Goal: Information Seeking & Learning: Understand process/instructions

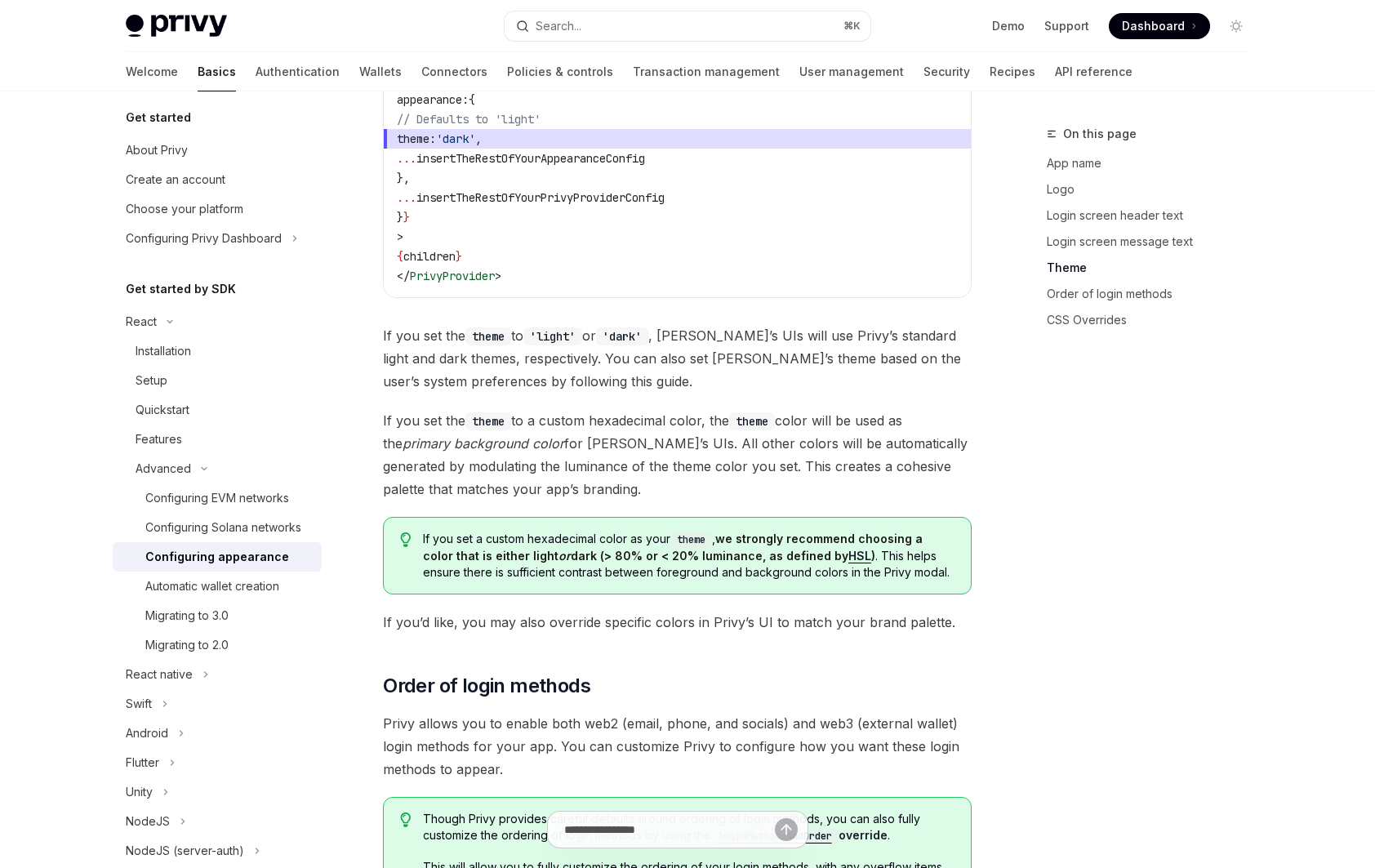
scroll to position [2513, 0]
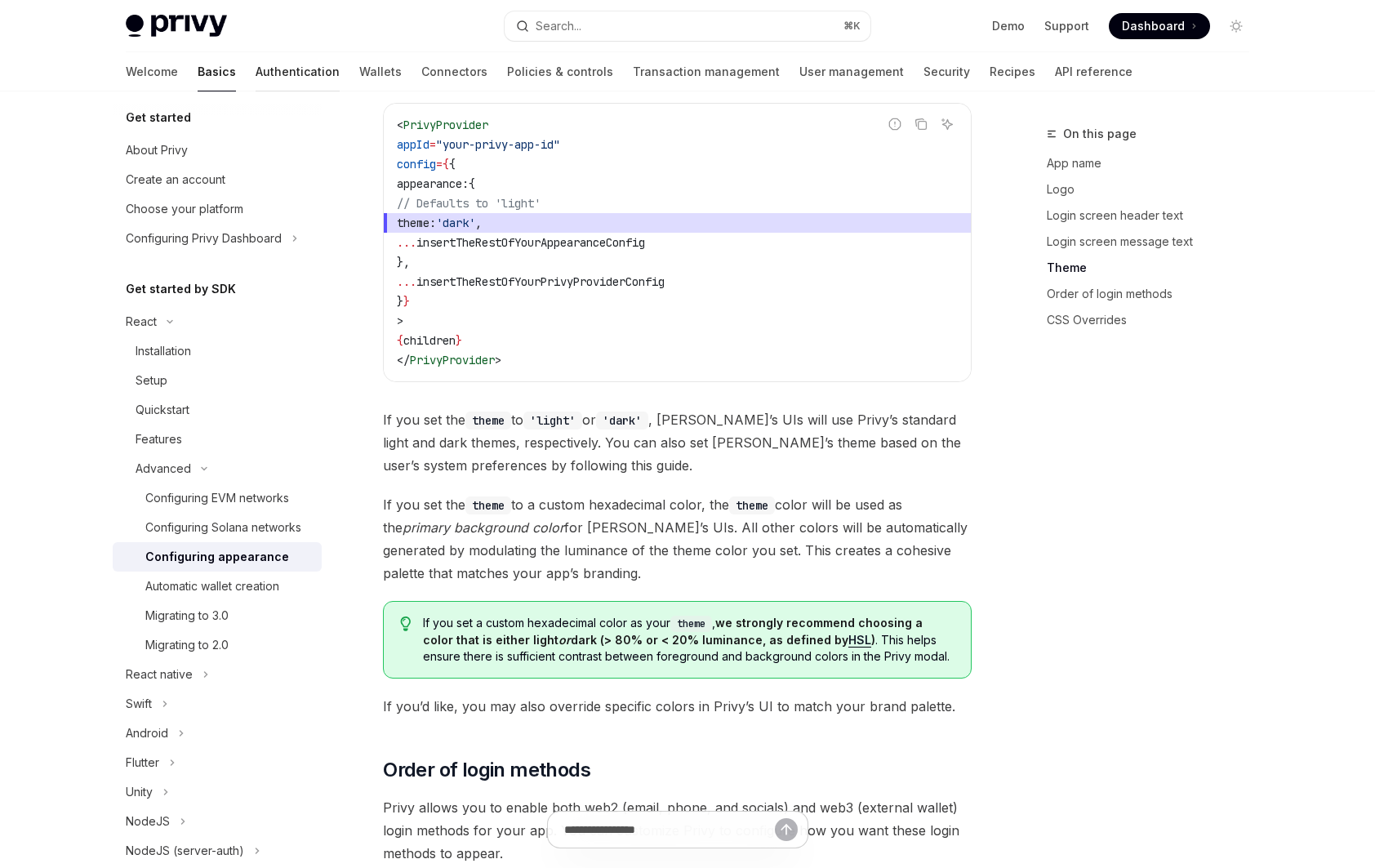
click at [255, 64] on link "Authentication" at bounding box center [297, 71] width 84 height 39
type textarea "*"
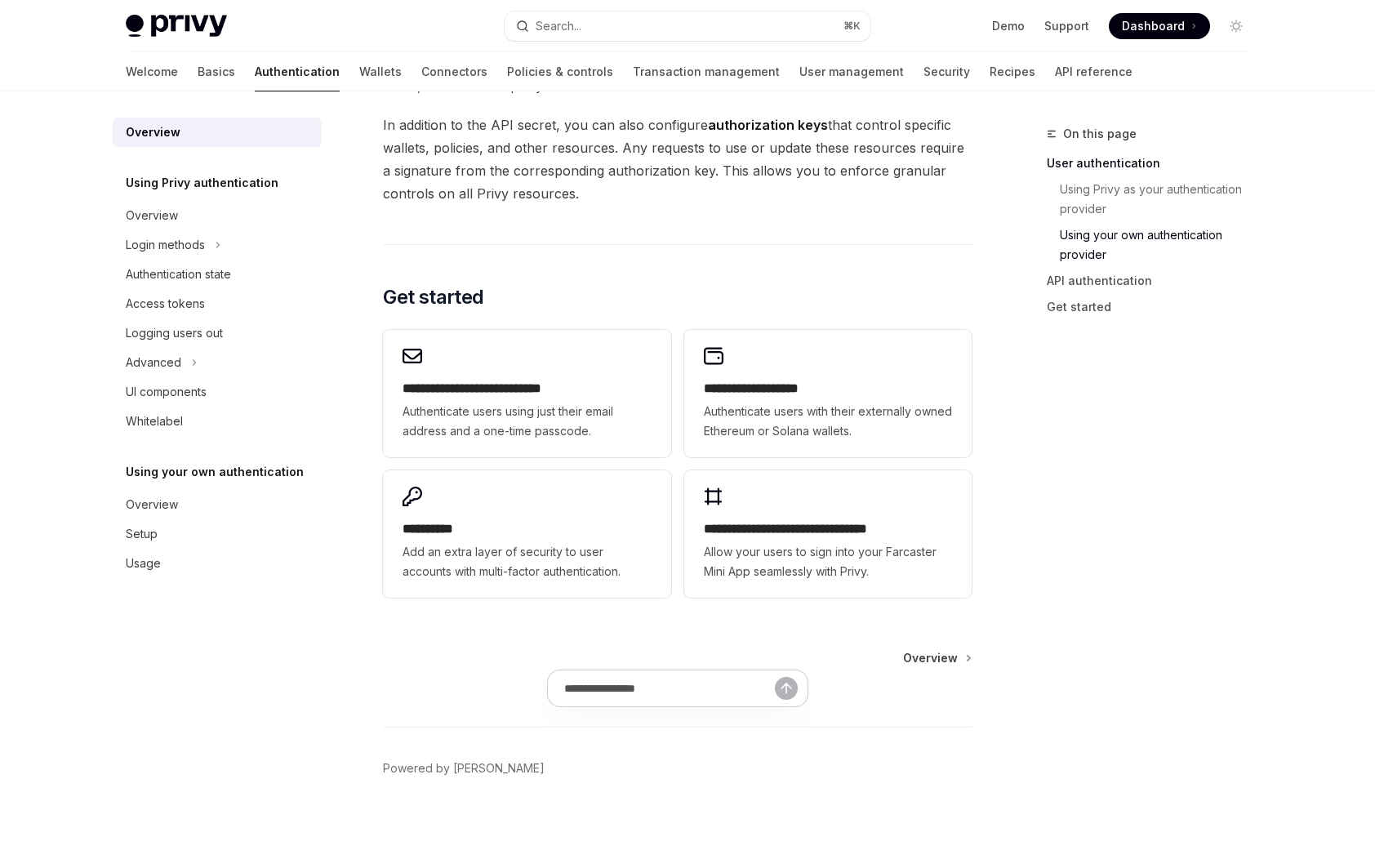
scroll to position [835, 0]
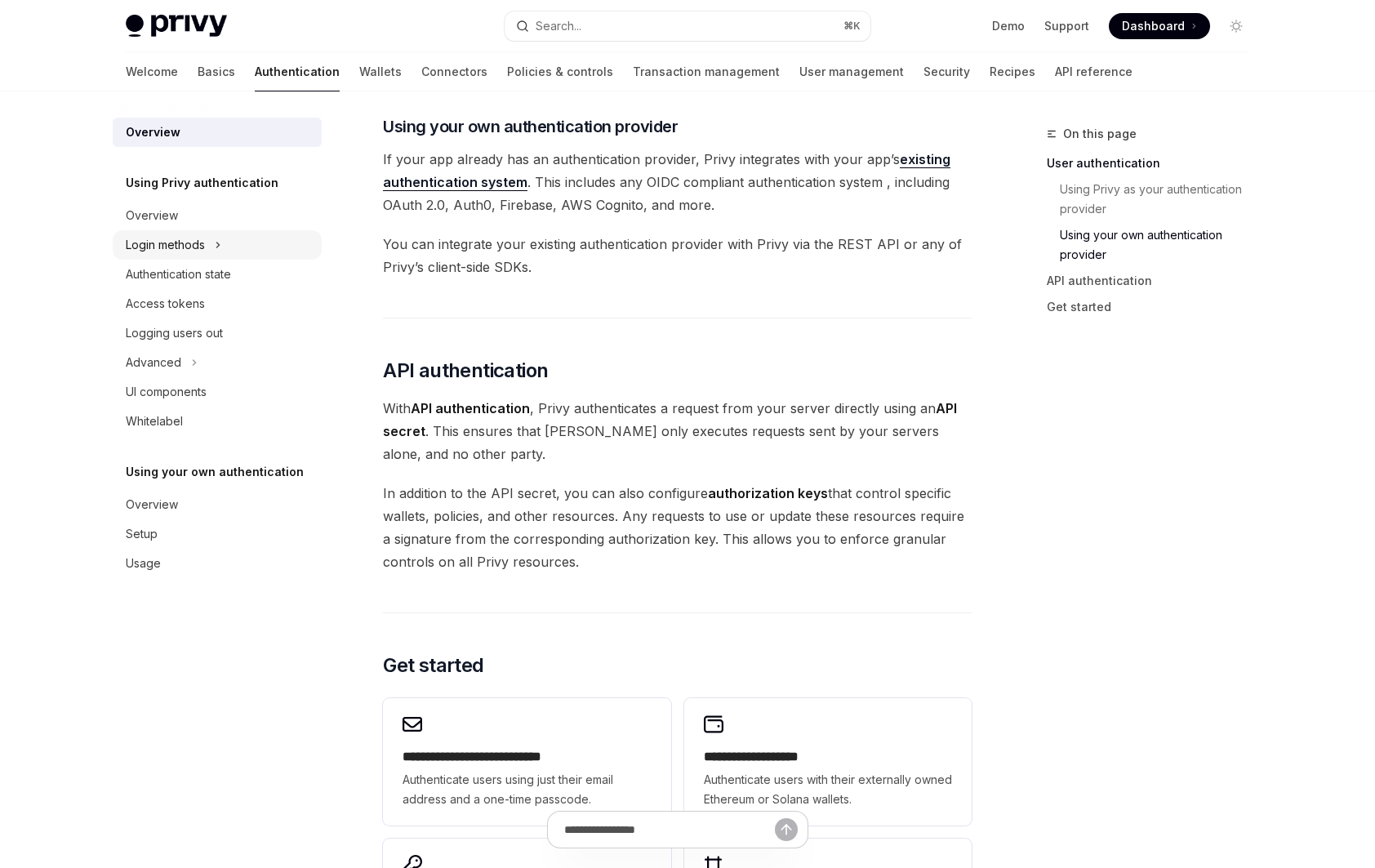
click at [173, 238] on div "Login methods" at bounding box center [165, 244] width 80 height 19
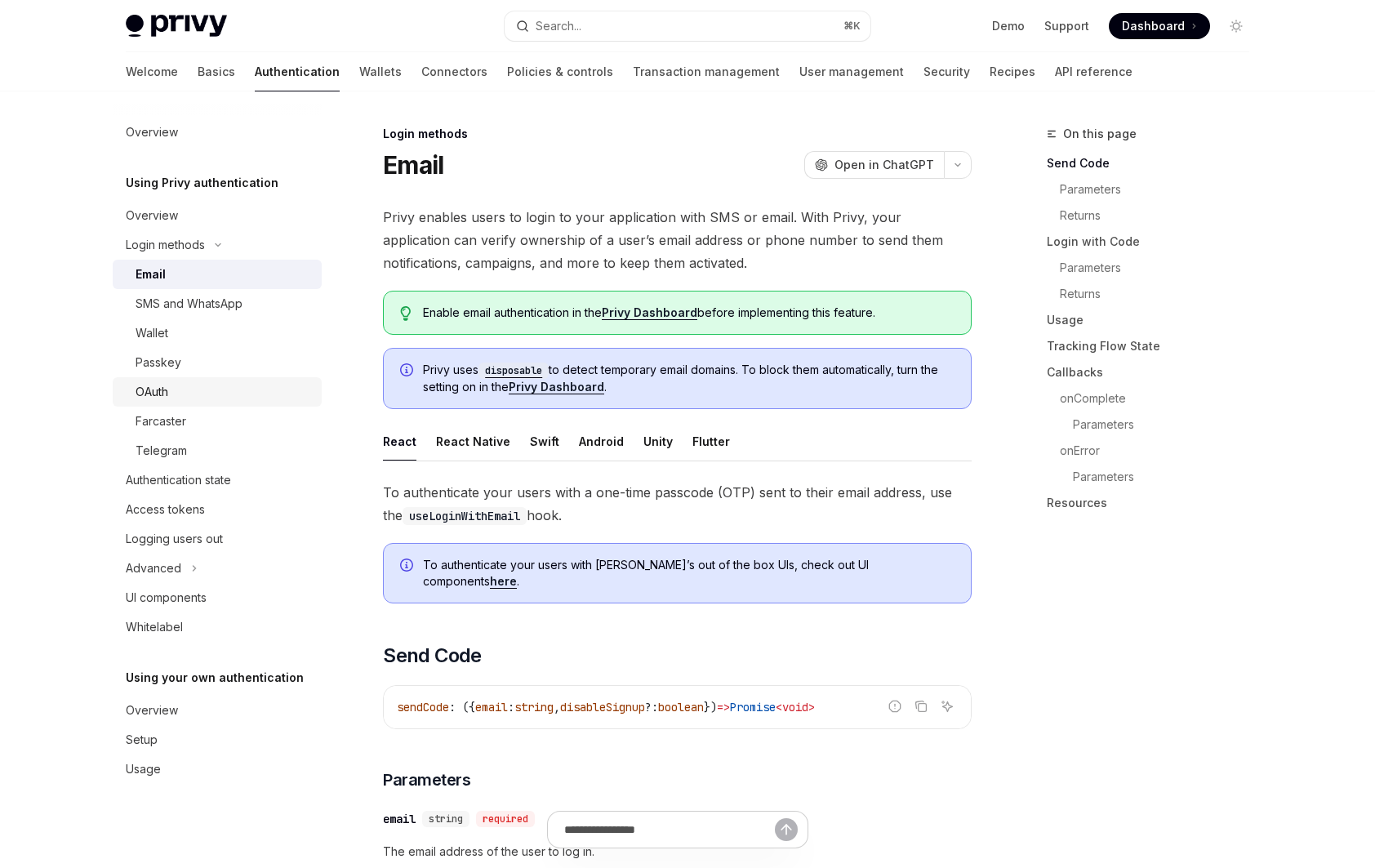
click at [214, 395] on div "OAuth" at bounding box center [224, 391] width 177 height 19
type textarea "*"
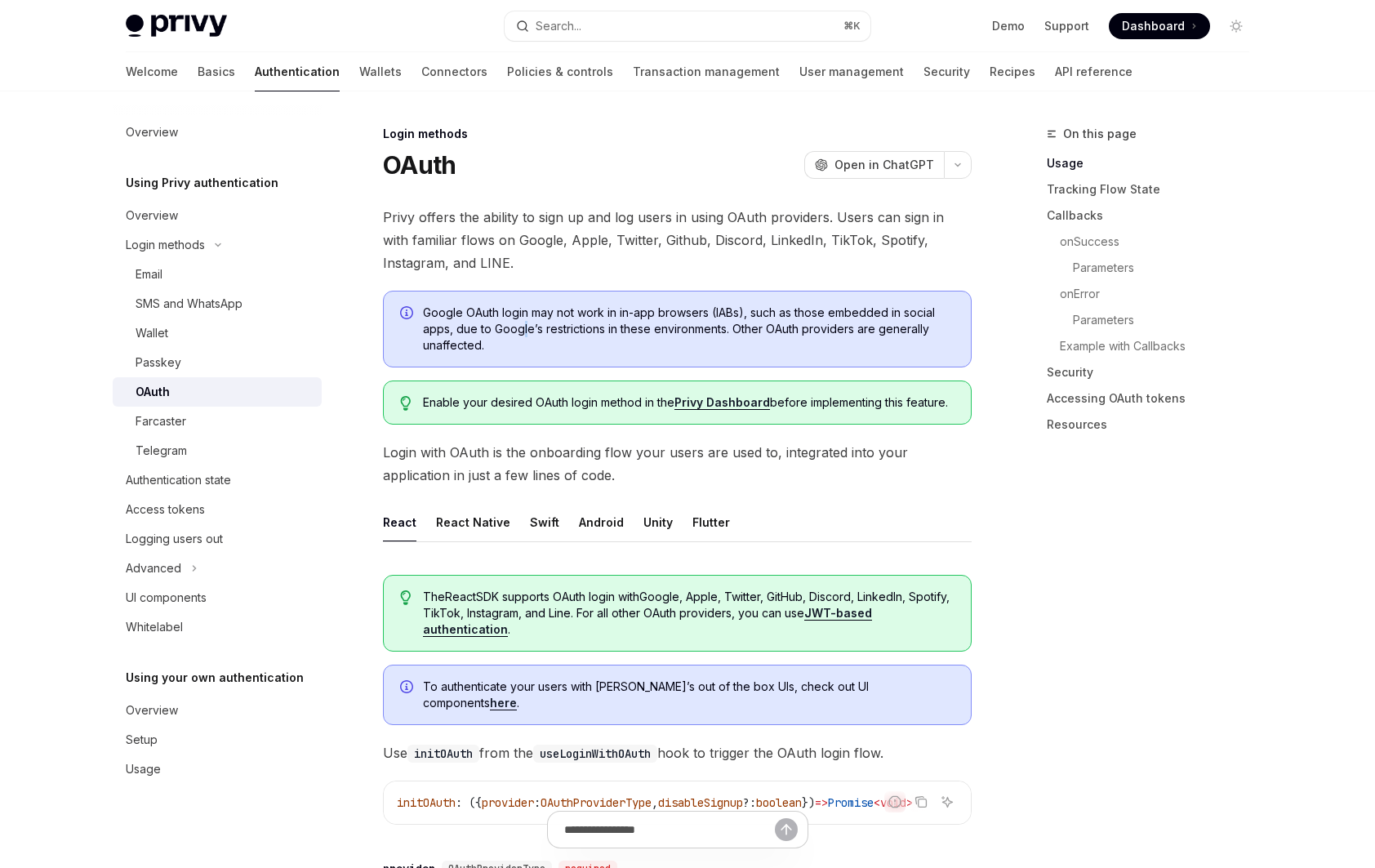
click at [523, 331] on span "Google OAuth login may not work in in-app browsers (IABs), such as those embedd…" at bounding box center [688, 329] width 532 height 49
click at [585, 314] on span "Google OAuth login may not work in in-app browsers (IABs), such as those embedd…" at bounding box center [688, 329] width 532 height 49
click at [788, 324] on span "Google OAuth login may not work in in-app browsers (IABs), such as those embedd…" at bounding box center [688, 329] width 532 height 49
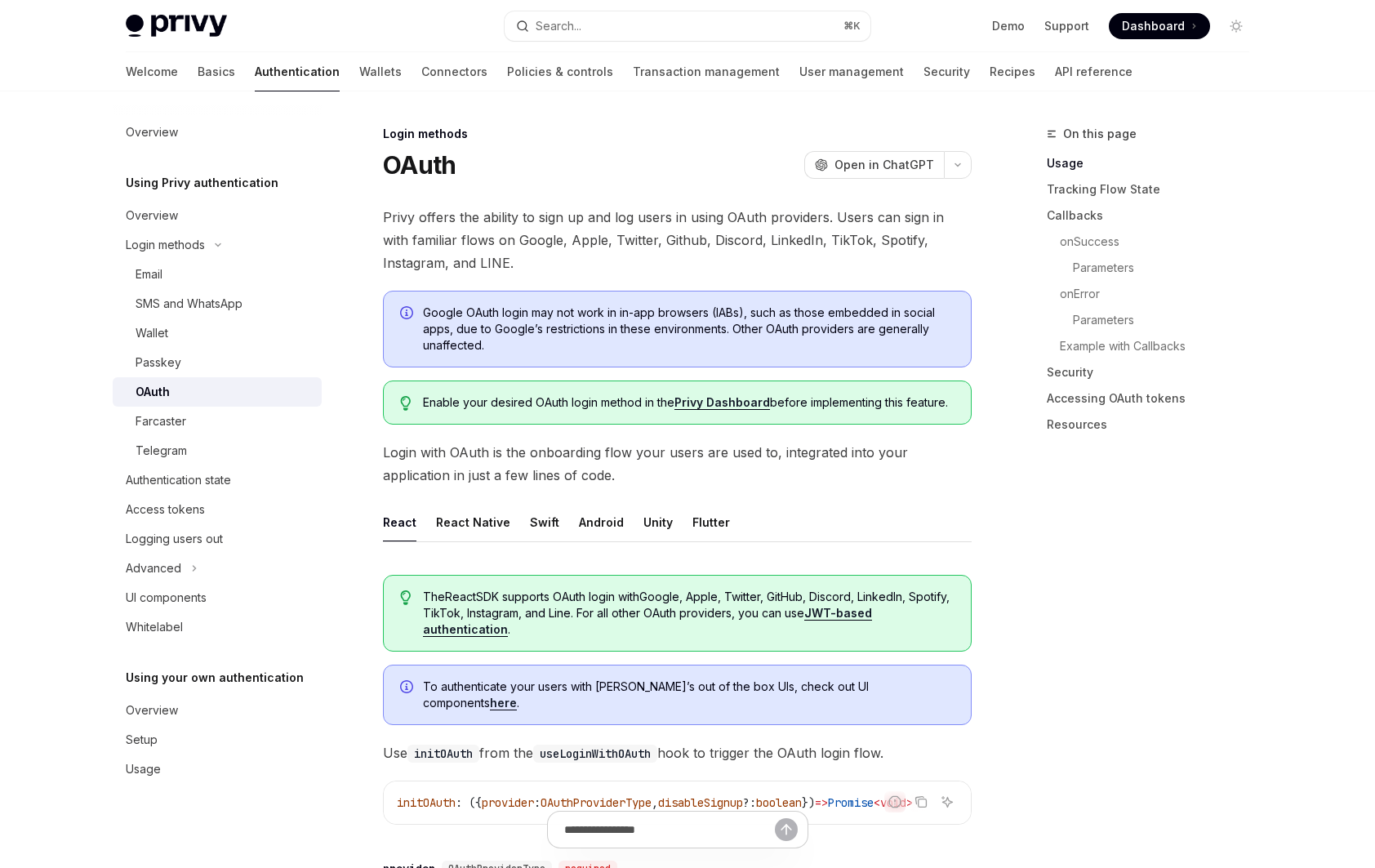
click at [733, 263] on span "Privy offers the ability to sign up and log users in using OAuth providers. Use…" at bounding box center [677, 240] width 589 height 69
click at [718, 403] on link "Privy Dashboard" at bounding box center [723, 403] width 95 height 15
click at [540, 317] on span "Google OAuth login may not work in in-app browsers (IABs), such as those embedd…" at bounding box center [688, 329] width 532 height 49
click at [443, 331] on span "Google OAuth login may not work in in-app browsers (IABs), such as those embedd…" at bounding box center [688, 329] width 532 height 49
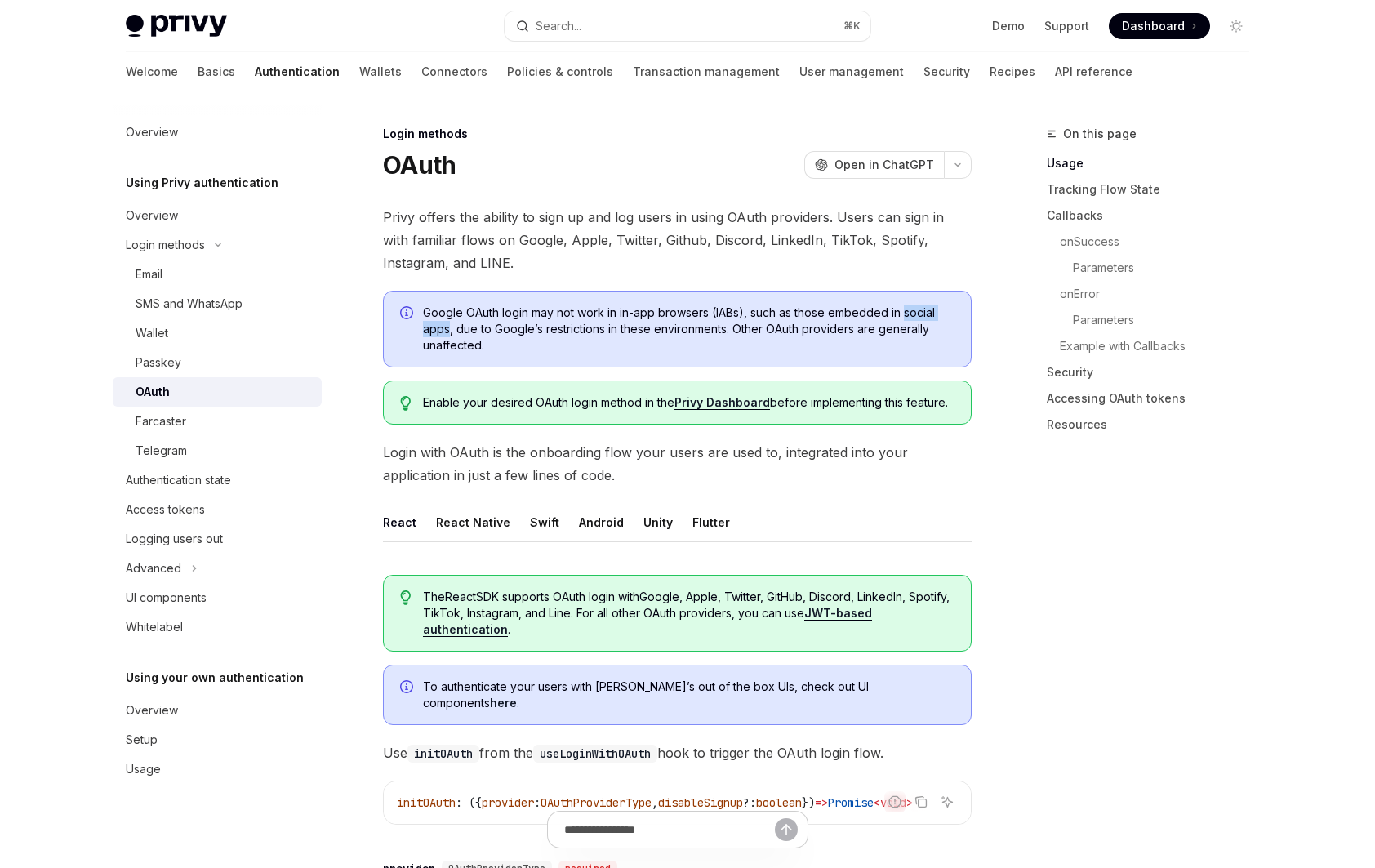
drag, startPoint x: 445, startPoint y: 331, endPoint x: 904, endPoint y: 313, distance: 459.4
click at [904, 313] on span "Google OAuth login may not work in in-app browsers (IABs), such as those embedd…" at bounding box center [688, 329] width 532 height 49
click at [138, 272] on div "Email" at bounding box center [149, 274] width 27 height 19
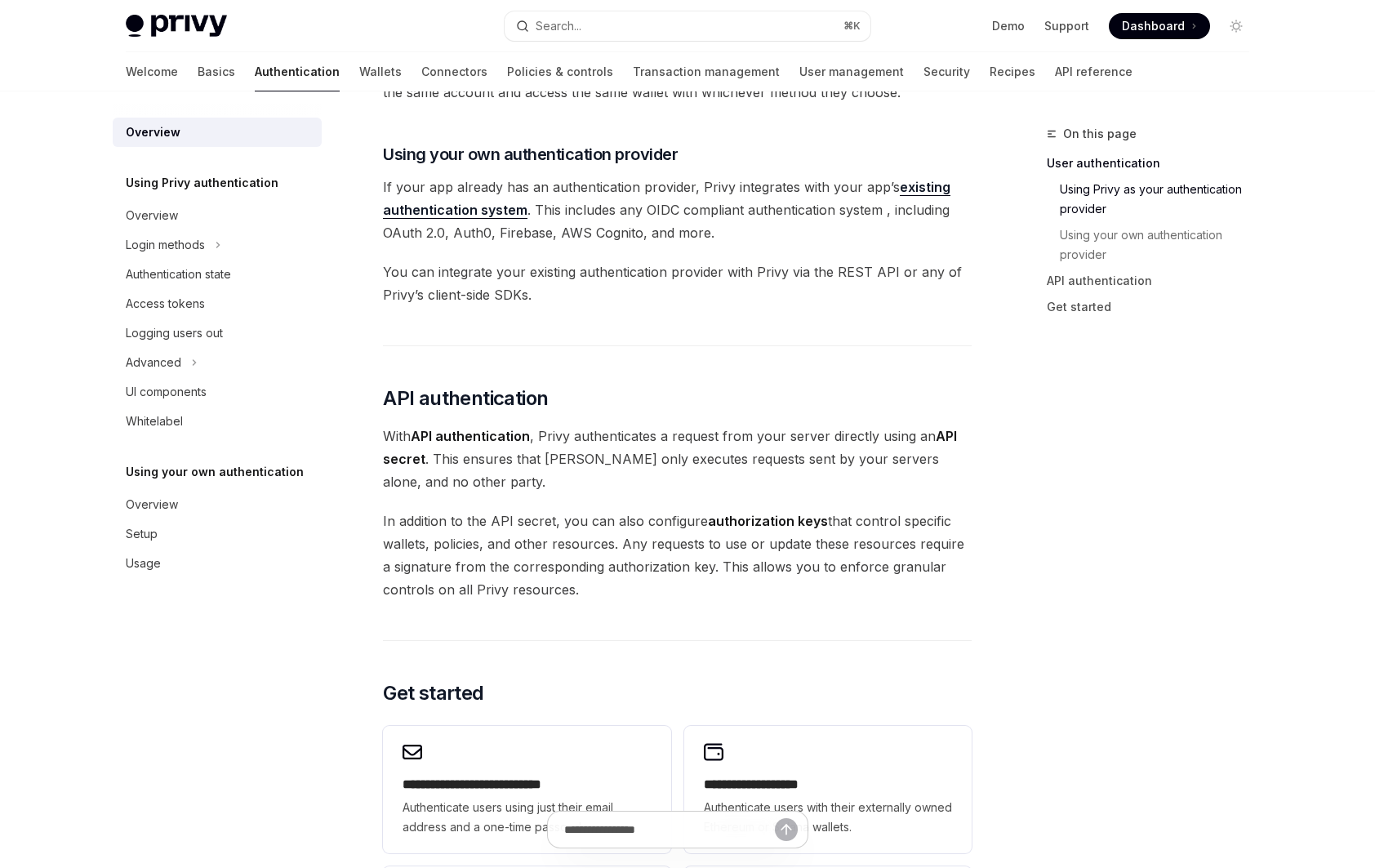
scroll to position [521, 0]
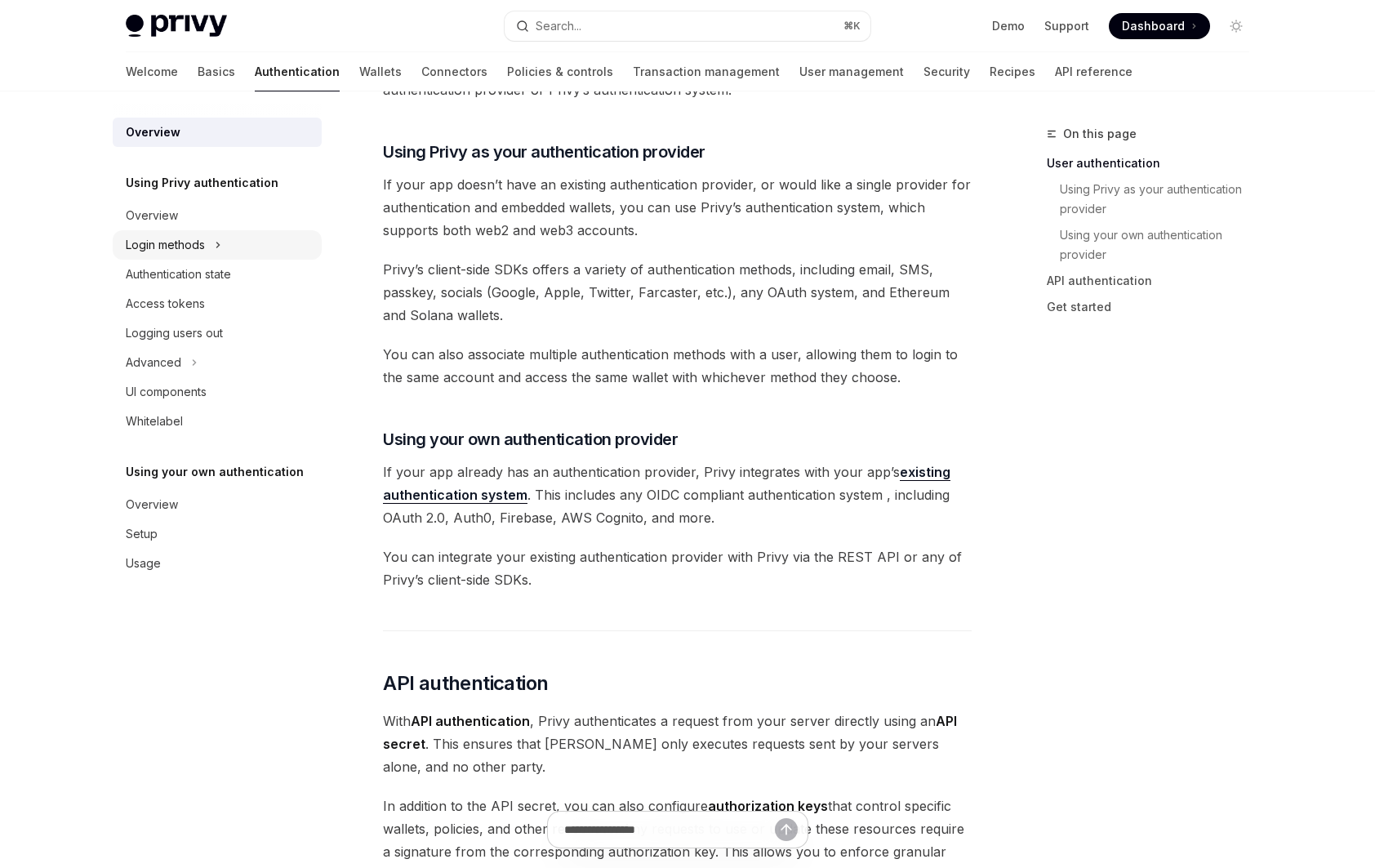
click at [197, 249] on div "Login methods" at bounding box center [165, 244] width 80 height 19
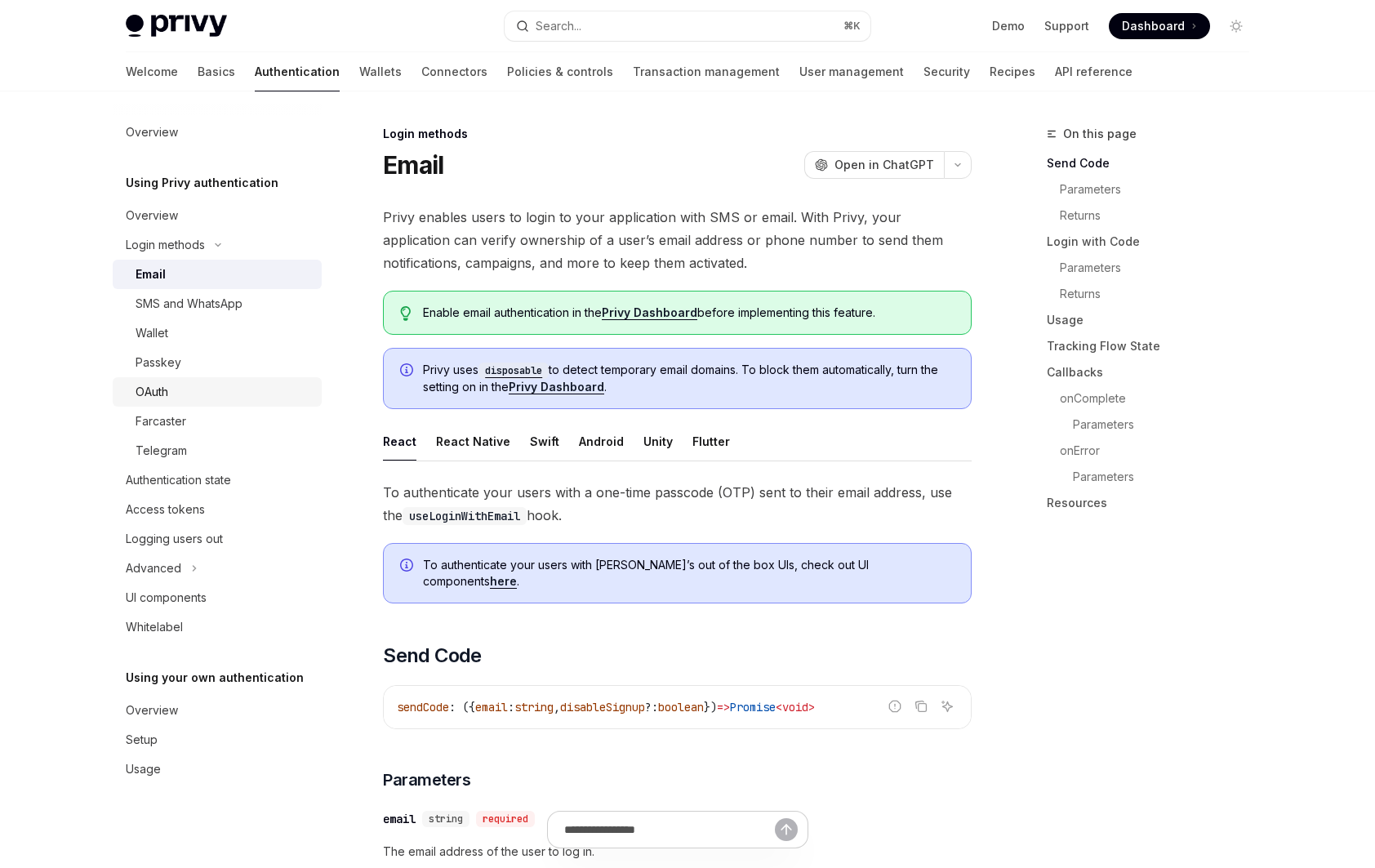
click at [224, 398] on div "OAuth" at bounding box center [224, 391] width 177 height 19
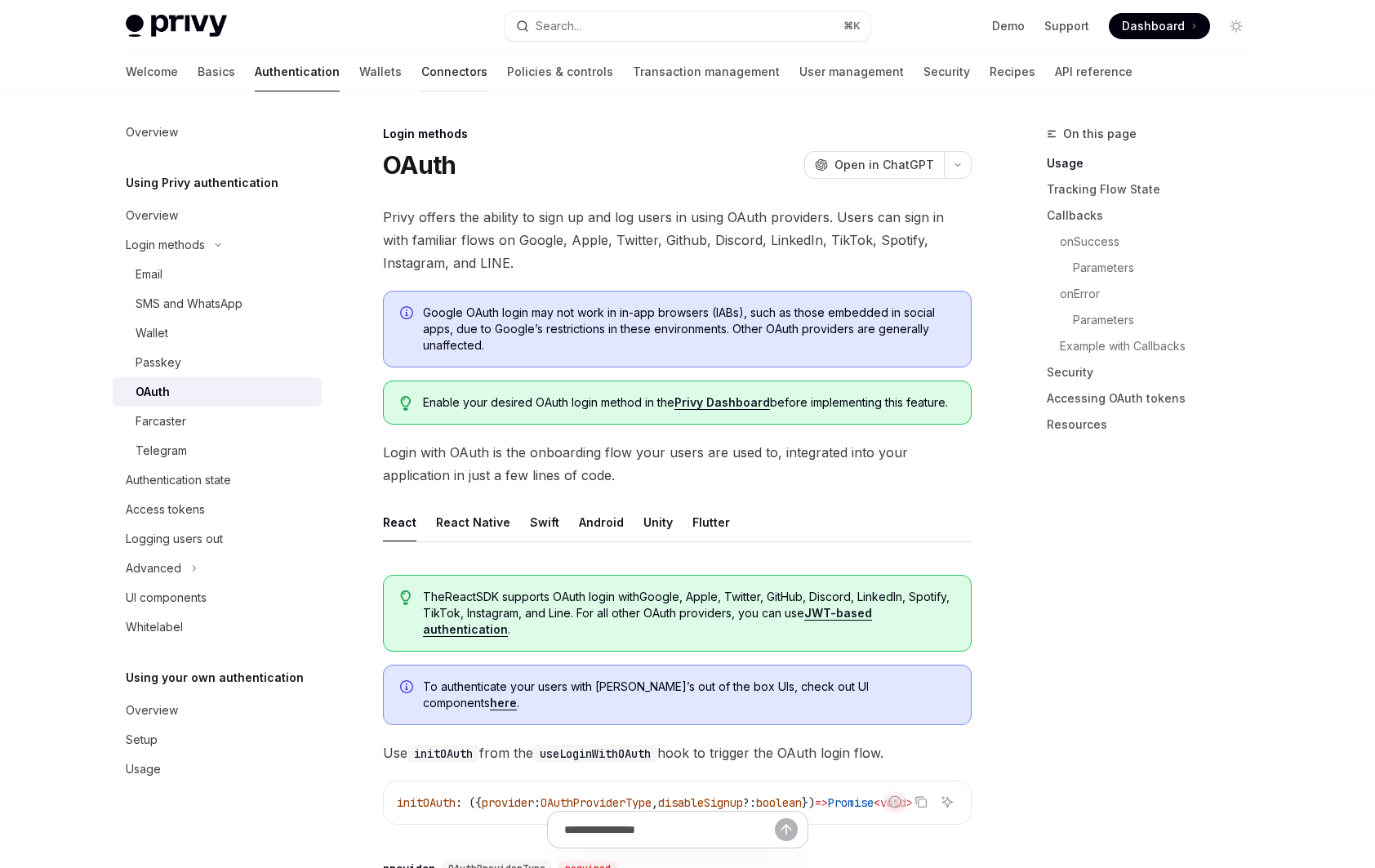
click at [421, 78] on link "Connectors" at bounding box center [454, 71] width 66 height 39
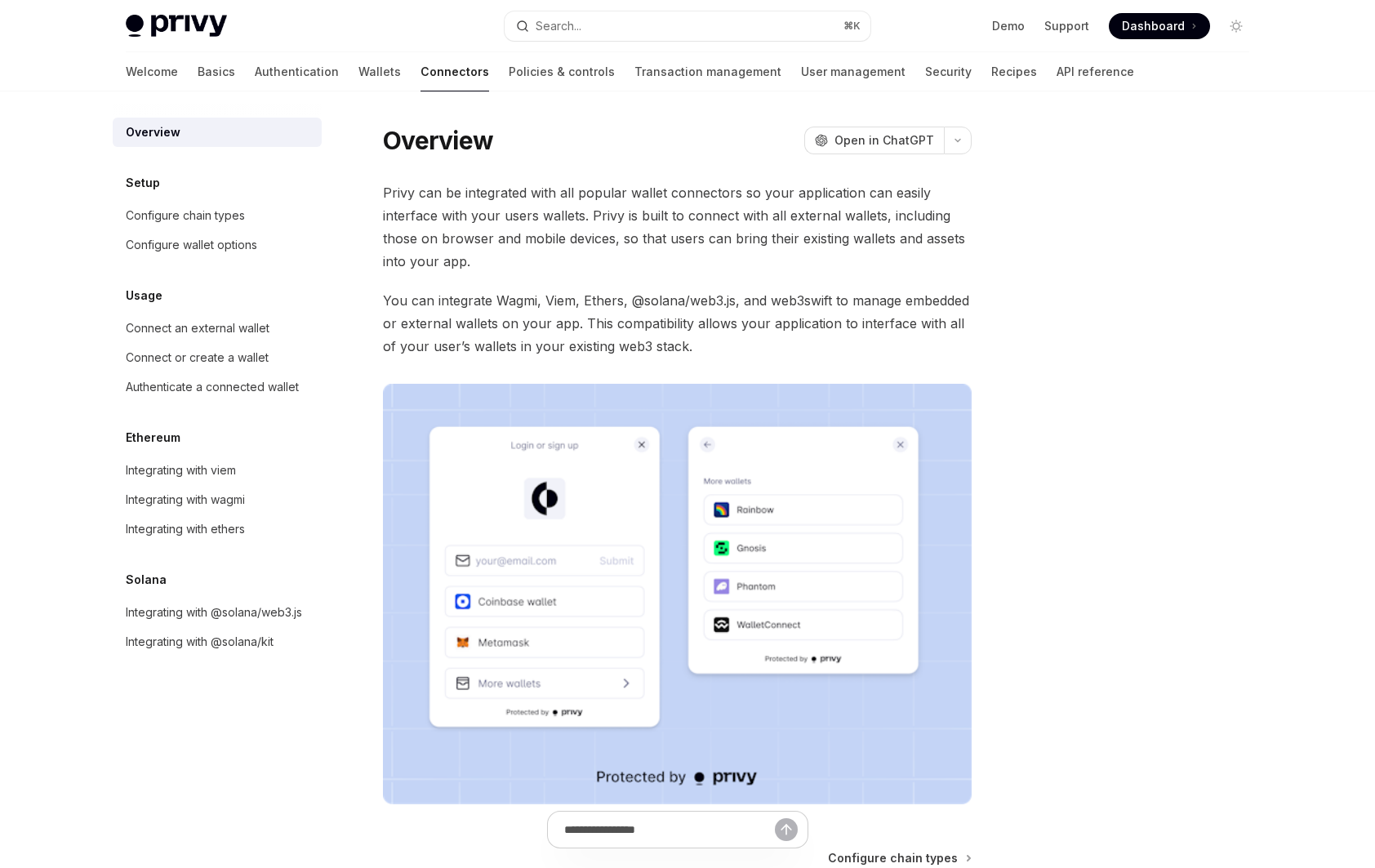
click at [420, 73] on link "Connectors" at bounding box center [455, 71] width 69 height 39
click at [197, 220] on div "Configure chain types" at bounding box center [185, 215] width 119 height 19
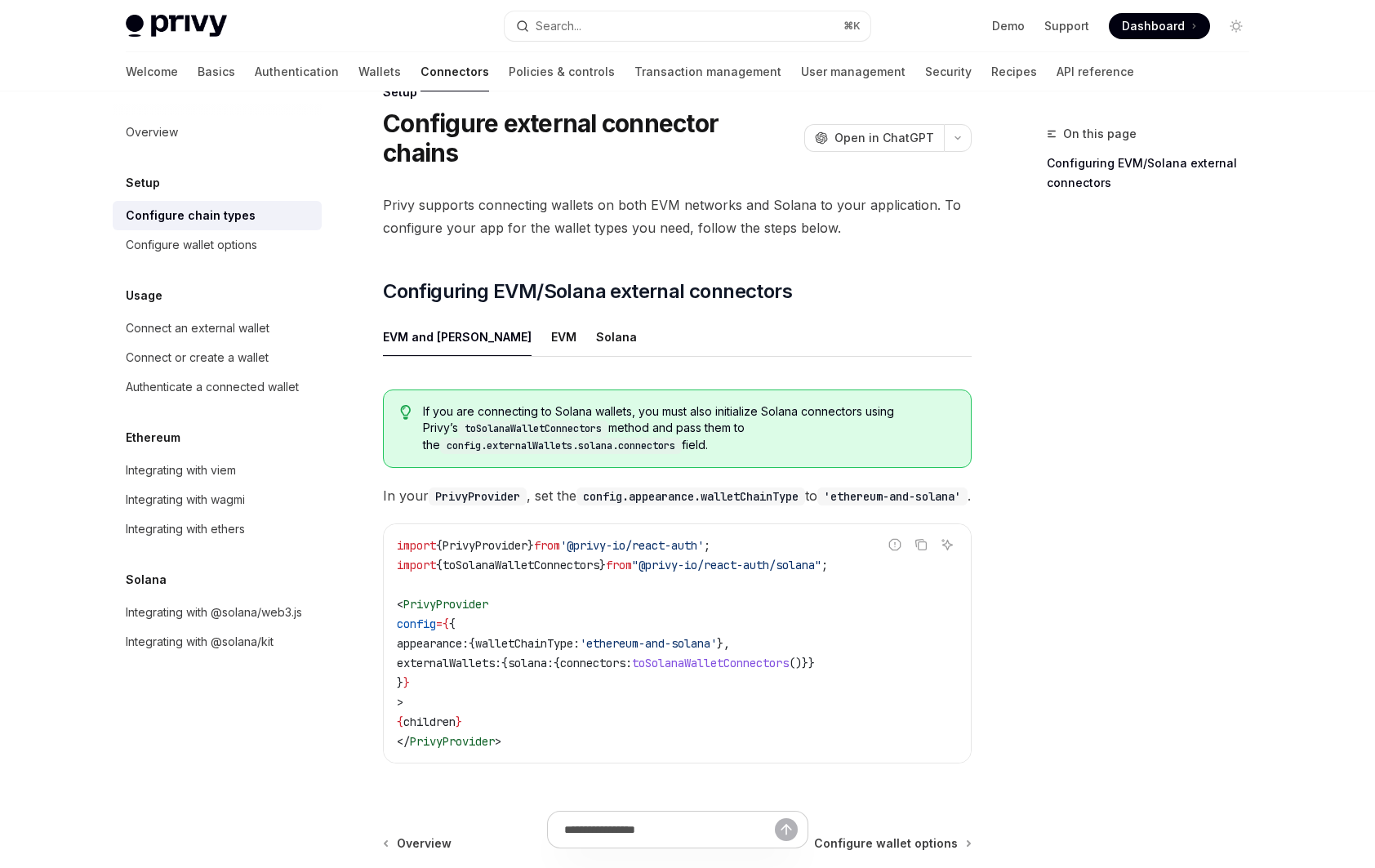
scroll to position [63, 0]
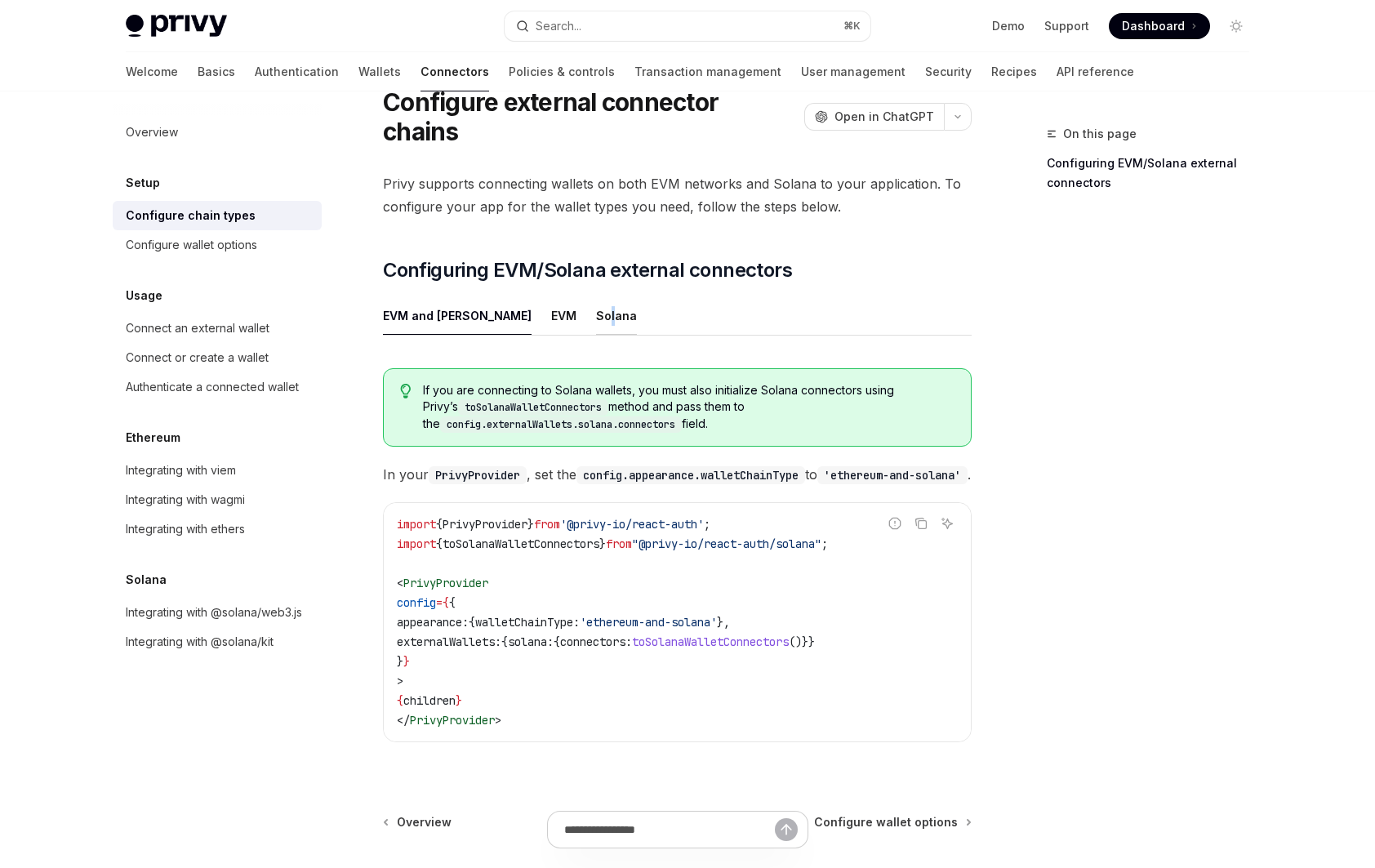
click at [596, 296] on div "Solana" at bounding box center [616, 316] width 41 height 39
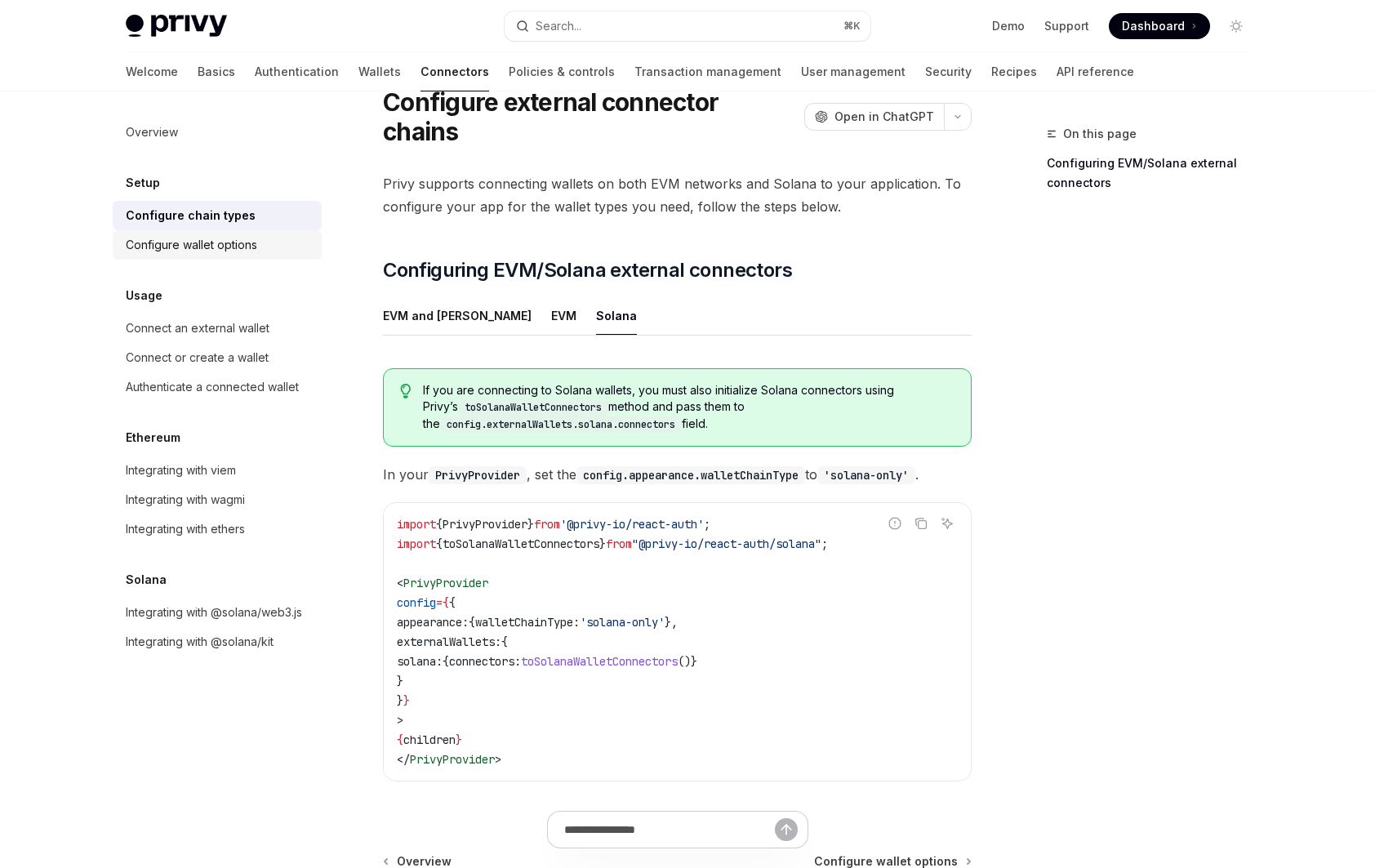
click at [241, 248] on div "Configure wallet options" at bounding box center [191, 244] width 131 height 19
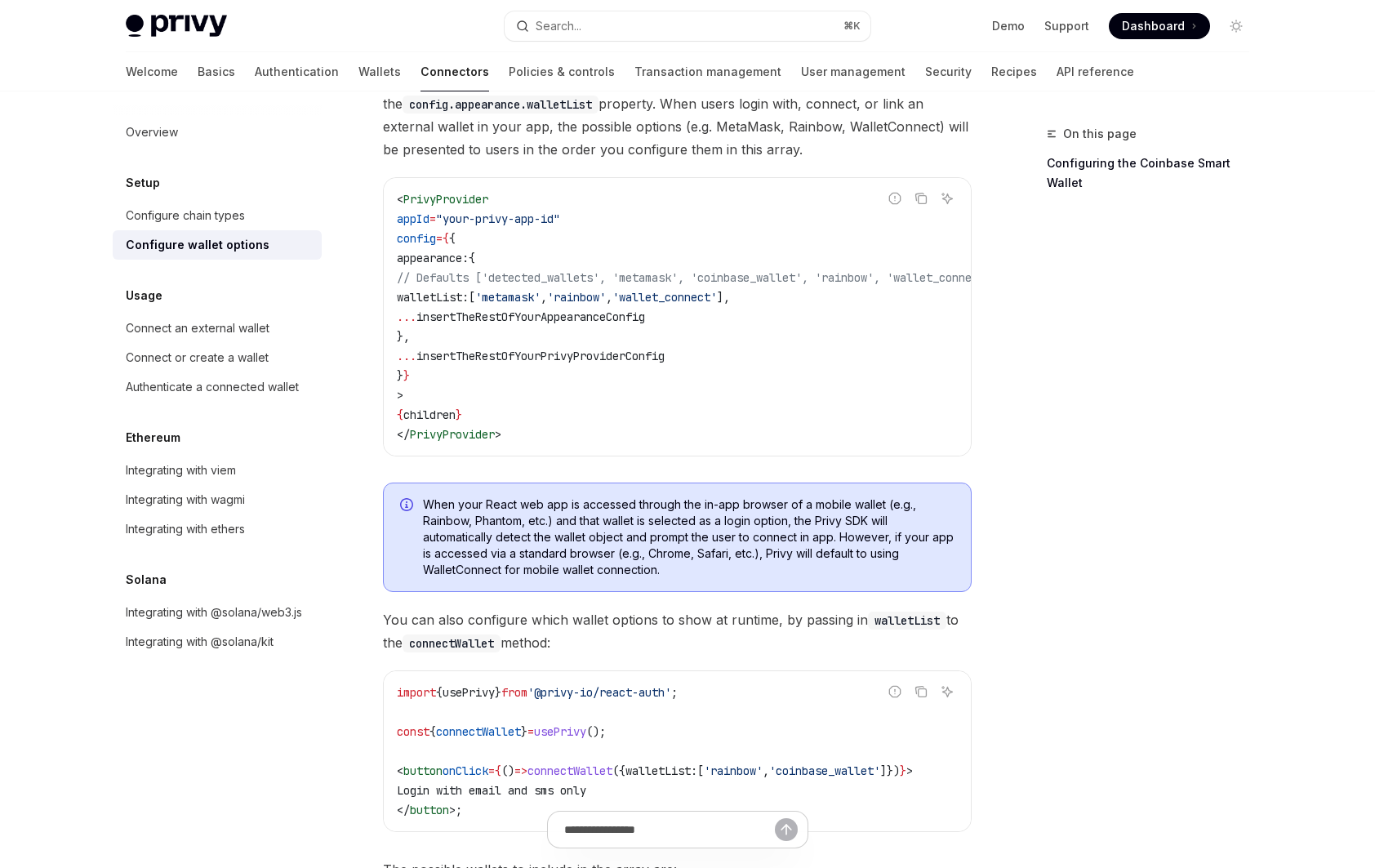
scroll to position [90, 0]
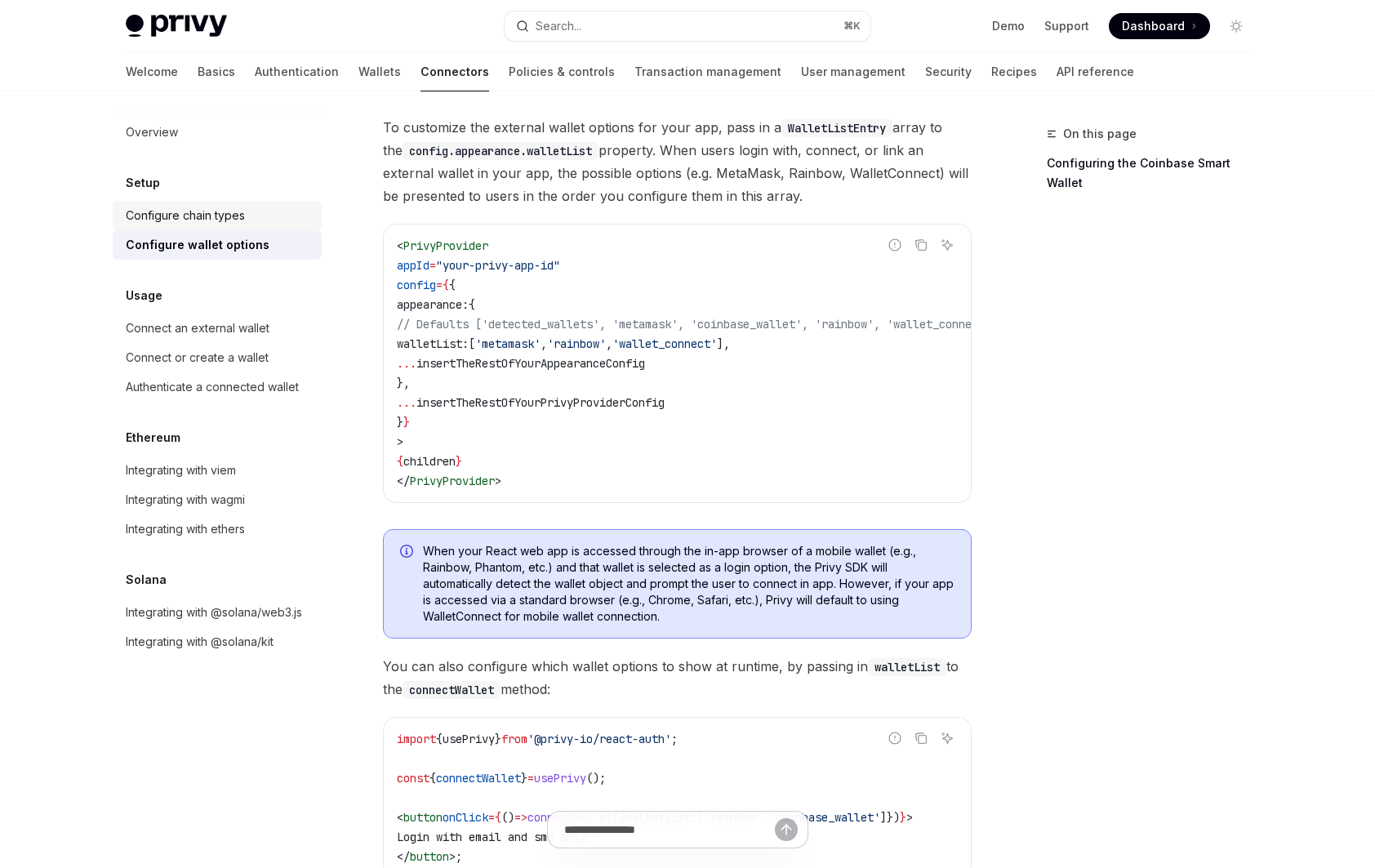
click at [217, 221] on div "Configure chain types" at bounding box center [185, 215] width 119 height 19
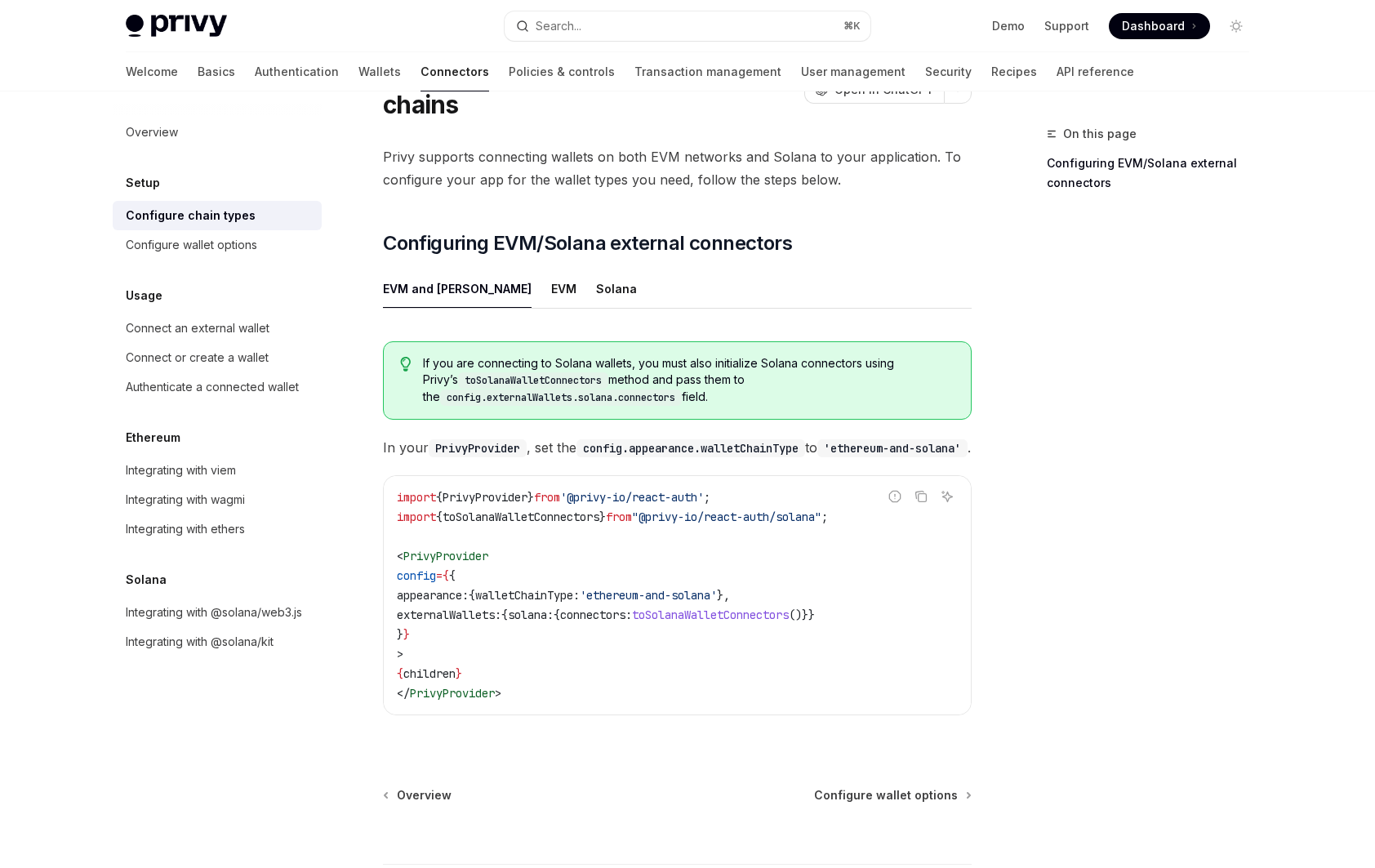
click at [589, 270] on ul "EVM and Solana EVM Solana" at bounding box center [677, 289] width 589 height 39
click at [596, 270] on div "Solana" at bounding box center [616, 289] width 41 height 39
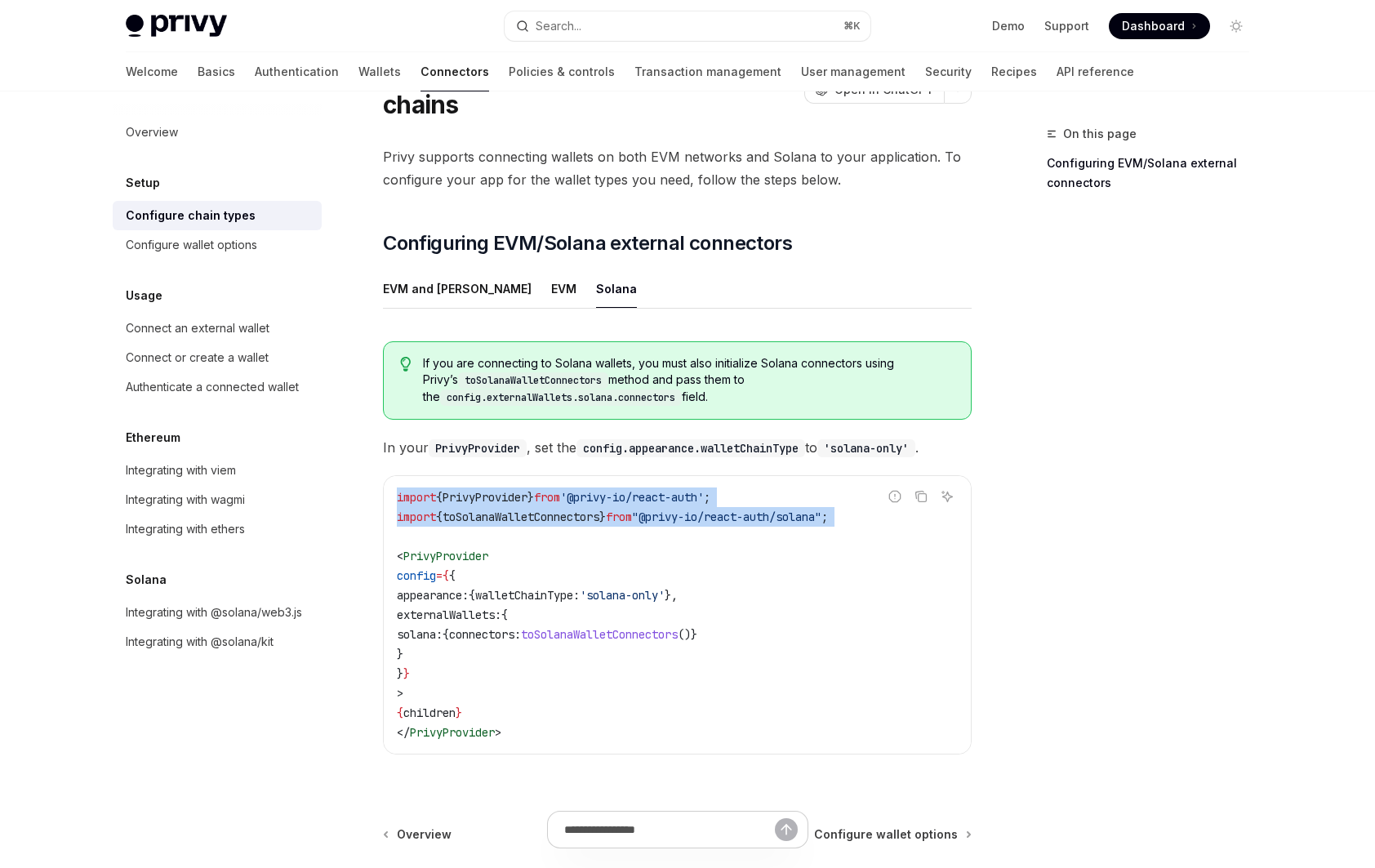
drag, startPoint x: 873, startPoint y: 489, endPoint x: 440, endPoint y: 506, distance: 433.3
click at [440, 506] on div "Report incorrect code Copy Ask AI import { PrivyProvider } from '@privy-io/reac…" at bounding box center [677, 615] width 589 height 280
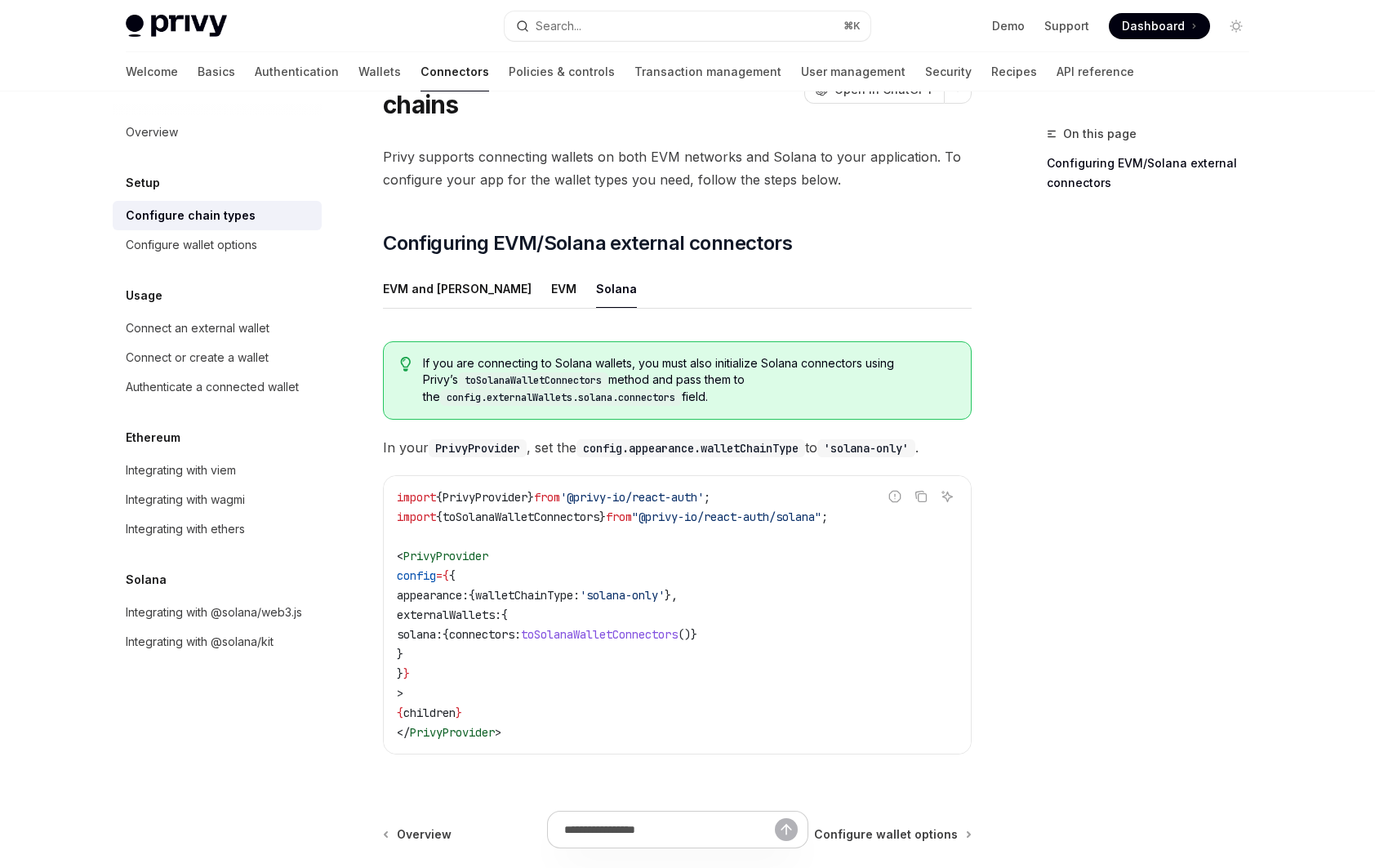
click at [490, 510] on span "toSolanaWalletConnectors" at bounding box center [521, 517] width 157 height 15
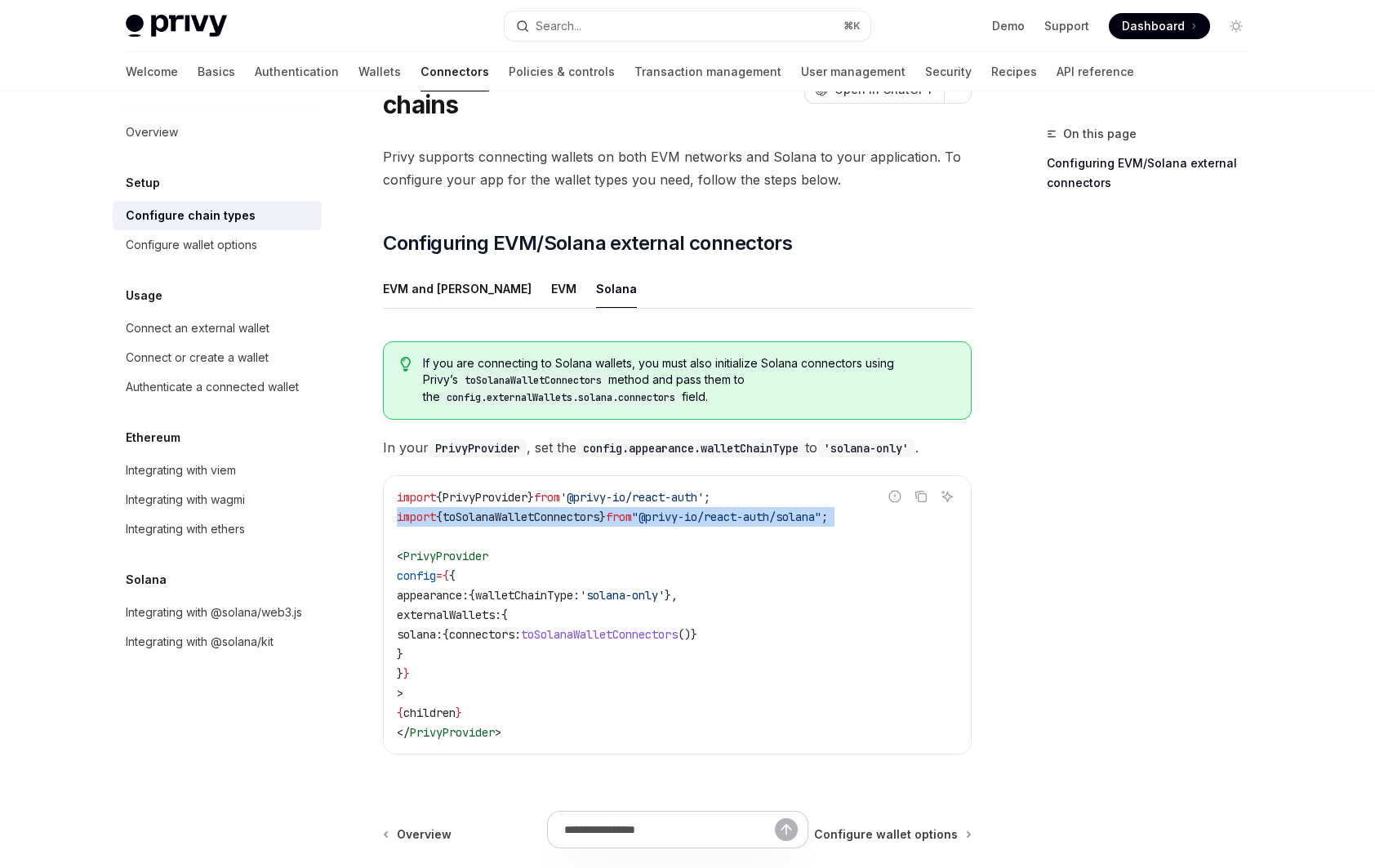
click at [490, 510] on span "toSolanaWalletConnectors" at bounding box center [521, 517] width 157 height 15
copy code "import { toSolanaWalletConnectors } from "@privy-io/react-auth/solana" ;"
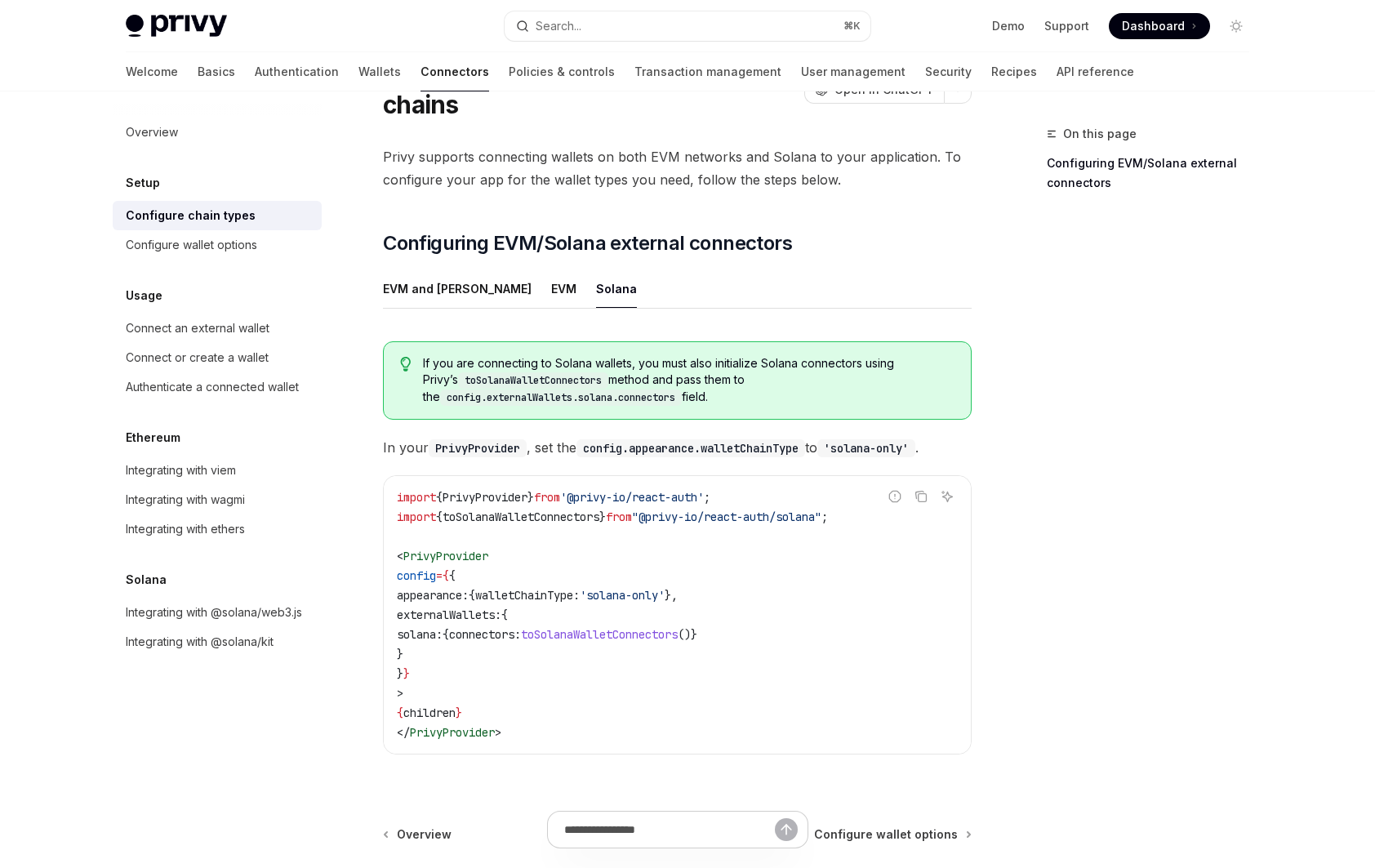
click at [469, 588] on span "appearance:" at bounding box center [433, 595] width 72 height 15
copy code "appearance: { walletChainType: 'solana-only' },"
click at [698, 611] on code "import { PrivyProvider } from '@privy-io/react-auth' ; import { toSolanaWalletC…" at bounding box center [677, 614] width 561 height 254
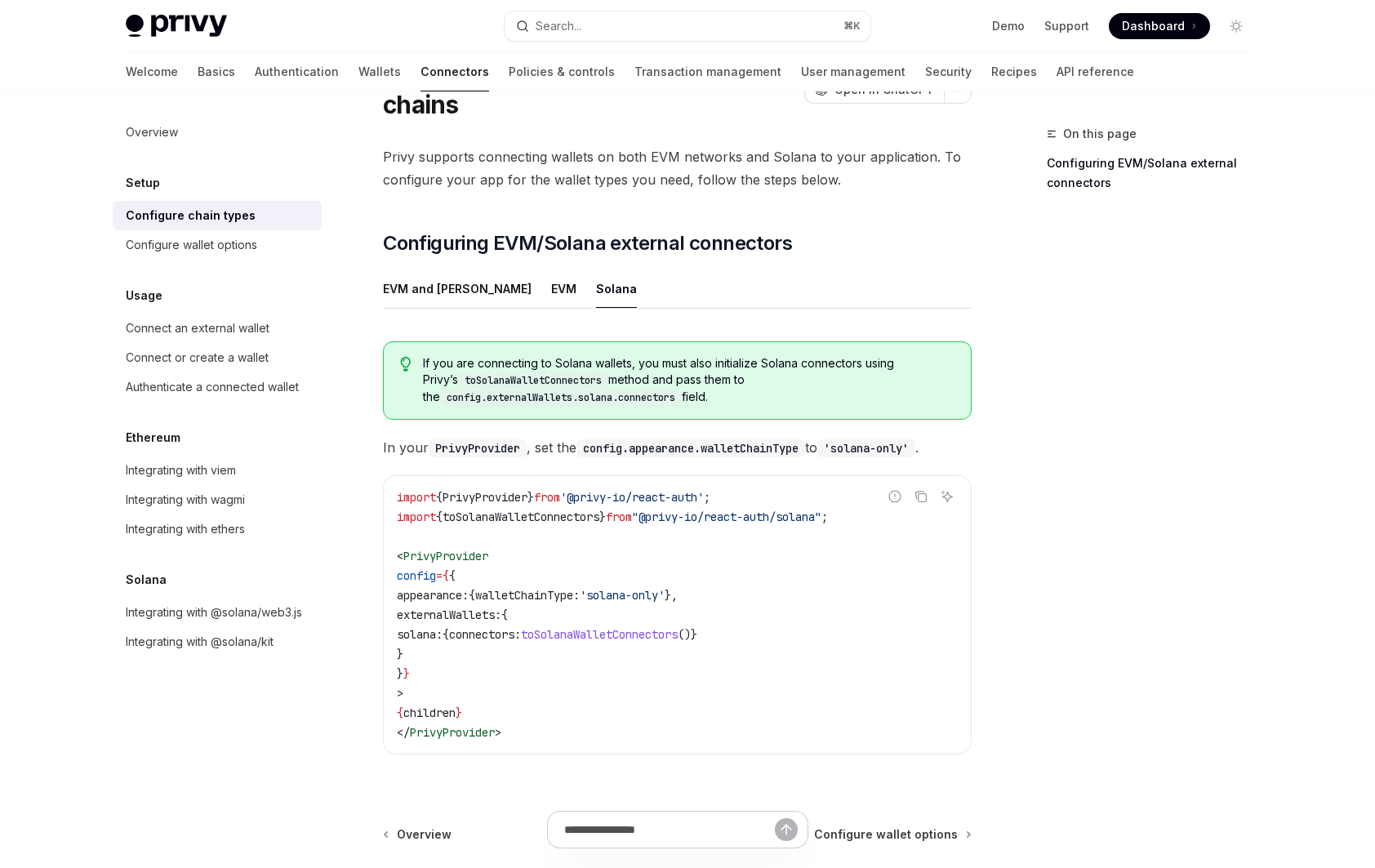
click at [677, 627] on span "toSolanaWalletConnectors" at bounding box center [599, 634] width 157 height 15
copy span "toSolanaWalletConnectors"
click at [792, 510] on span ""@privy-io/react-auth/solana"" at bounding box center [727, 517] width 189 height 15
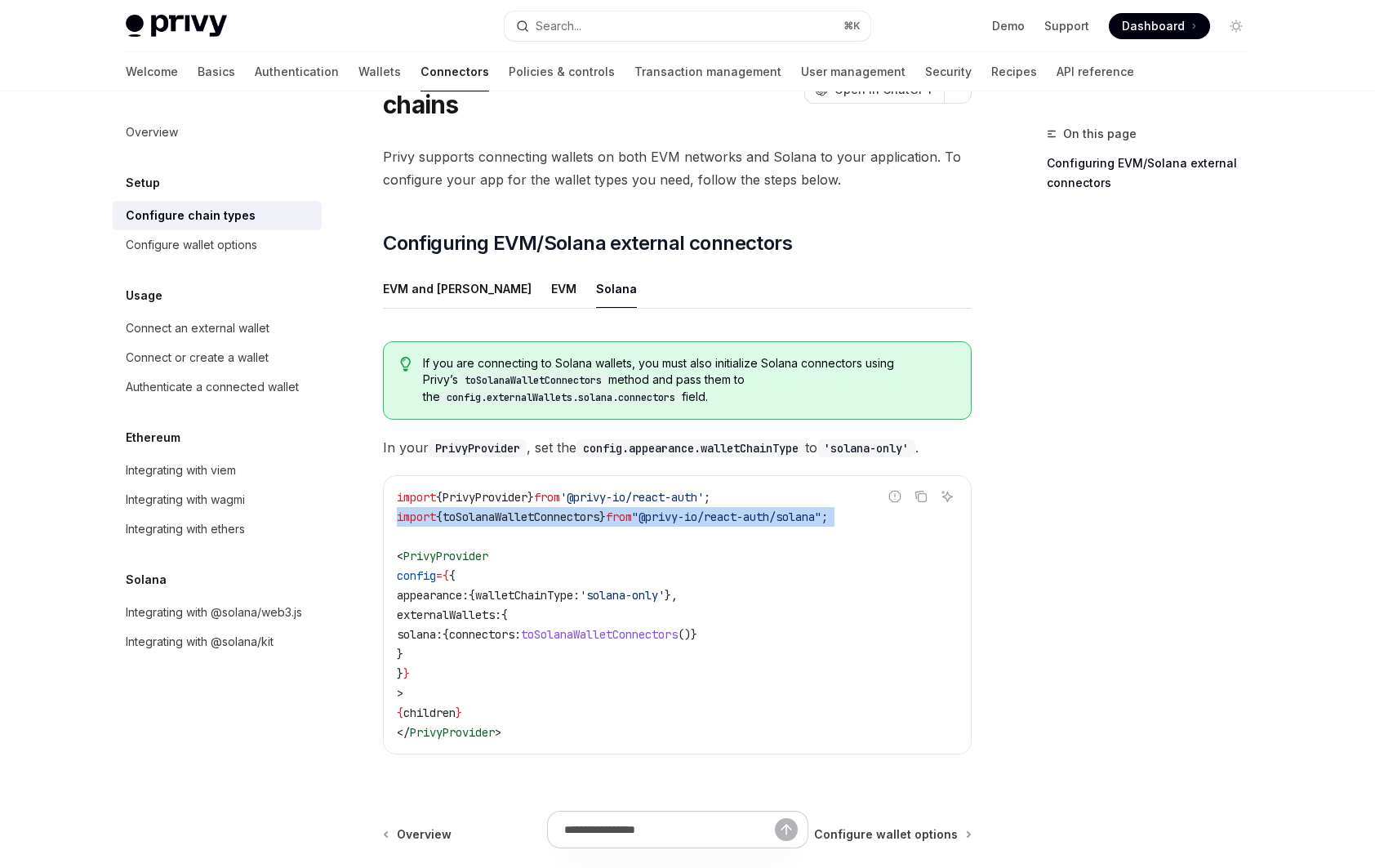
click at [792, 510] on span ""@privy-io/react-auth/solana"" at bounding box center [727, 517] width 189 height 15
copy code "import { toSolanaWalletConnectors } from "@privy-io/react-auth/solana" ;"
click at [235, 247] on div "Configure wallet options" at bounding box center [191, 244] width 131 height 19
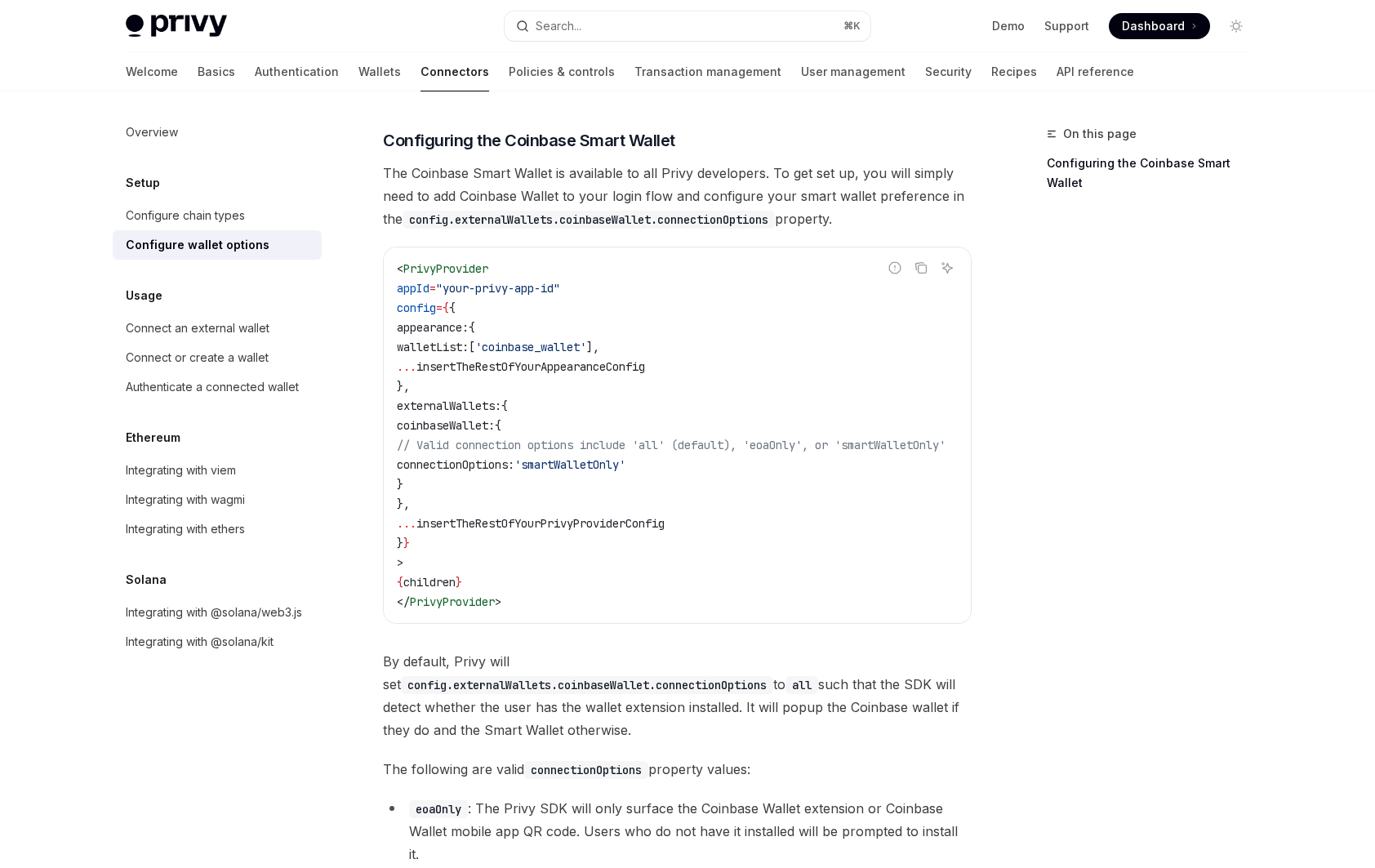
scroll to position [2156, 0]
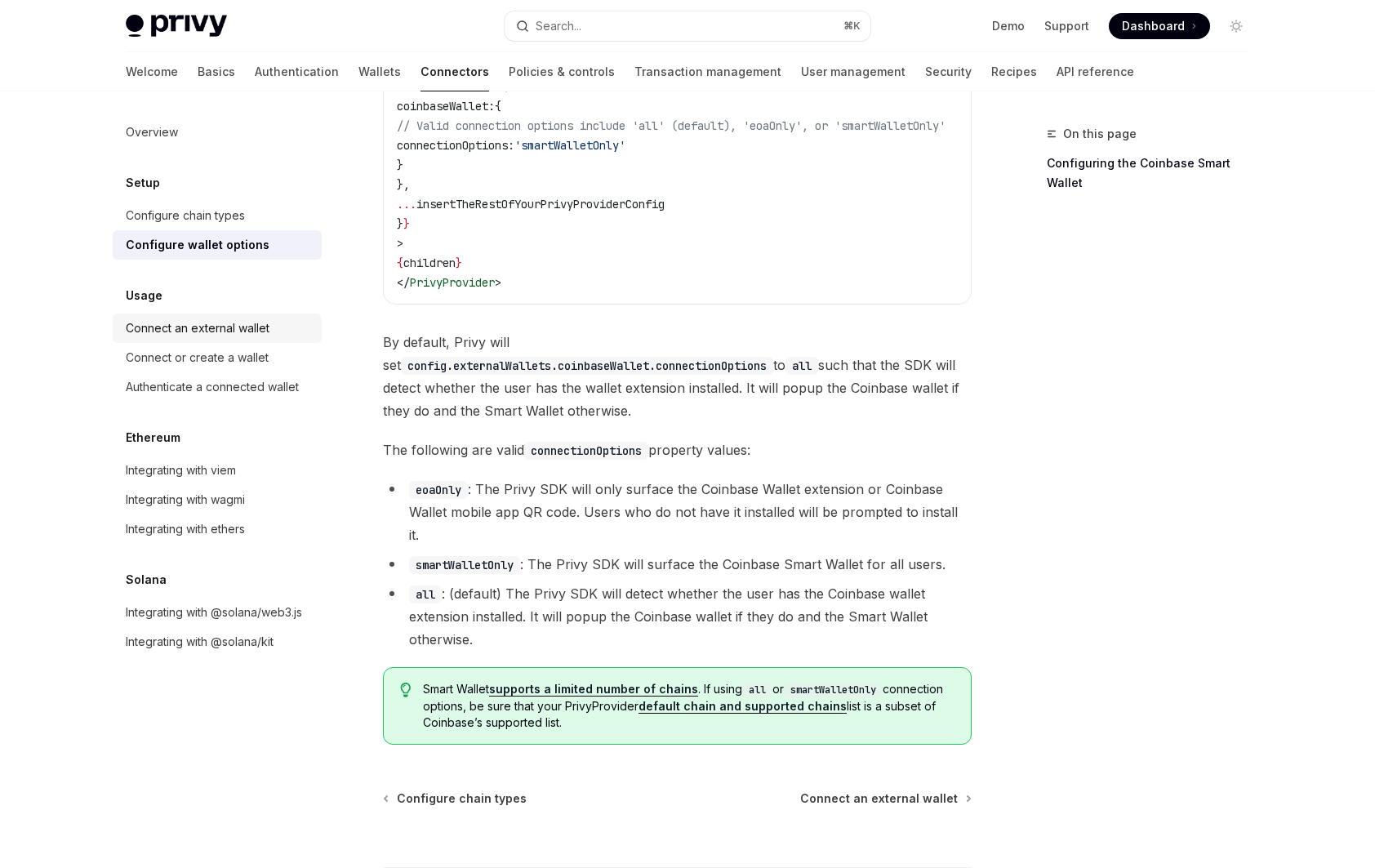
click at [213, 336] on div "Connect an external wallet" at bounding box center [198, 327] width 144 height 19
type textarea "*"
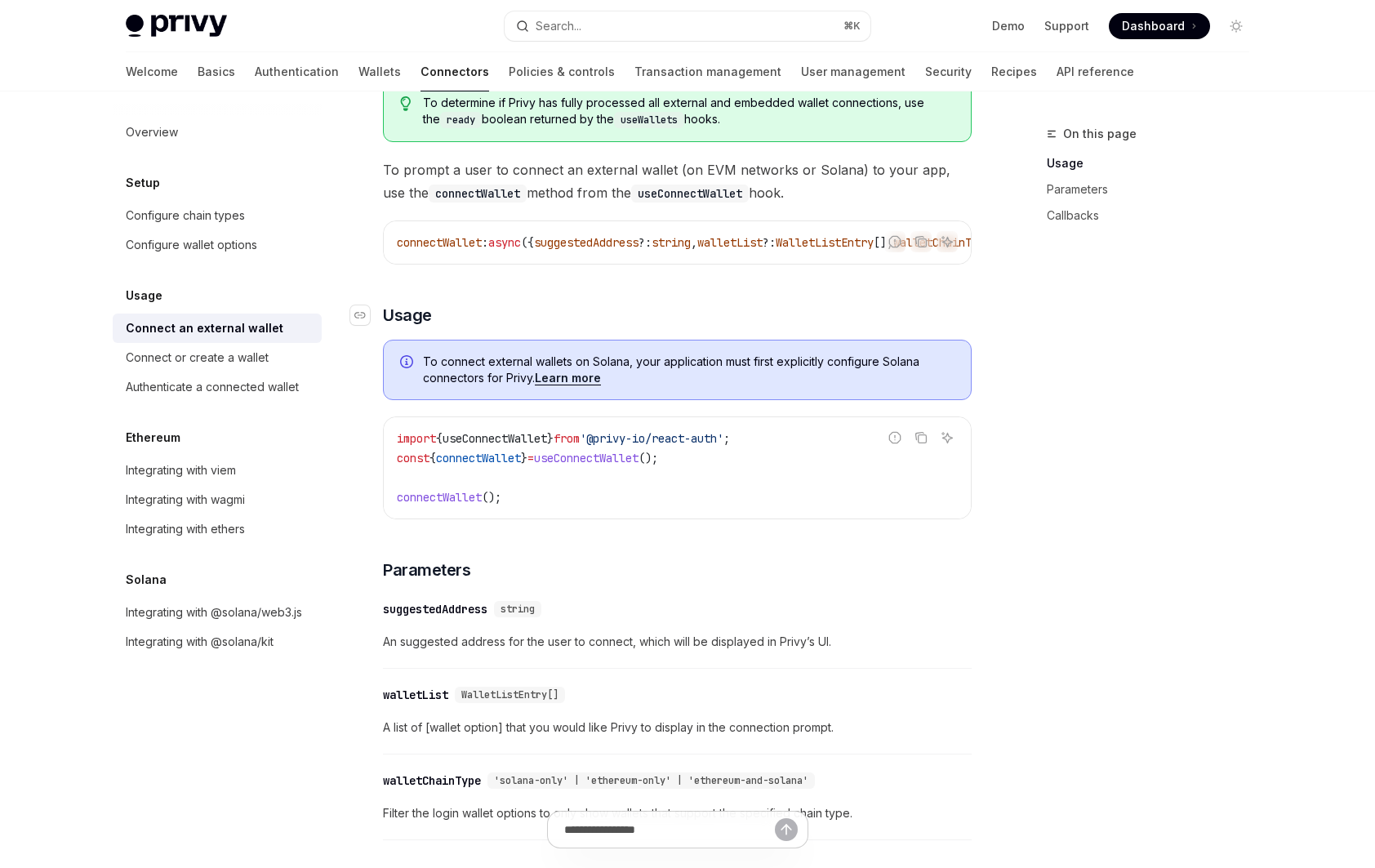
scroll to position [217, 0]
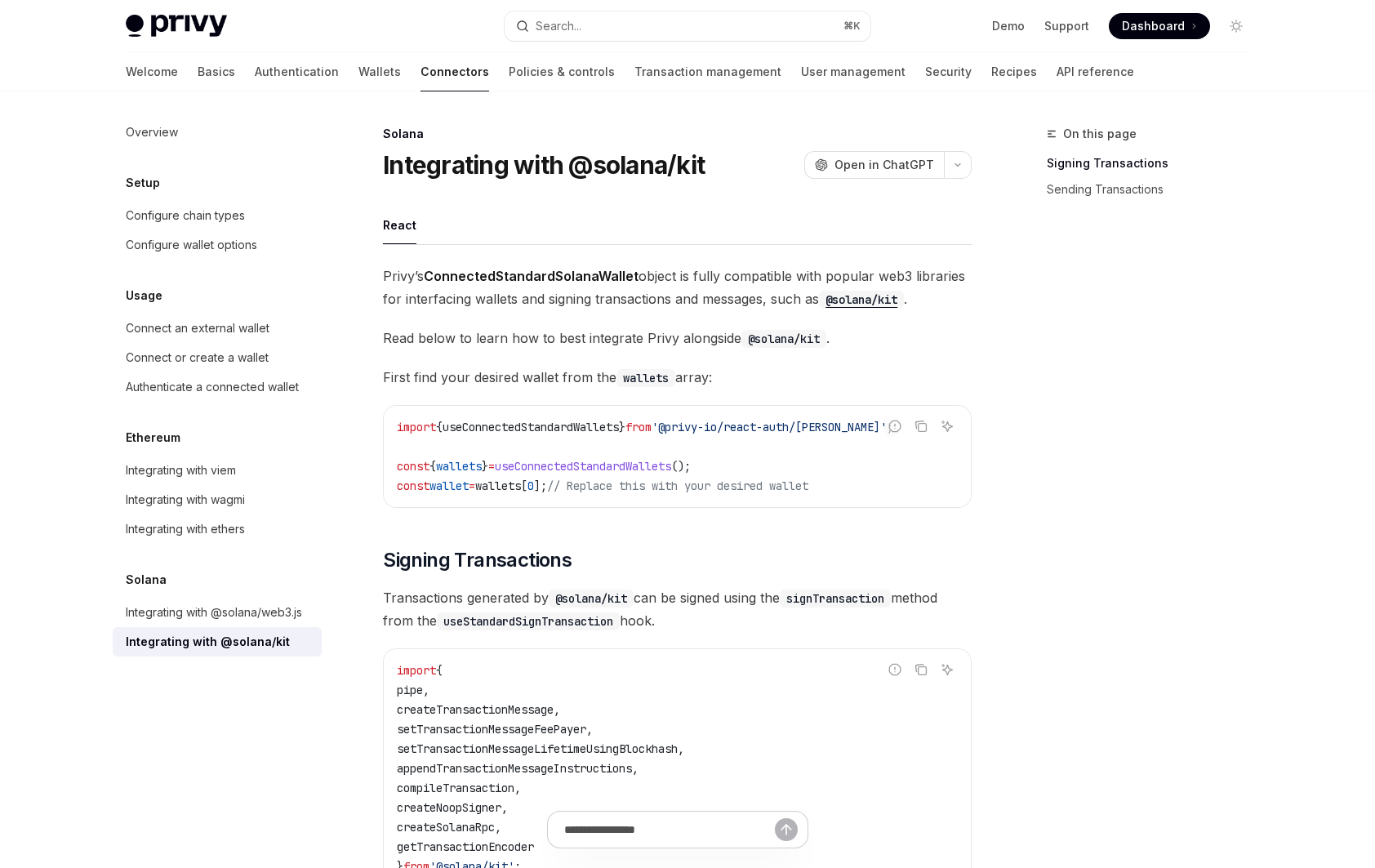
click at [883, 300] on code "@solana/kit" at bounding box center [861, 299] width 85 height 18
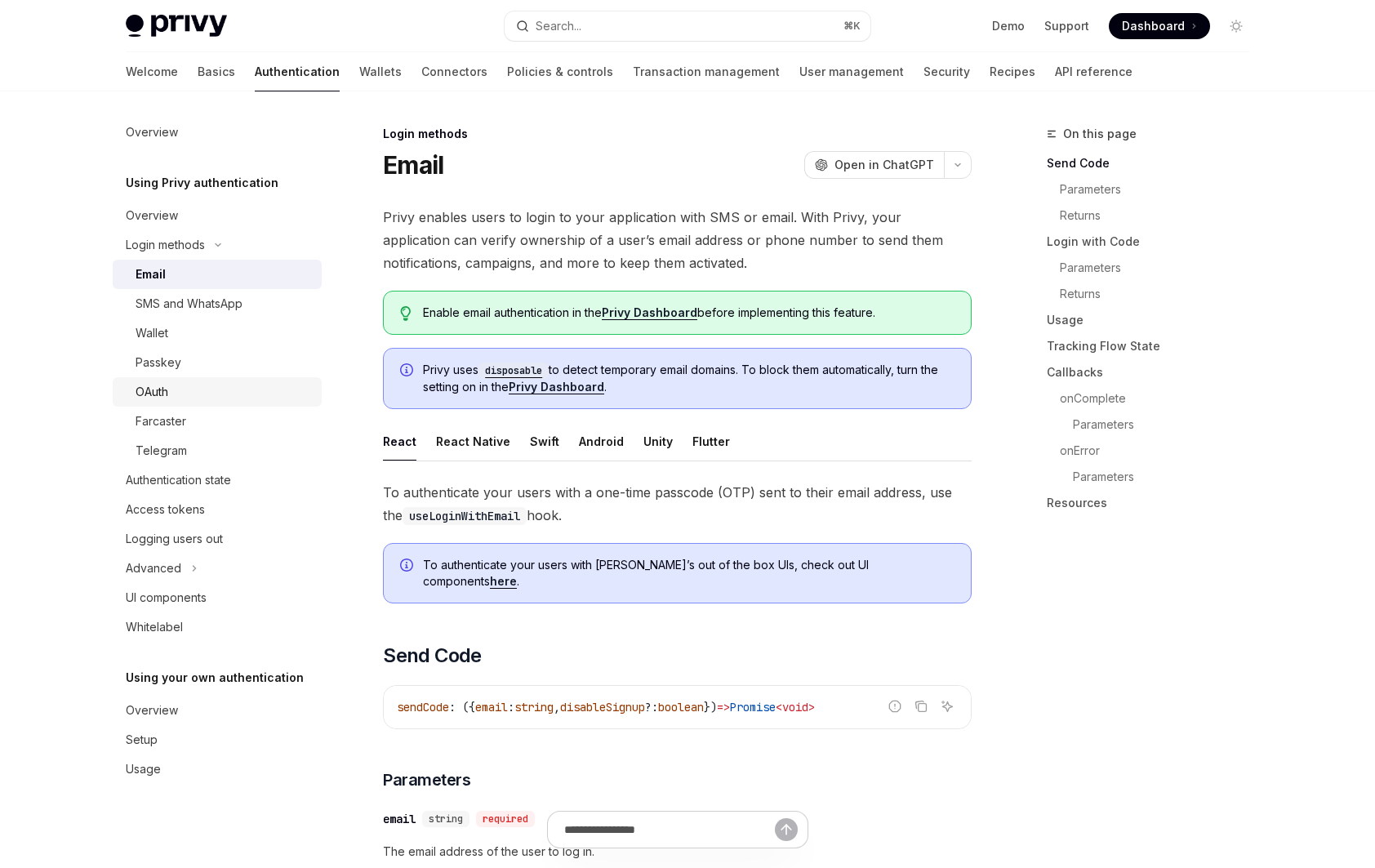
click at [214, 389] on div "OAuth" at bounding box center [224, 391] width 177 height 19
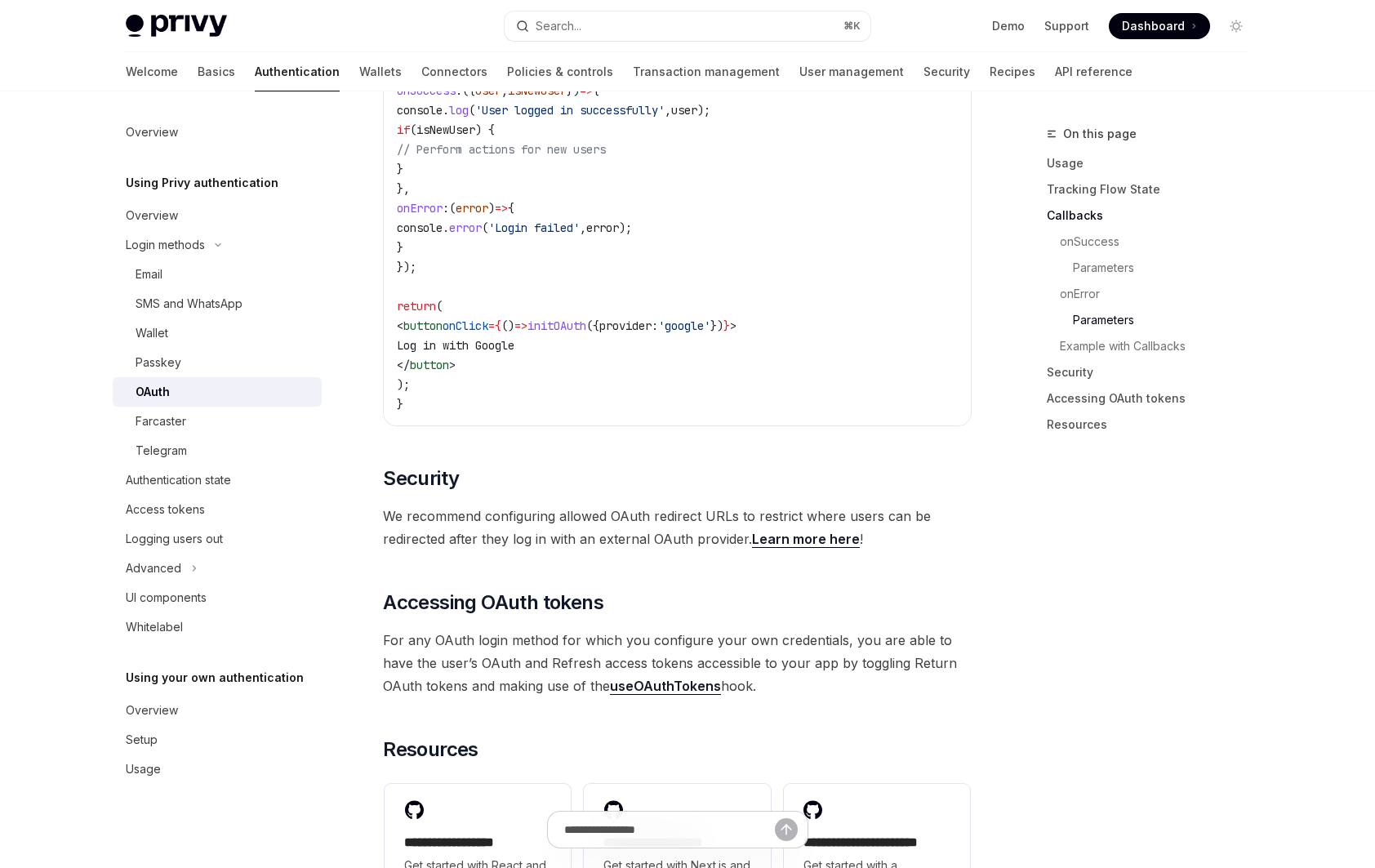
scroll to position [2840, 0]
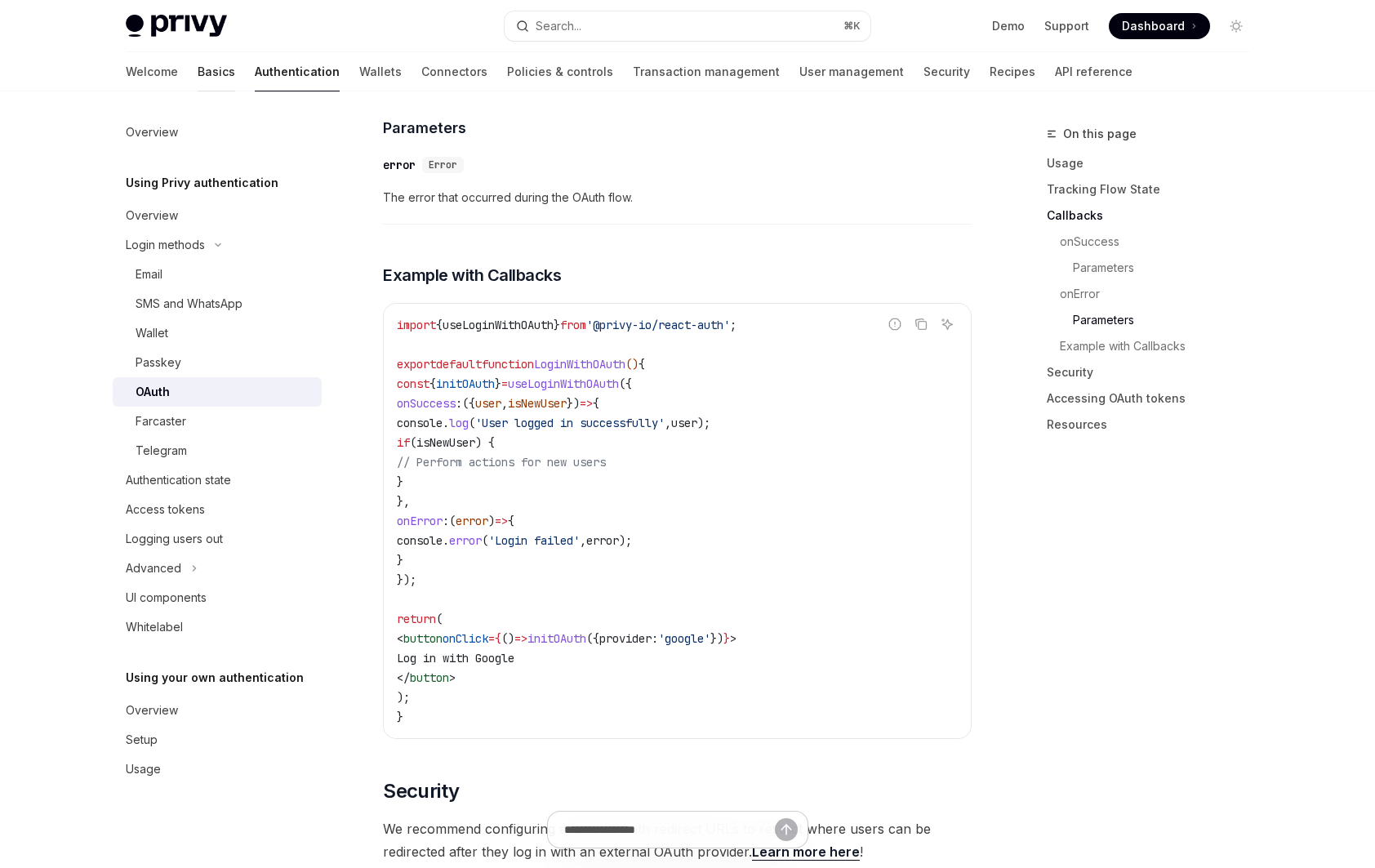
click at [198, 84] on link "Basics" at bounding box center [216, 71] width 38 height 39
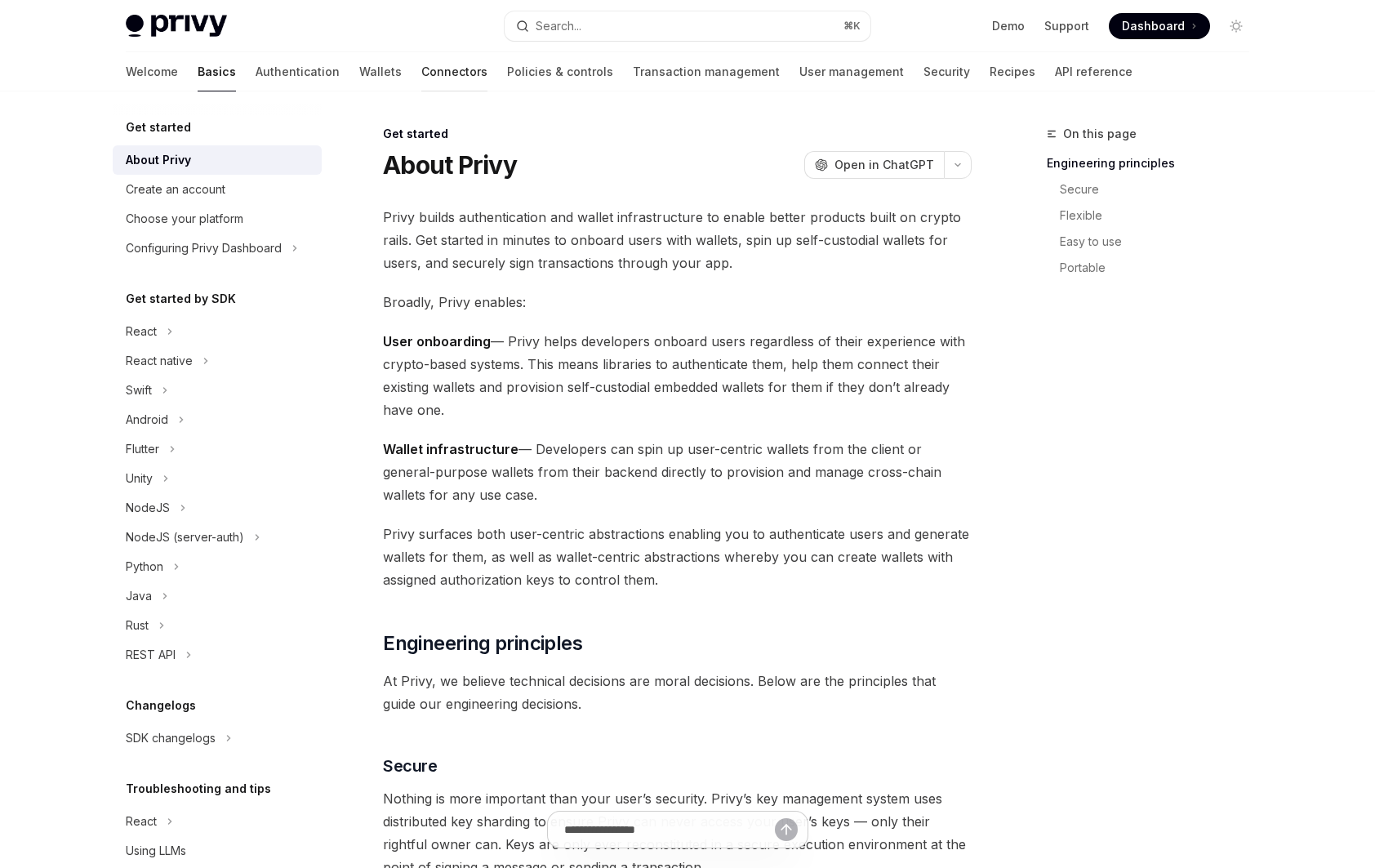
click at [421, 69] on link "Connectors" at bounding box center [454, 71] width 66 height 39
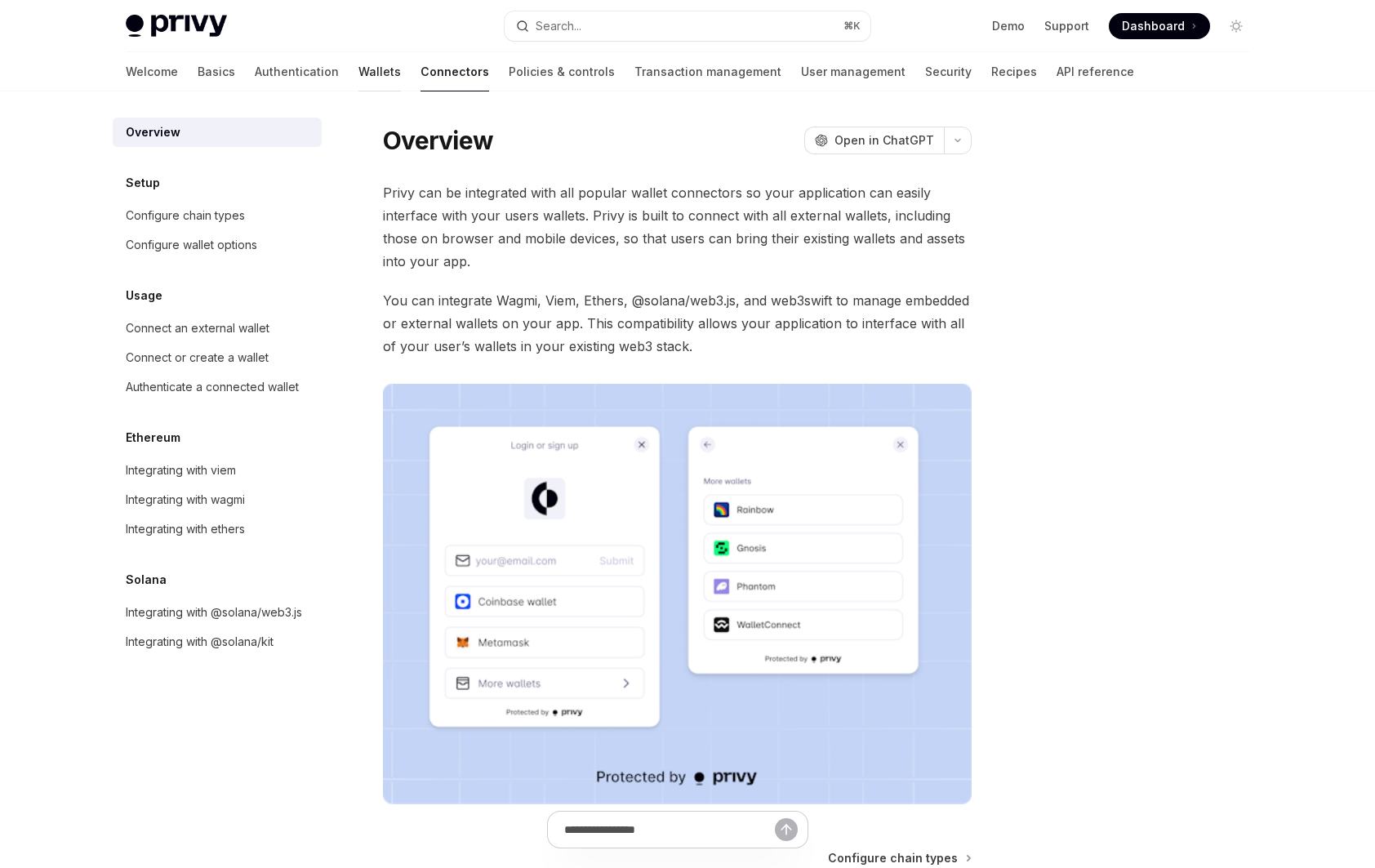
click at [358, 81] on link "Wallets" at bounding box center [379, 71] width 43 height 39
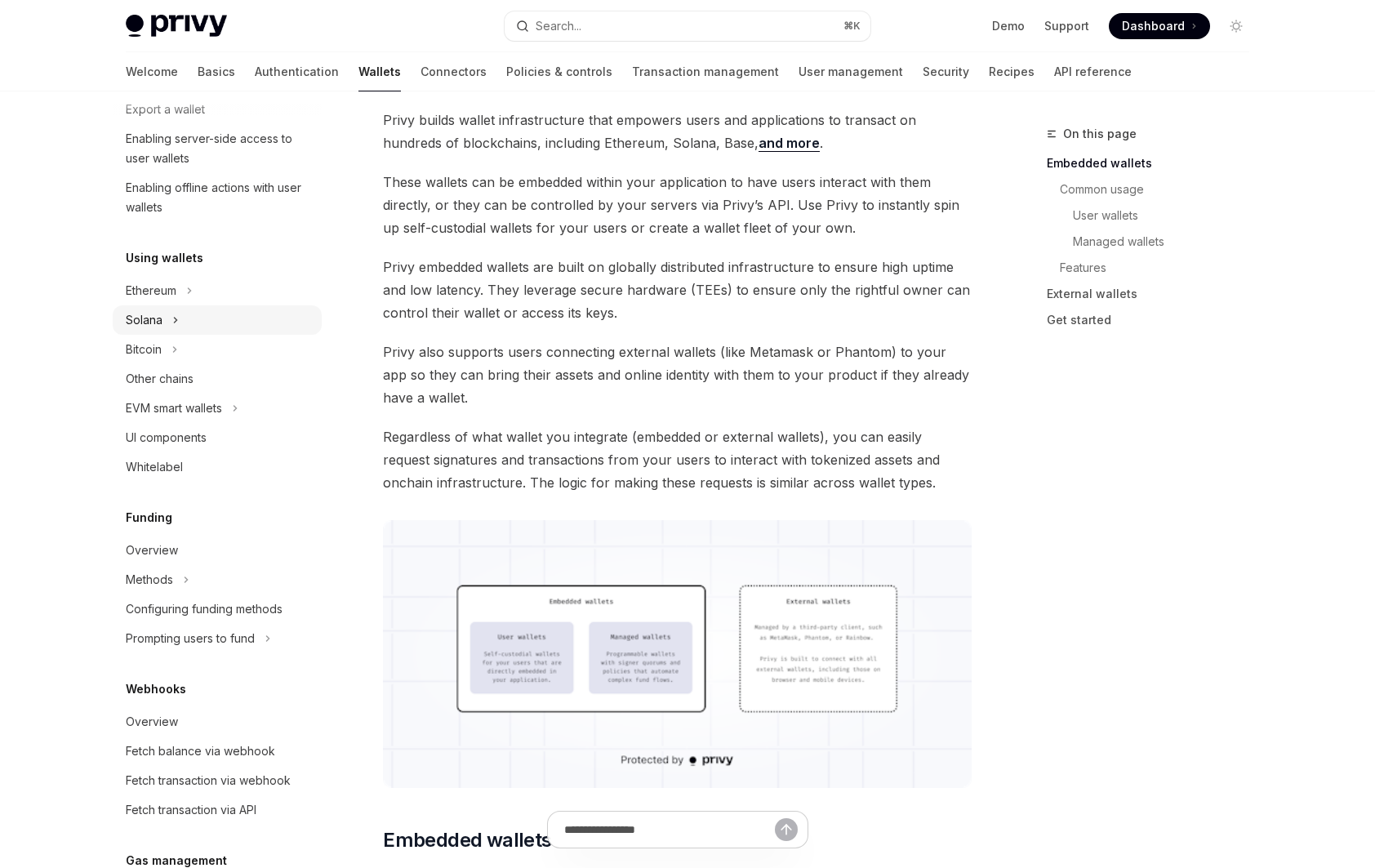
scroll to position [293, 0]
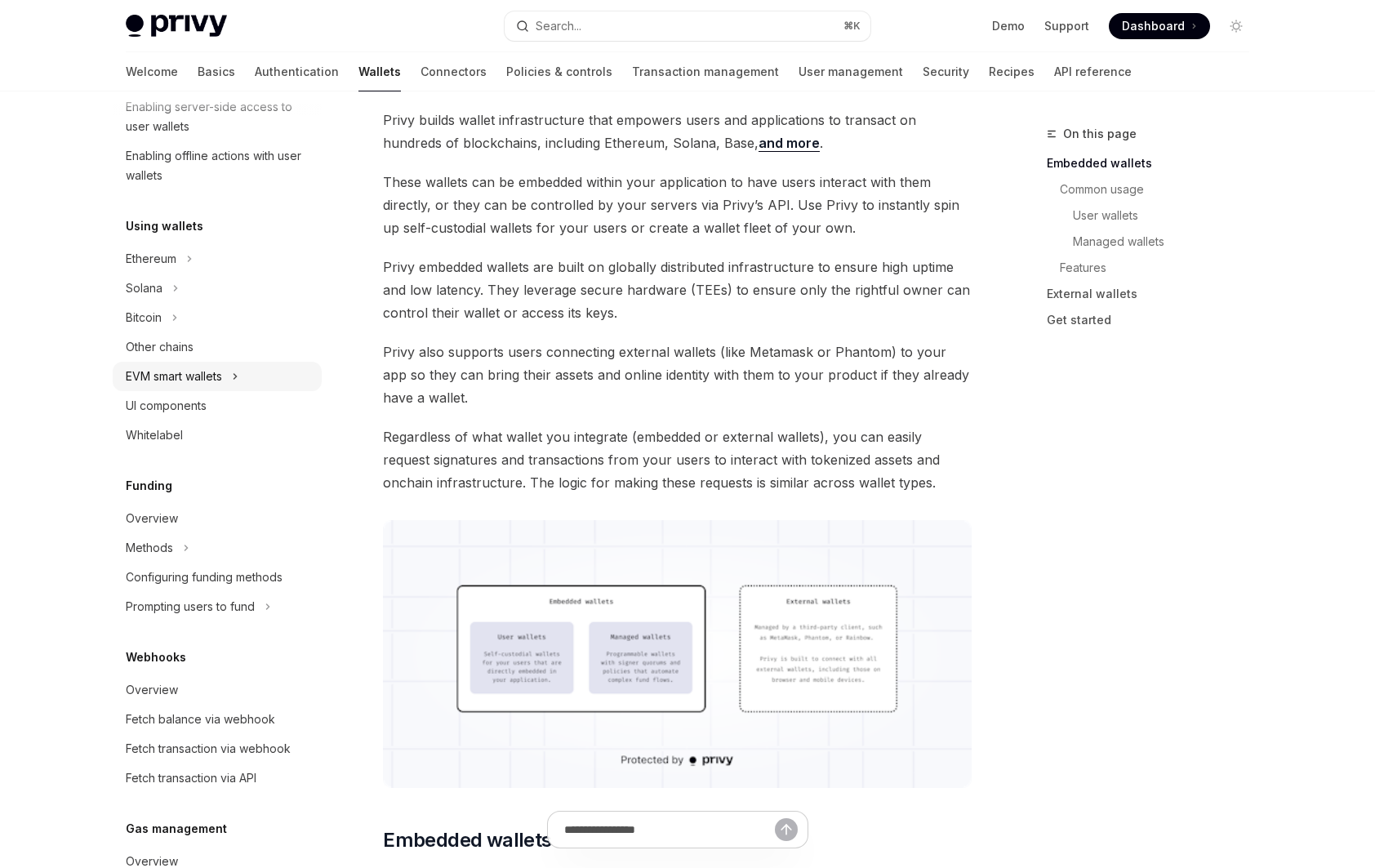
click at [209, 382] on div "EVM smart wallets" at bounding box center [173, 376] width 96 height 19
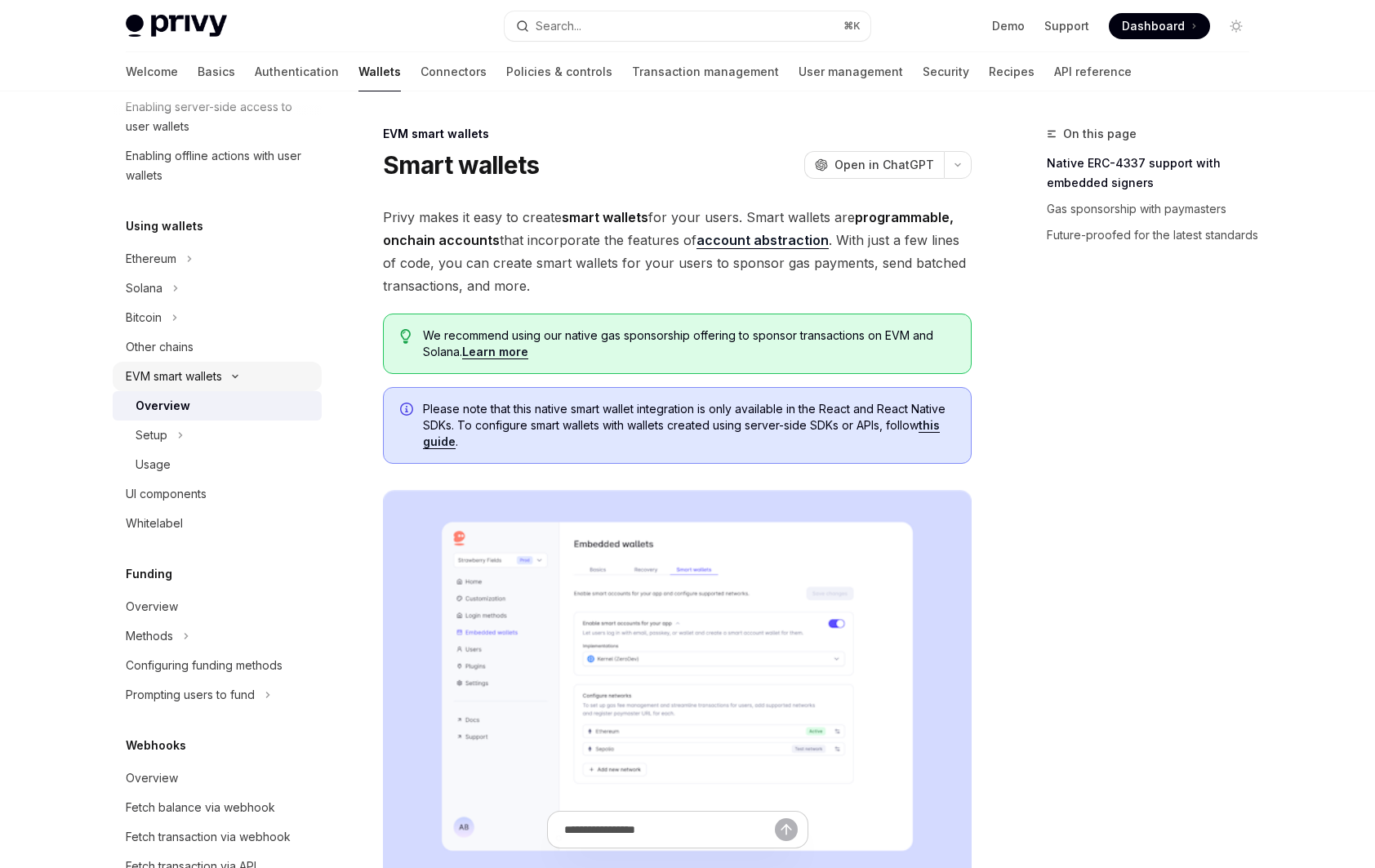
click at [193, 408] on div "Overview" at bounding box center [224, 405] width 177 height 19
click at [183, 490] on div "UI components" at bounding box center [166, 493] width 81 height 19
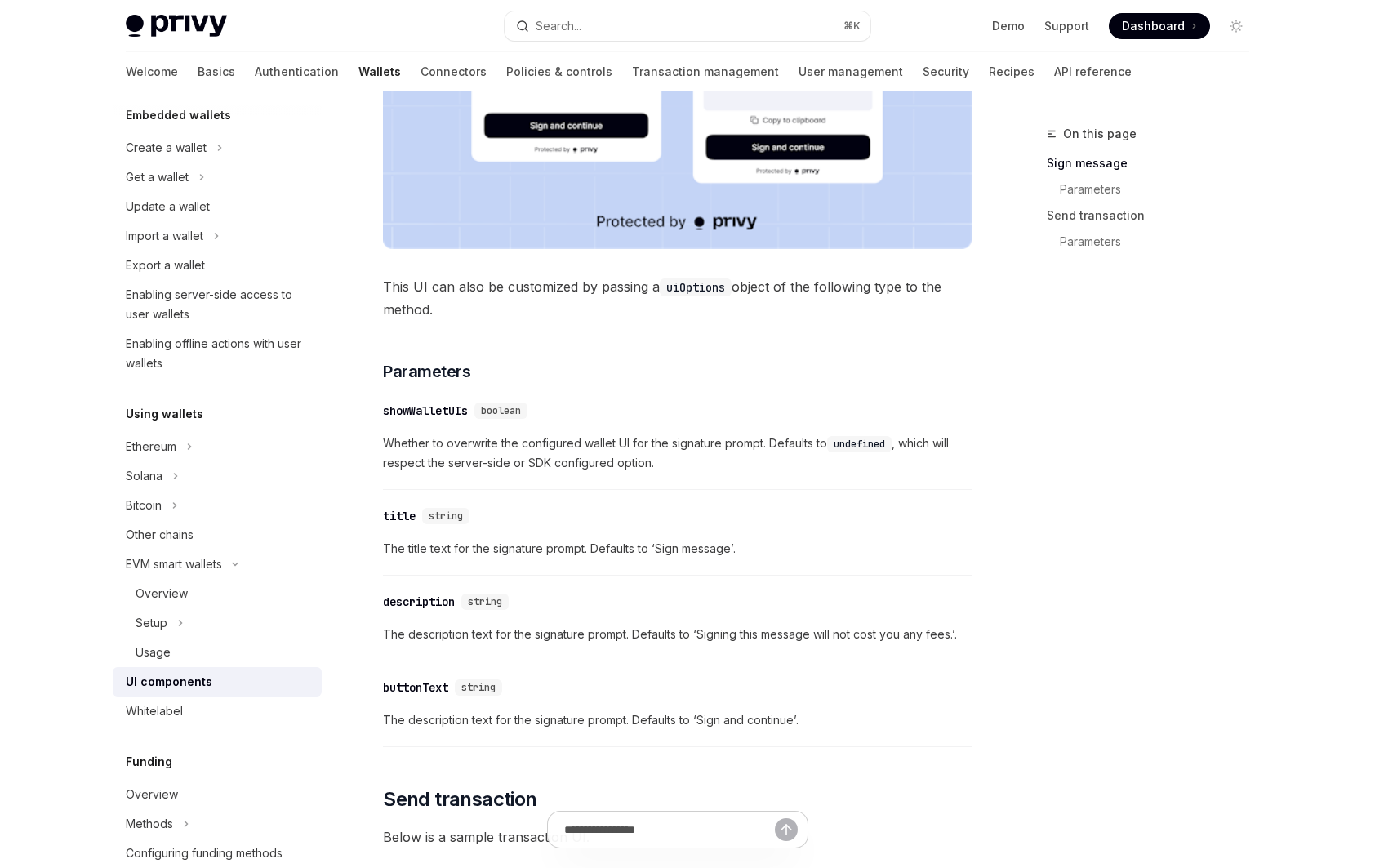
scroll to position [207, 0]
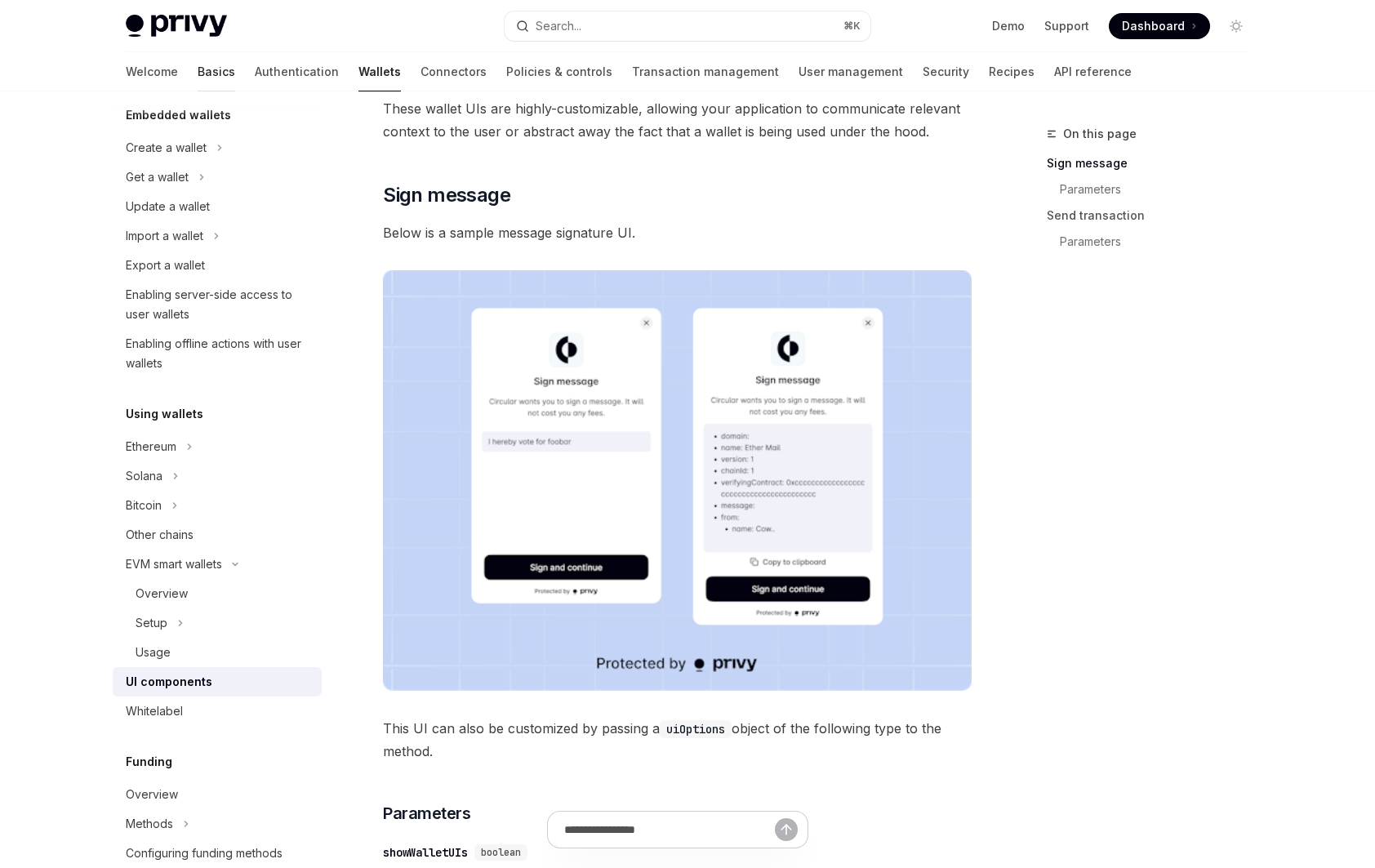
click at [198, 69] on link "Basics" at bounding box center [216, 71] width 38 height 39
type textarea "*"
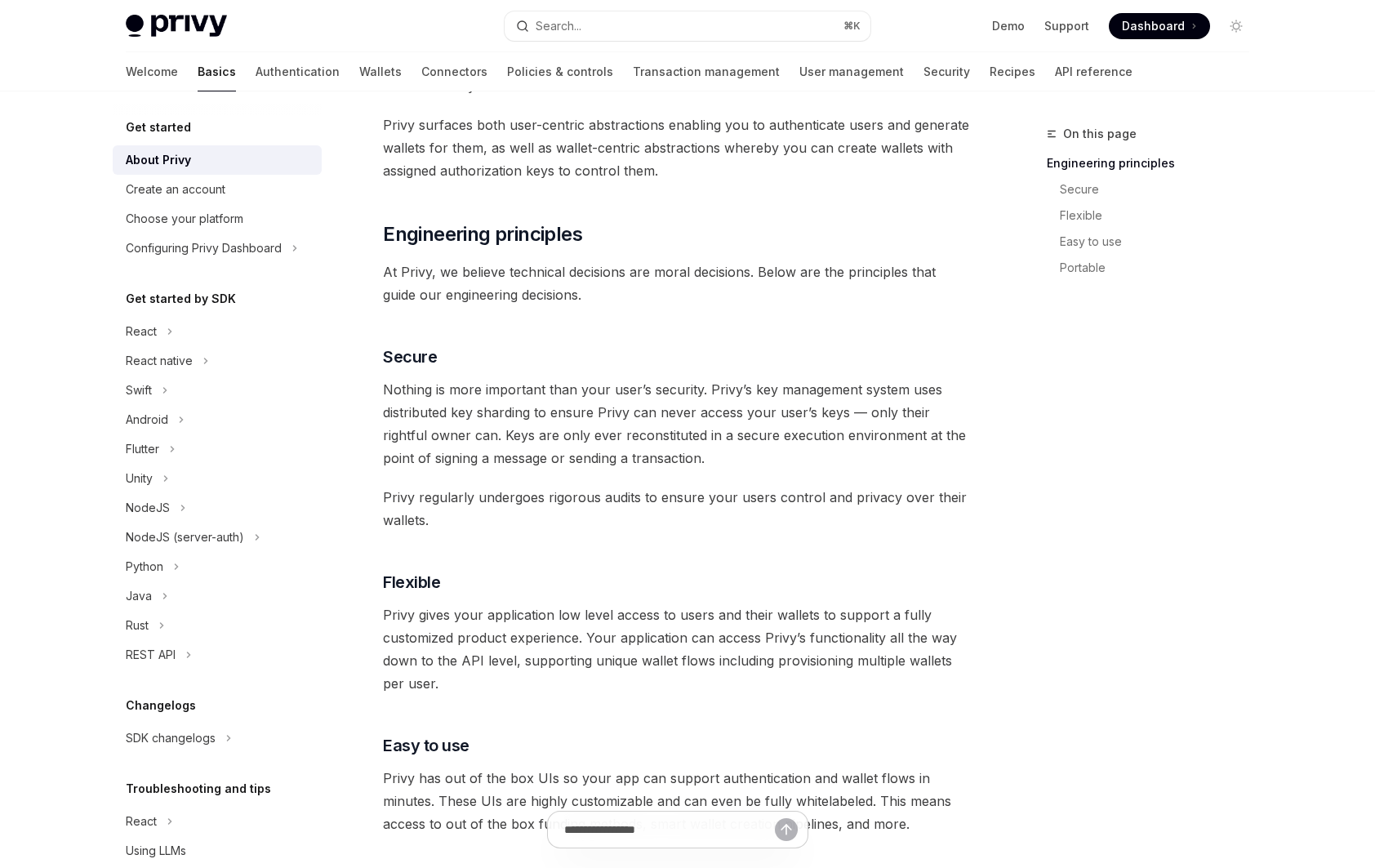
scroll to position [125, 0]
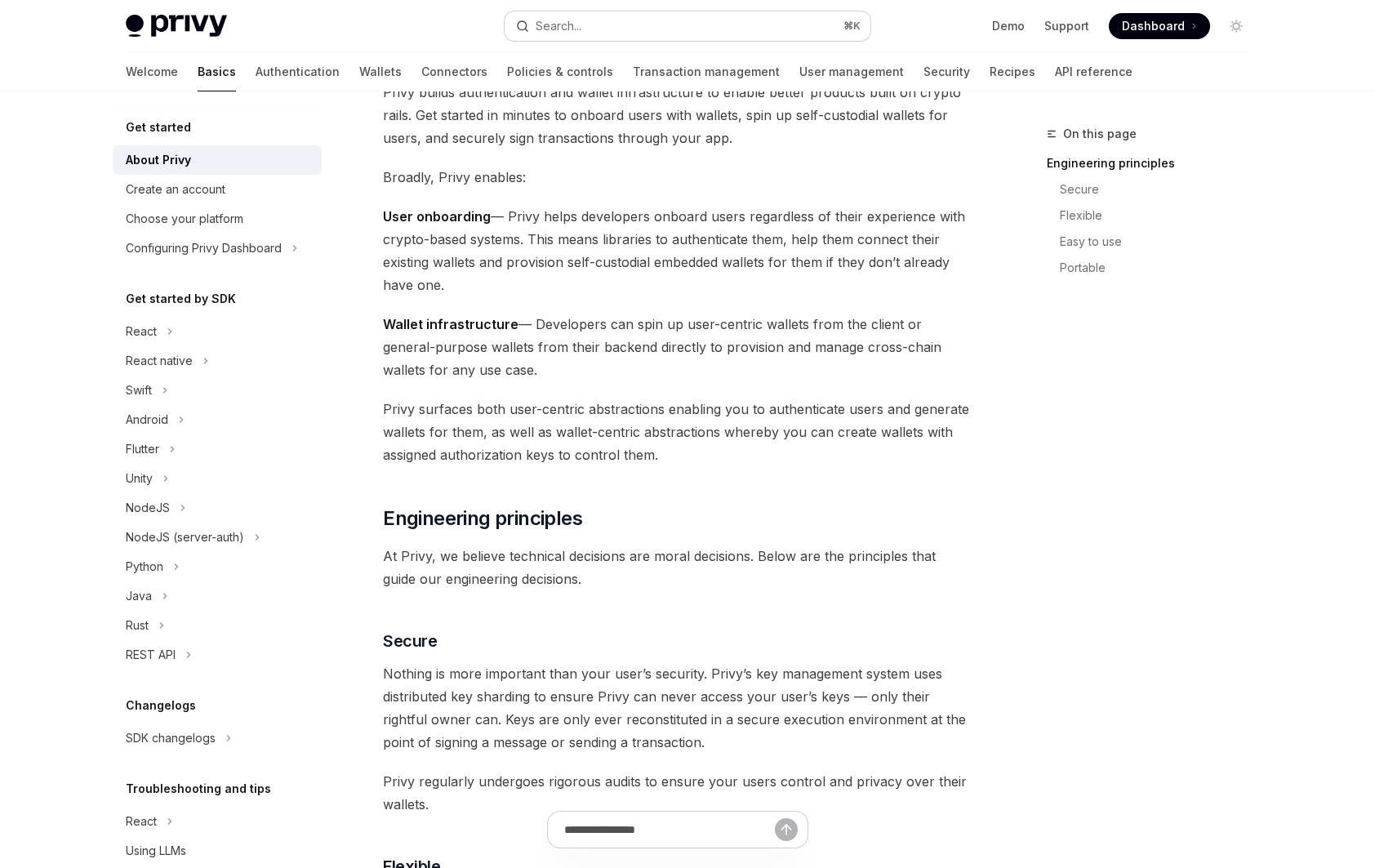
click at [598, 33] on button "Search... ⌘ K" at bounding box center [688, 26] width 366 height 29
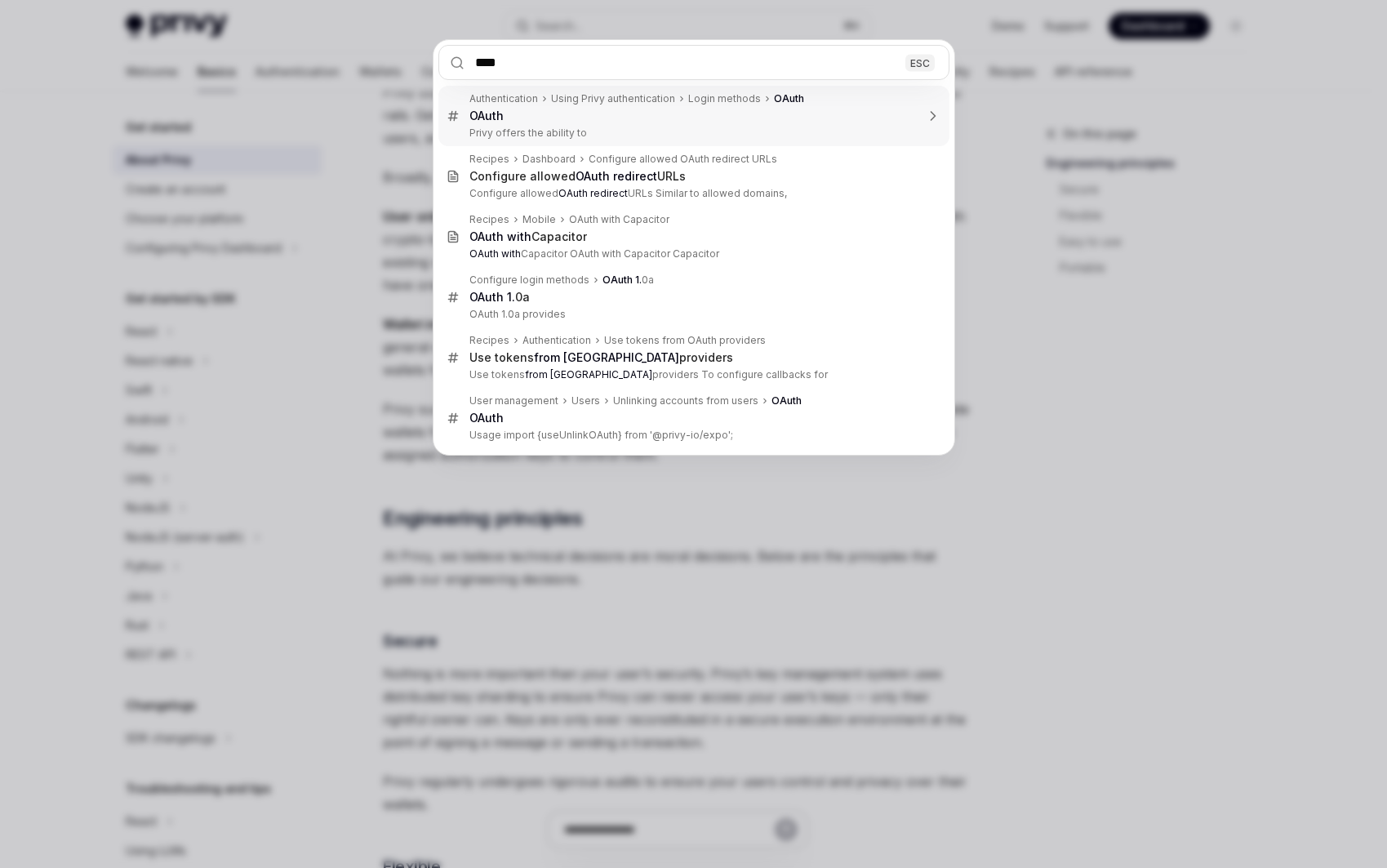
type input "*****"
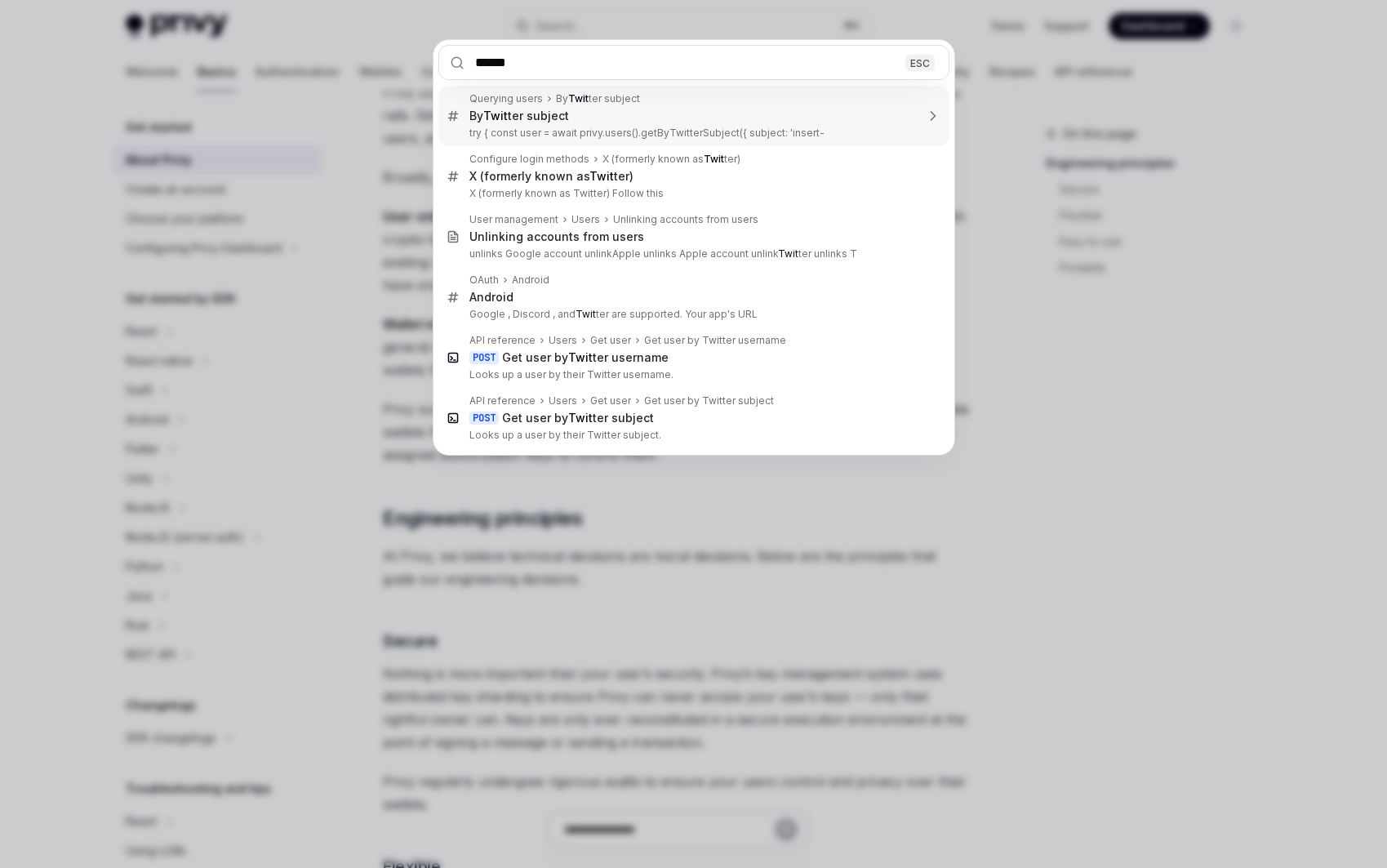
type input "*******"
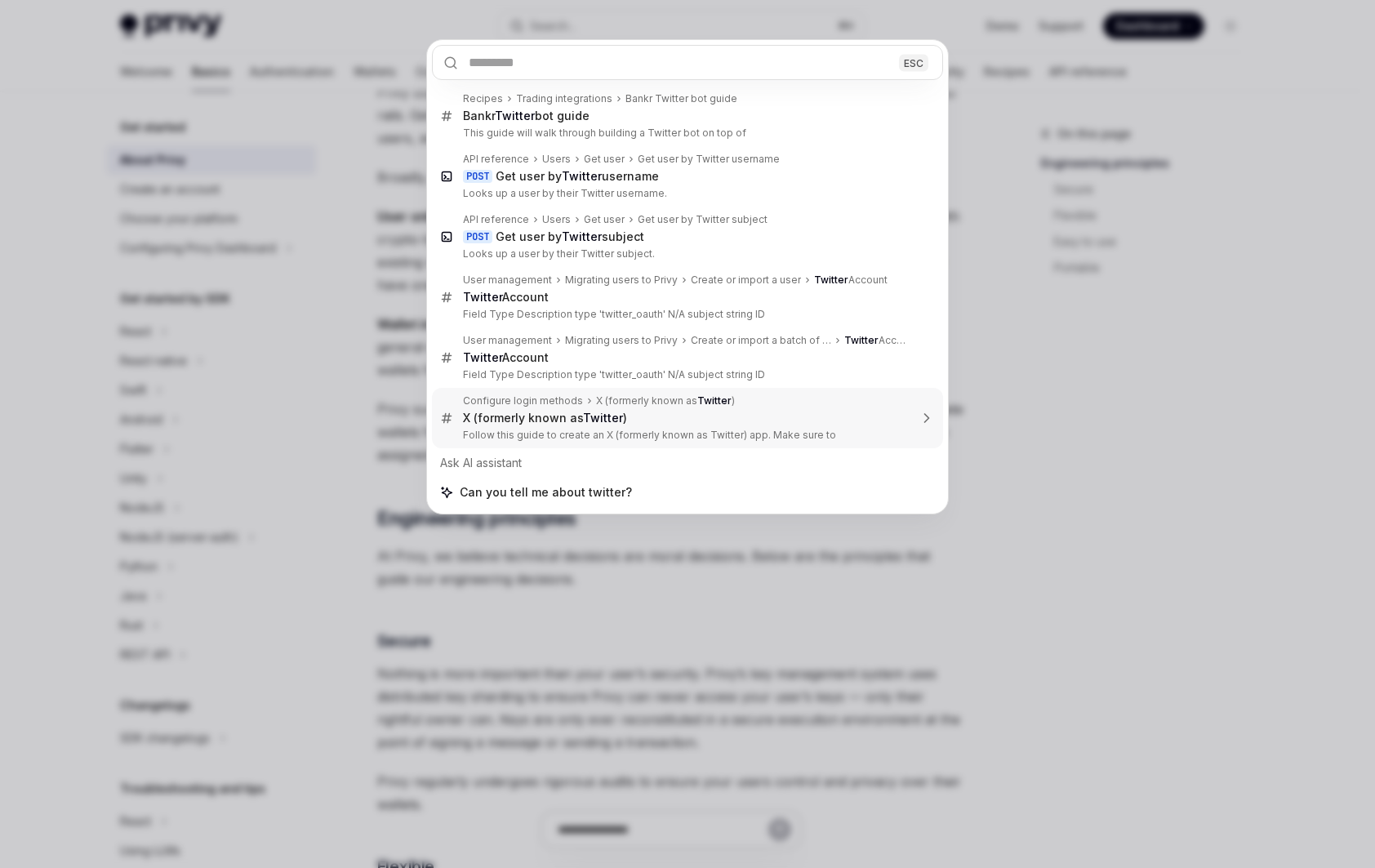
type textarea "*"
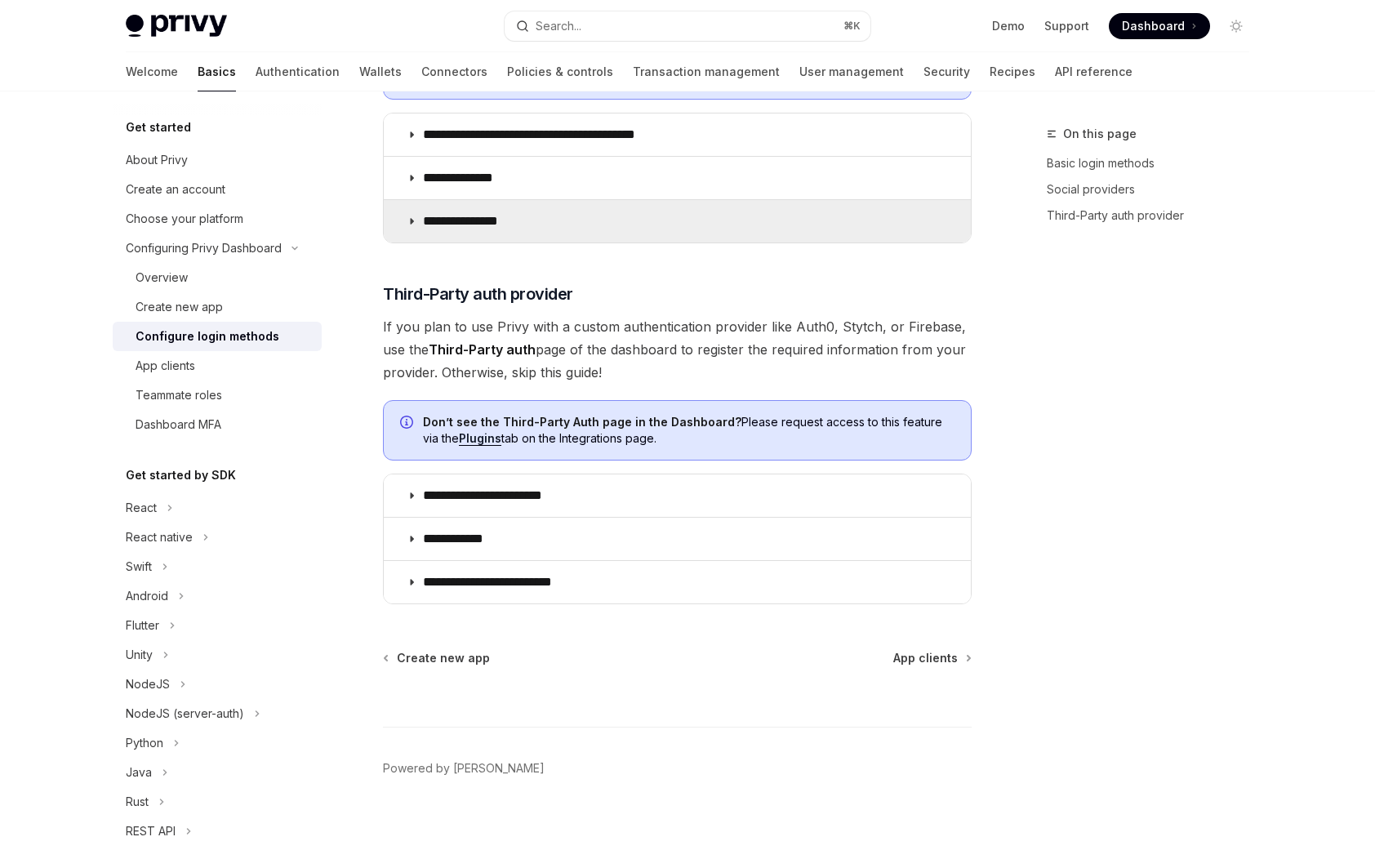
scroll to position [542, 0]
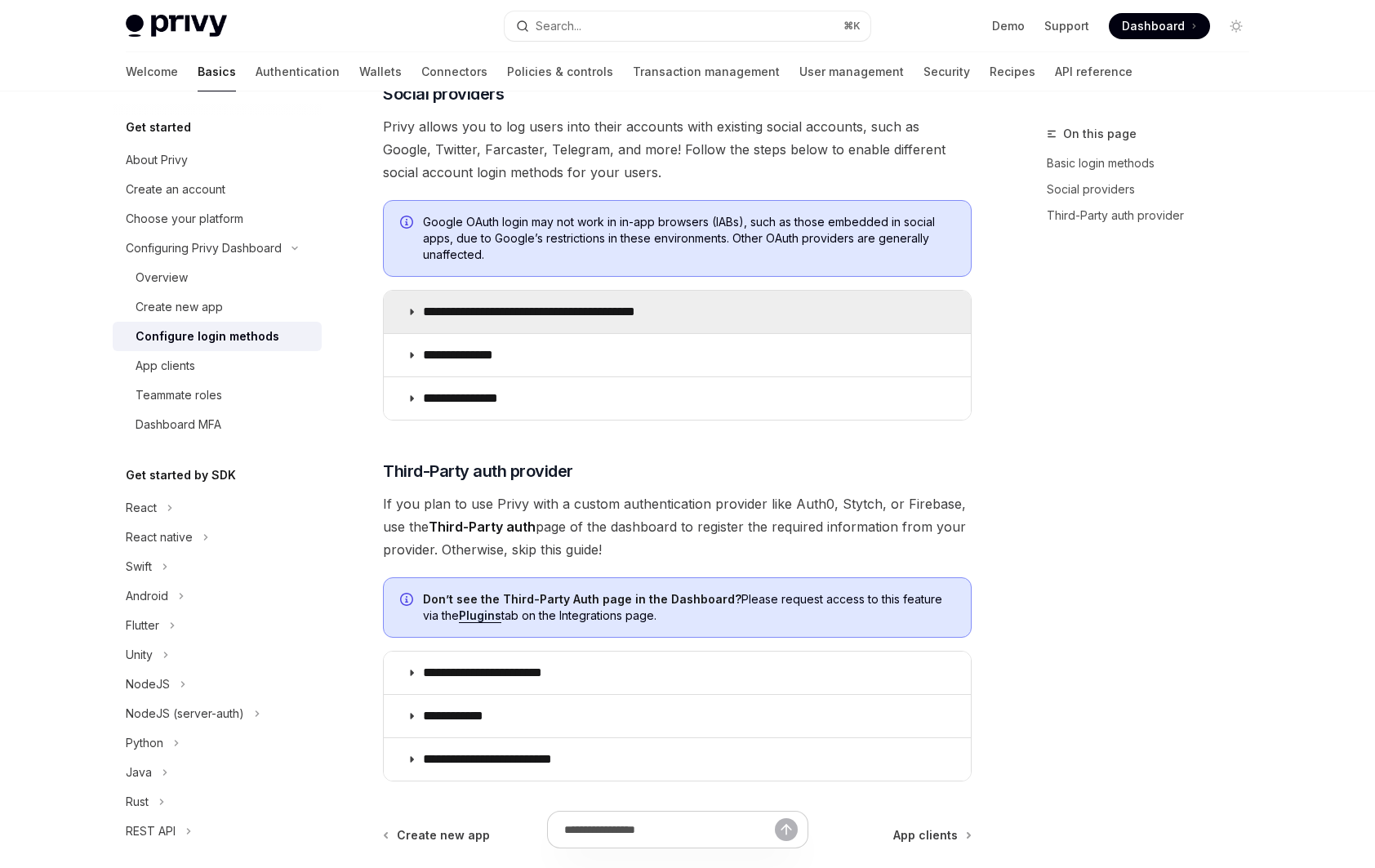
click at [489, 320] on summary "**********" at bounding box center [677, 311] width 587 height 43
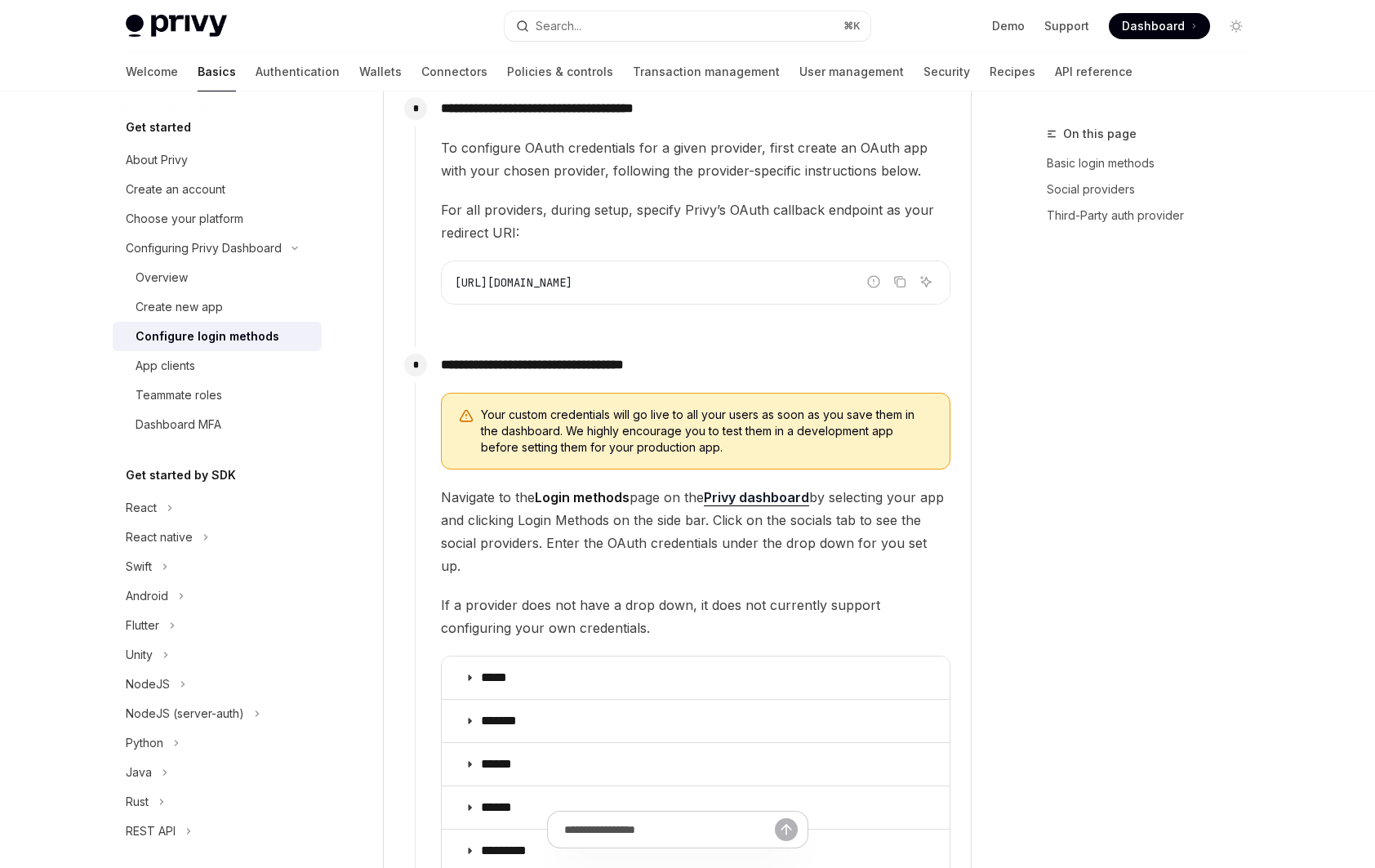
scroll to position [1562, 0]
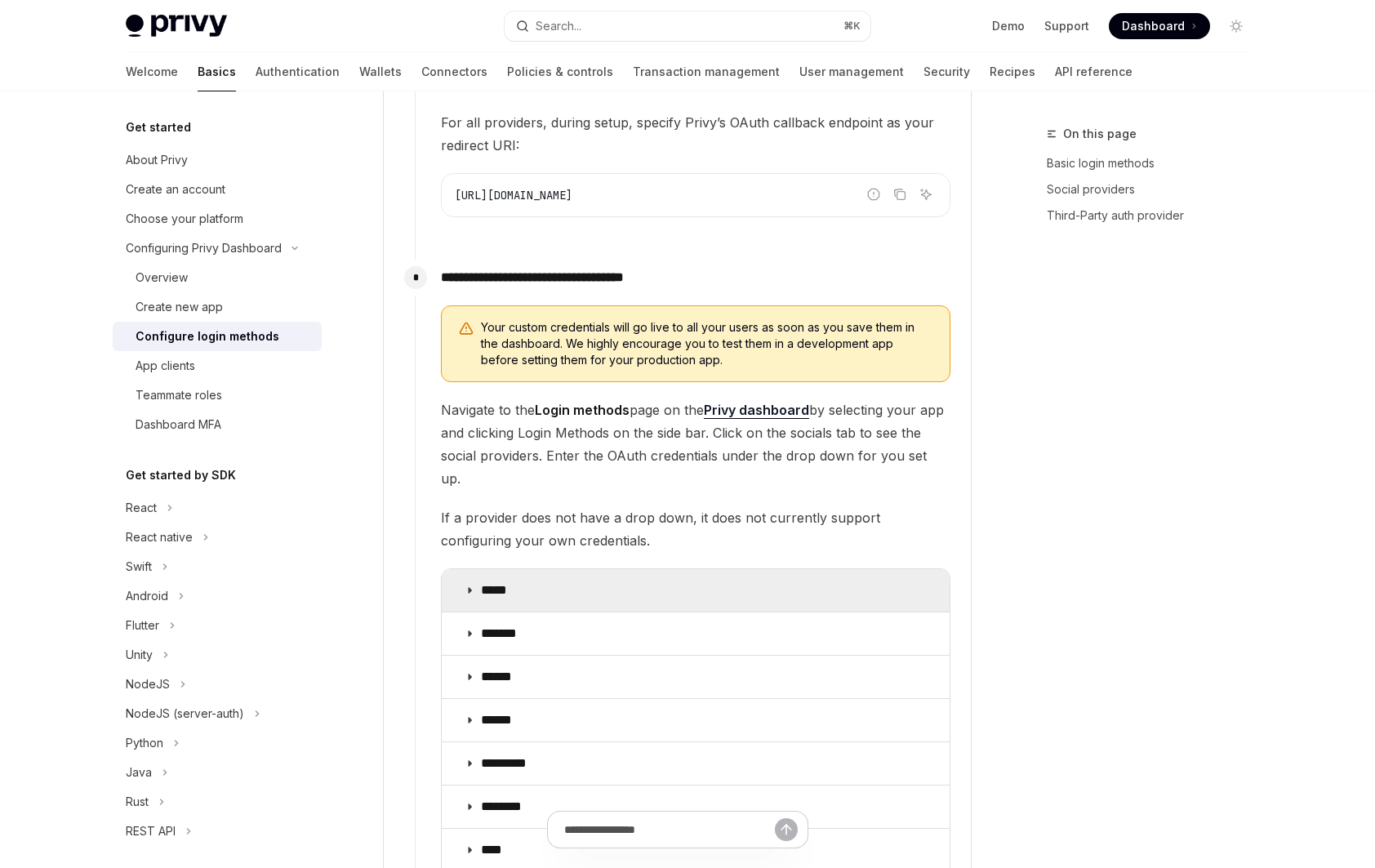
click at [546, 569] on summary "*****" at bounding box center [696, 590] width 508 height 43
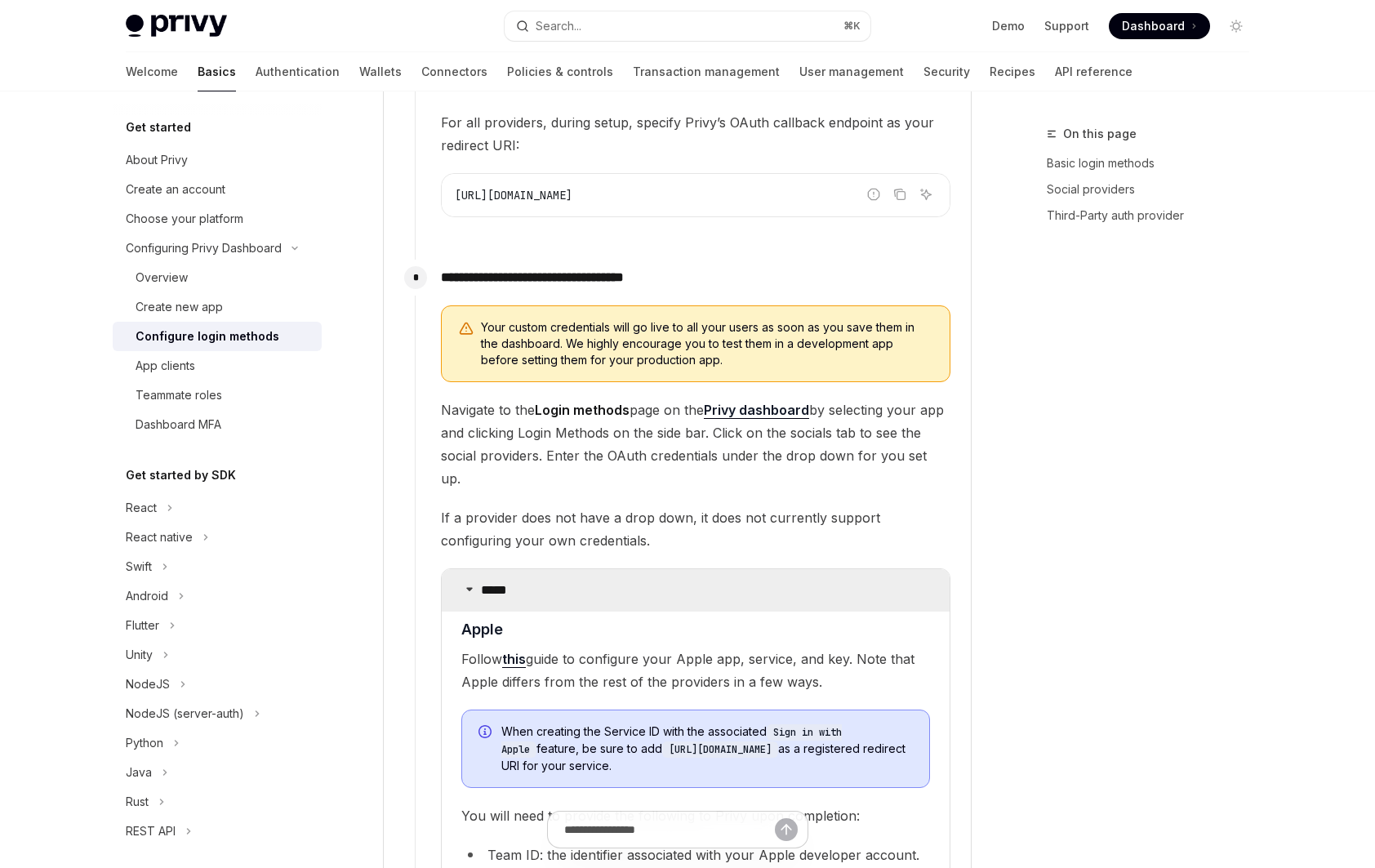
click at [553, 569] on summary "*****" at bounding box center [696, 590] width 508 height 43
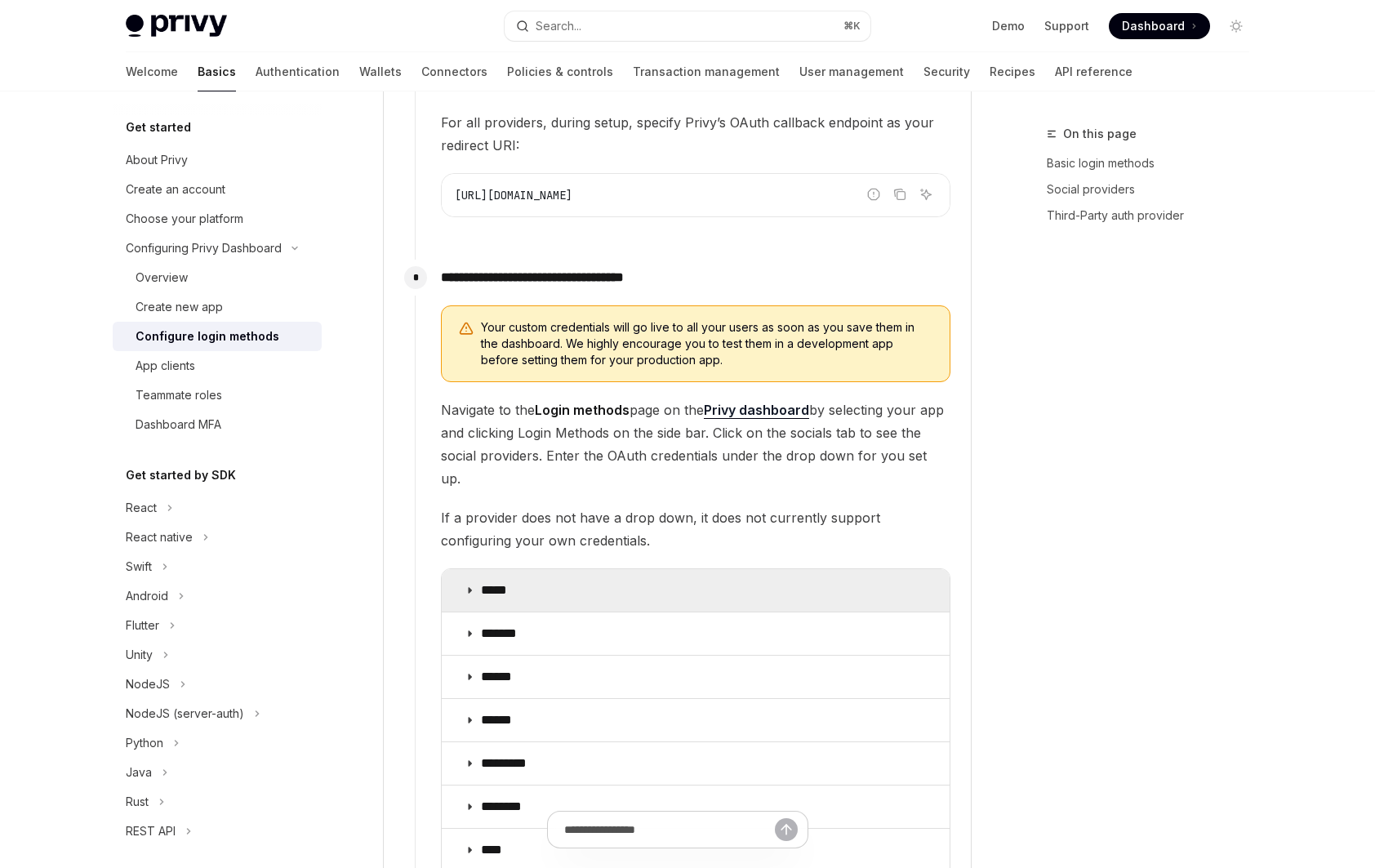
scroll to position [1806, 0]
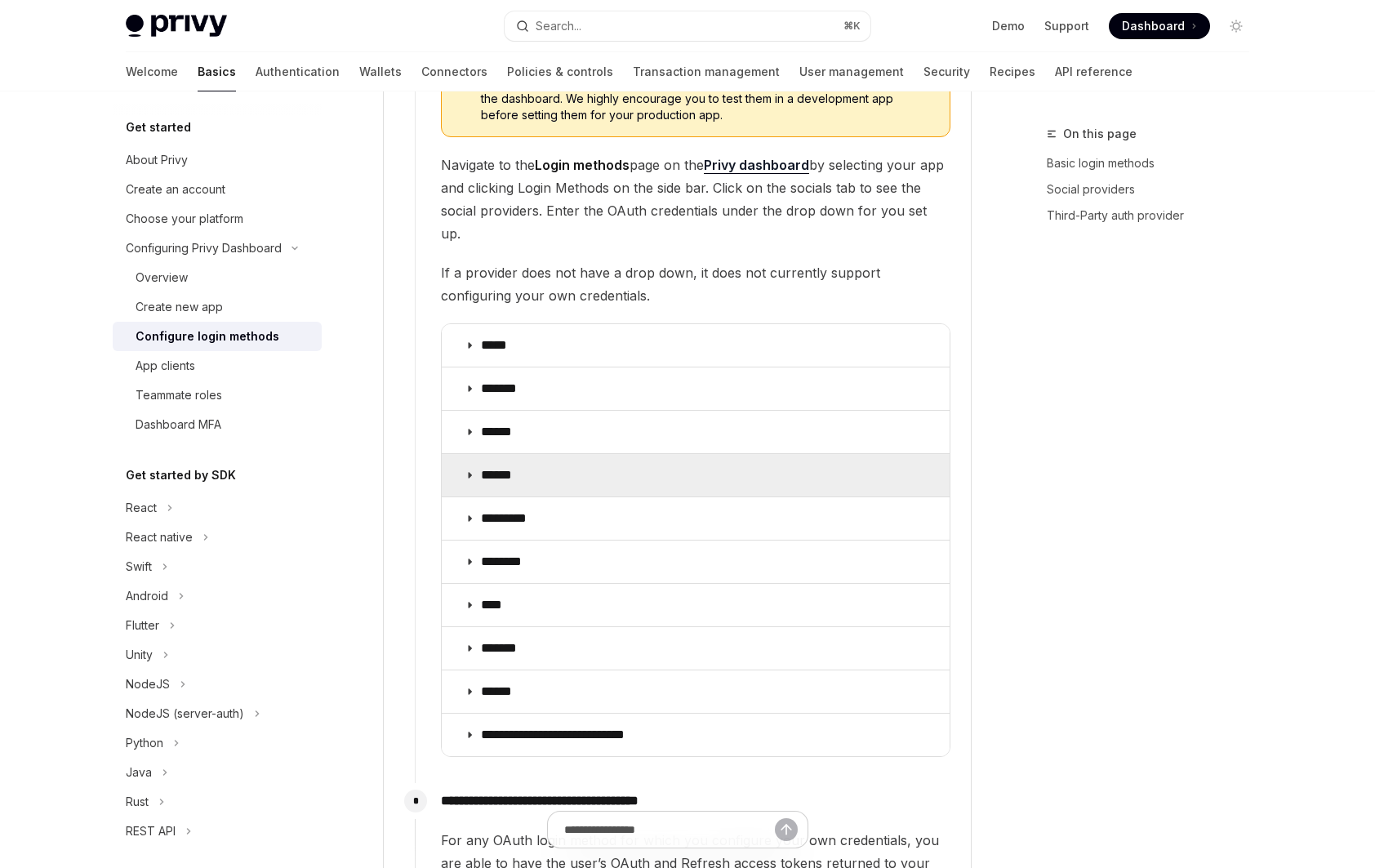
click at [527, 454] on summary "******" at bounding box center [696, 475] width 508 height 43
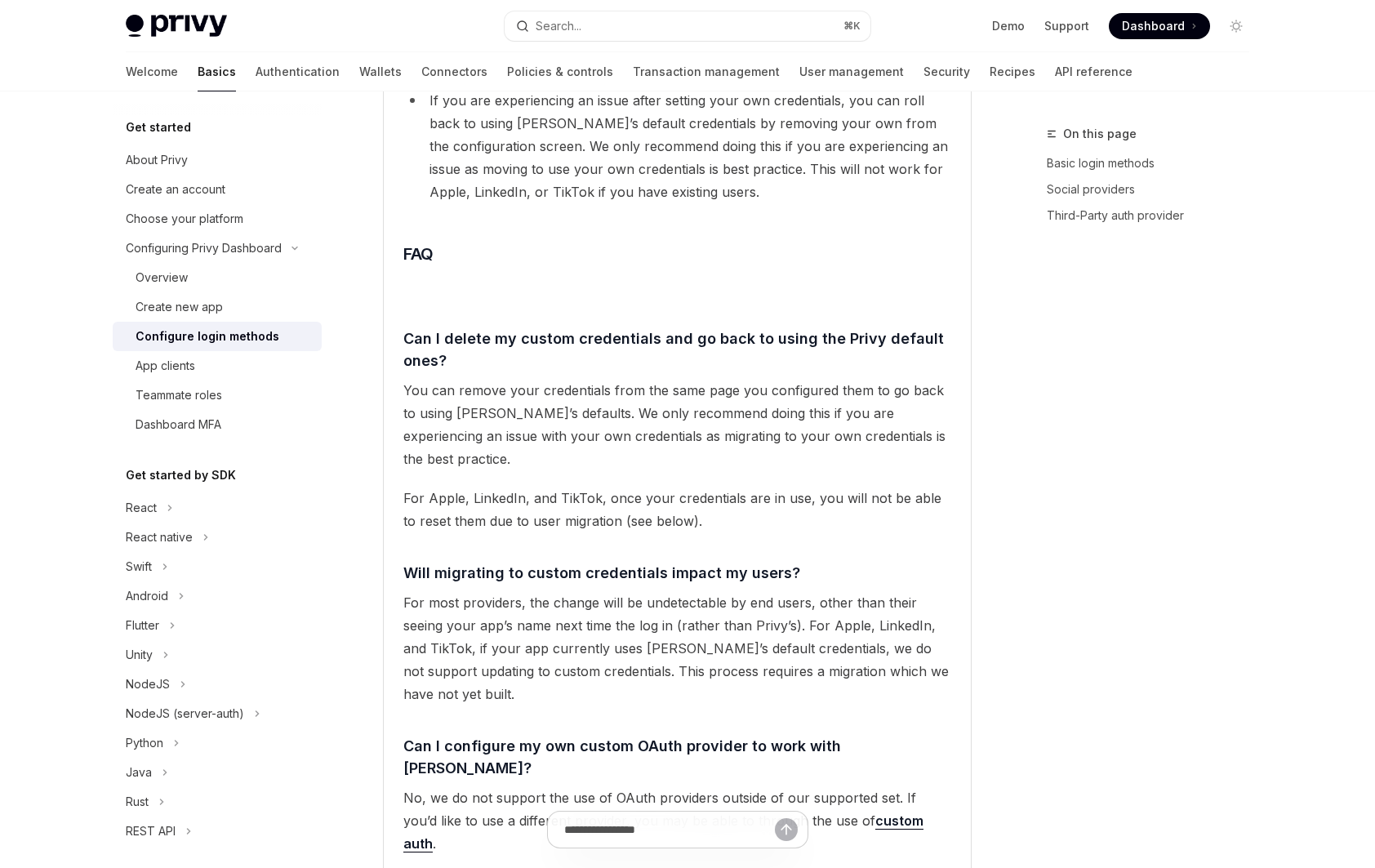
scroll to position [3397, 0]
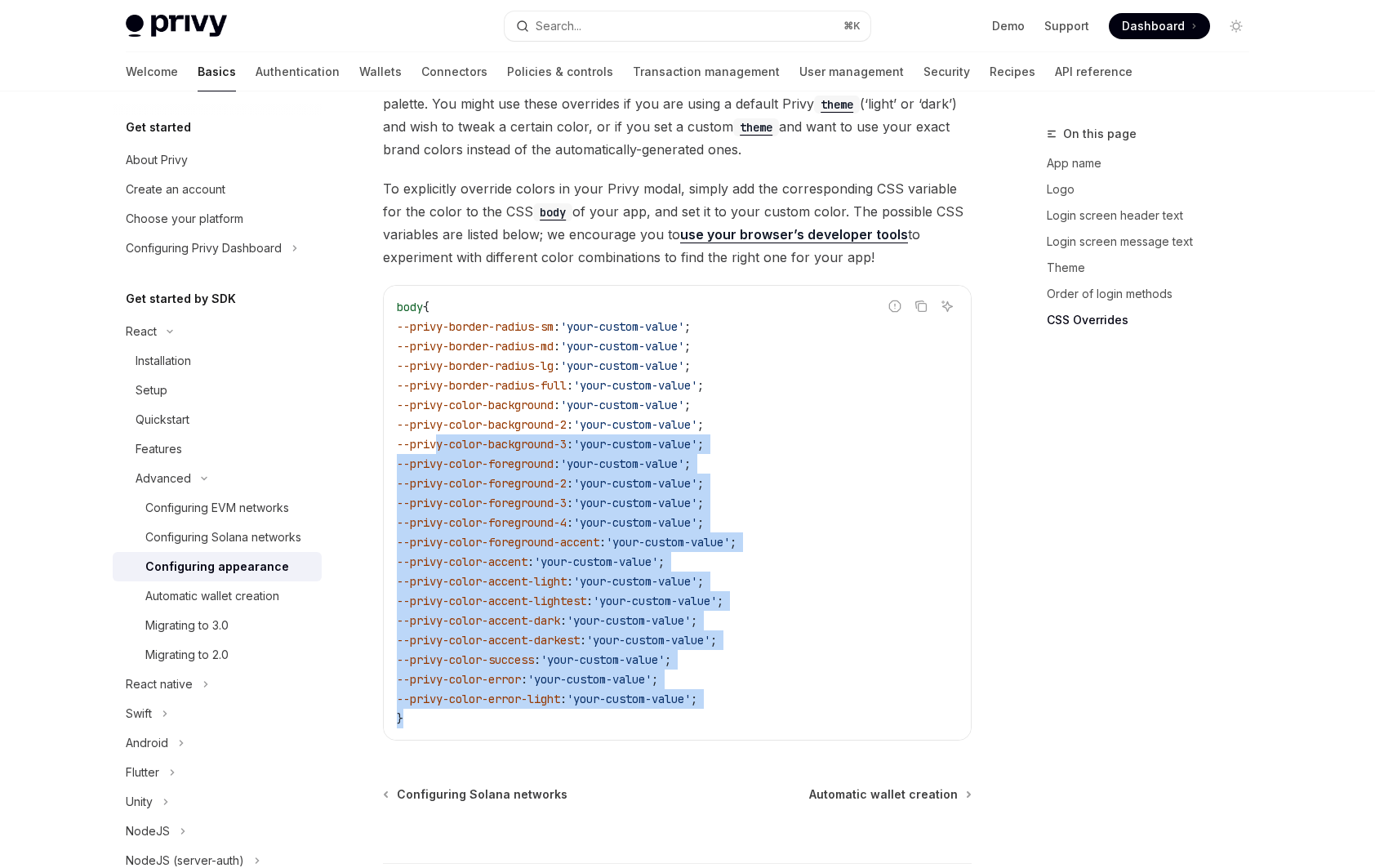
scroll to position [3927, 0]
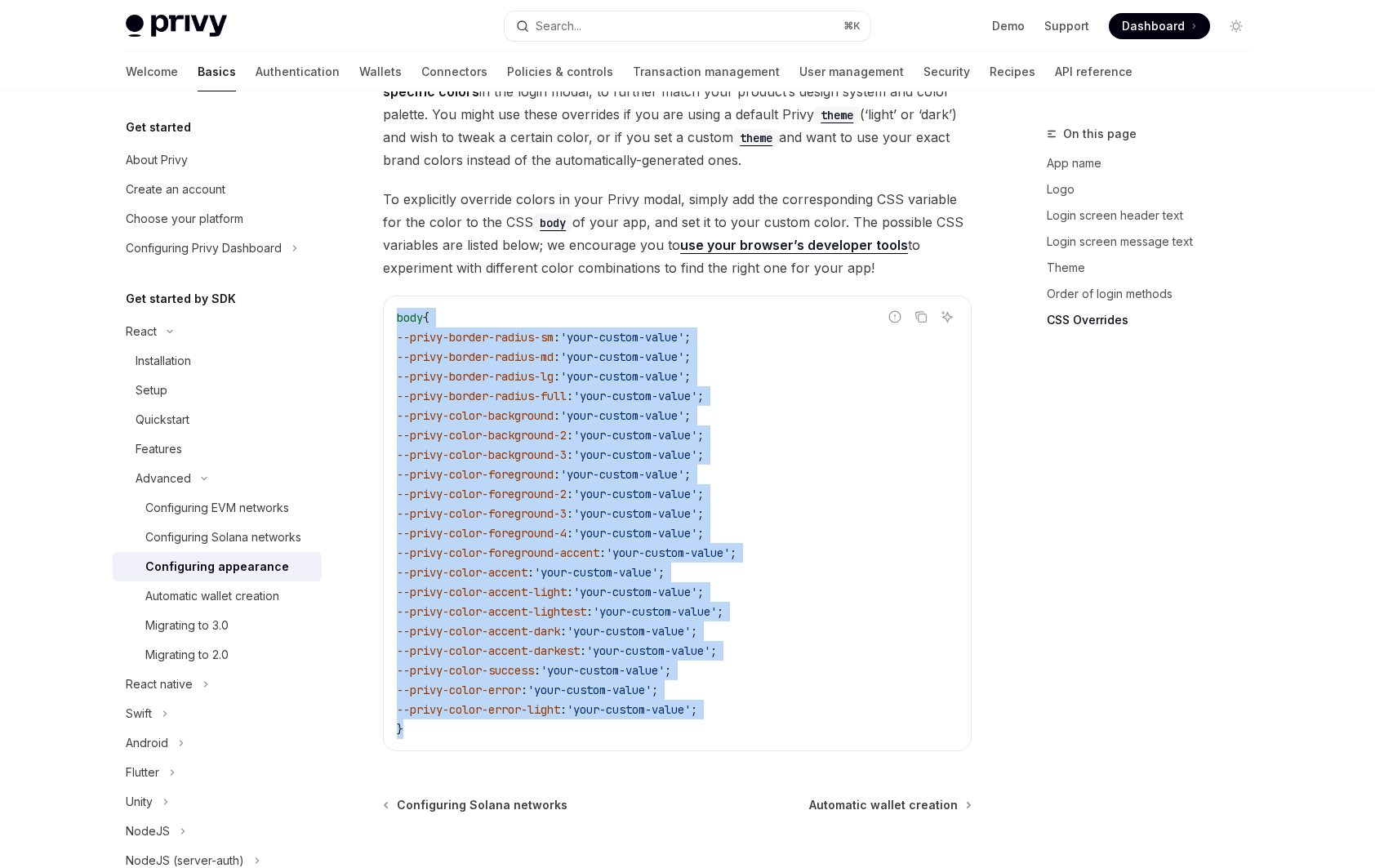
drag, startPoint x: 417, startPoint y: 657, endPoint x: 377, endPoint y: 270, distance: 389.1
copy code "body { --privy-border-radius-sm : 'your-custom-value' ; --privy-border-radius-m…"
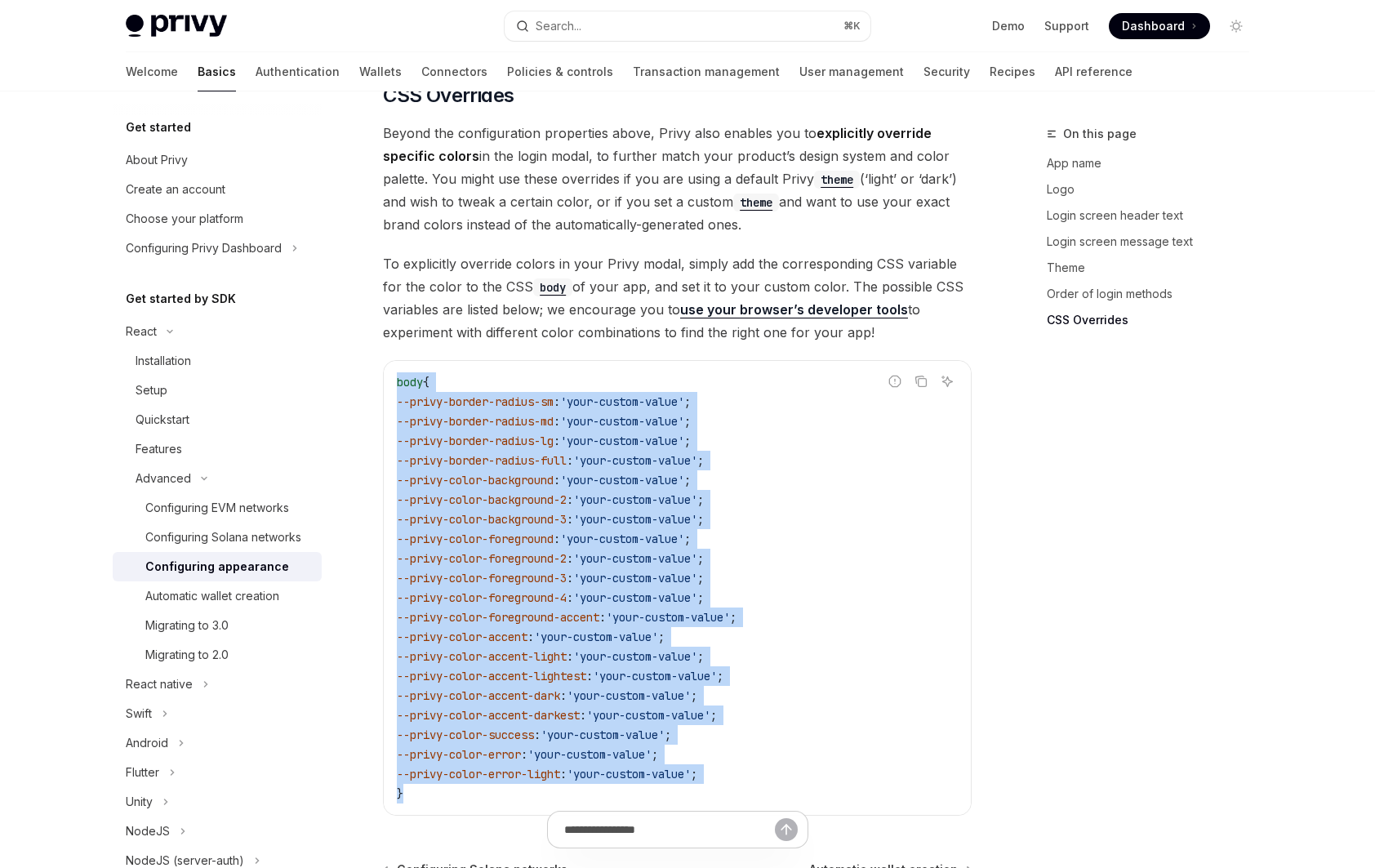
scroll to position [3698, 0]
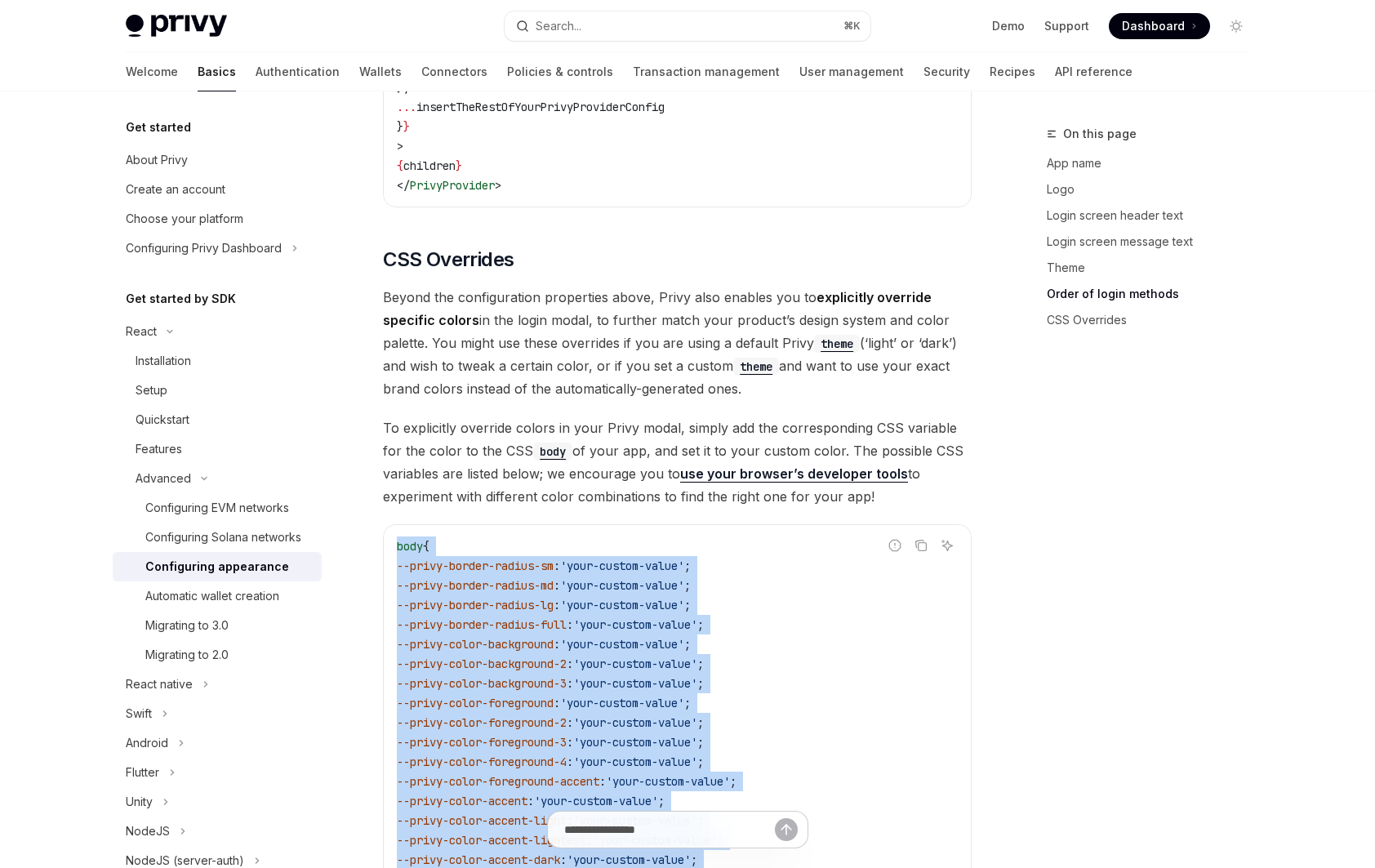
copy code "body { --privy-border-radius-sm : 'your-custom-value' ; --privy-border-radius-m…"
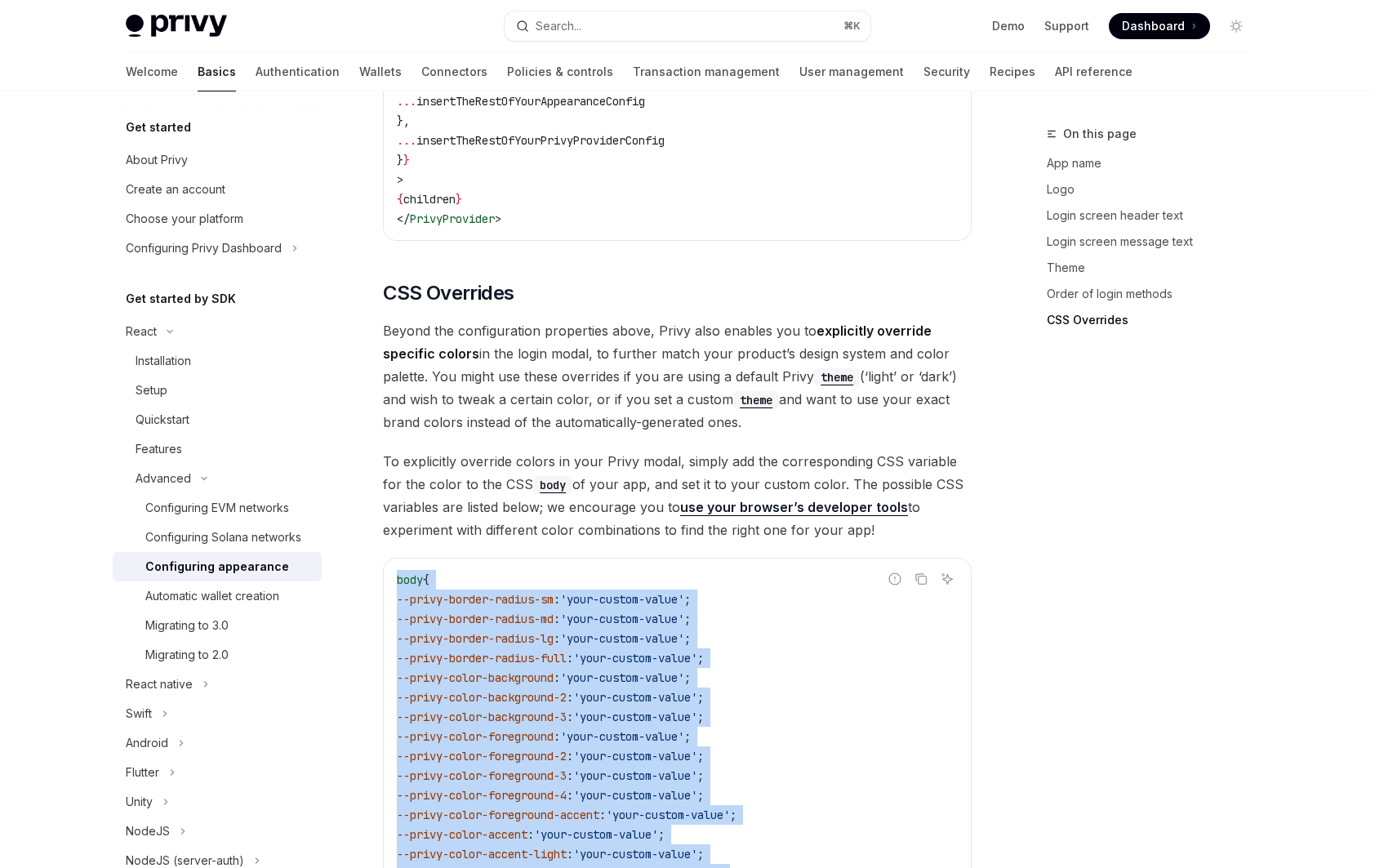
scroll to position [3988, 0]
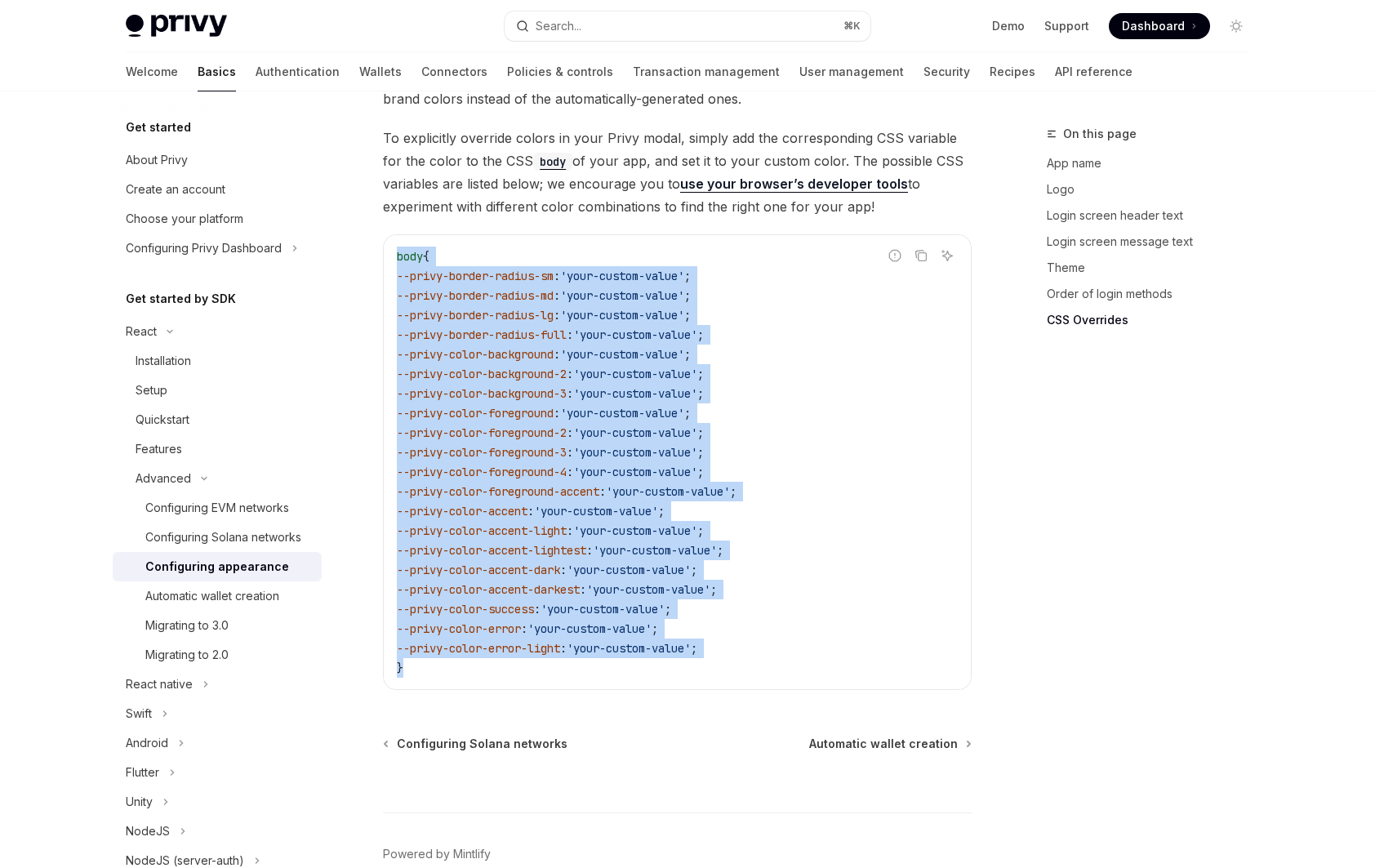
copy code "body { --privy-border-radius-sm : 'your-custom-value' ; --privy-border-radius-m…"
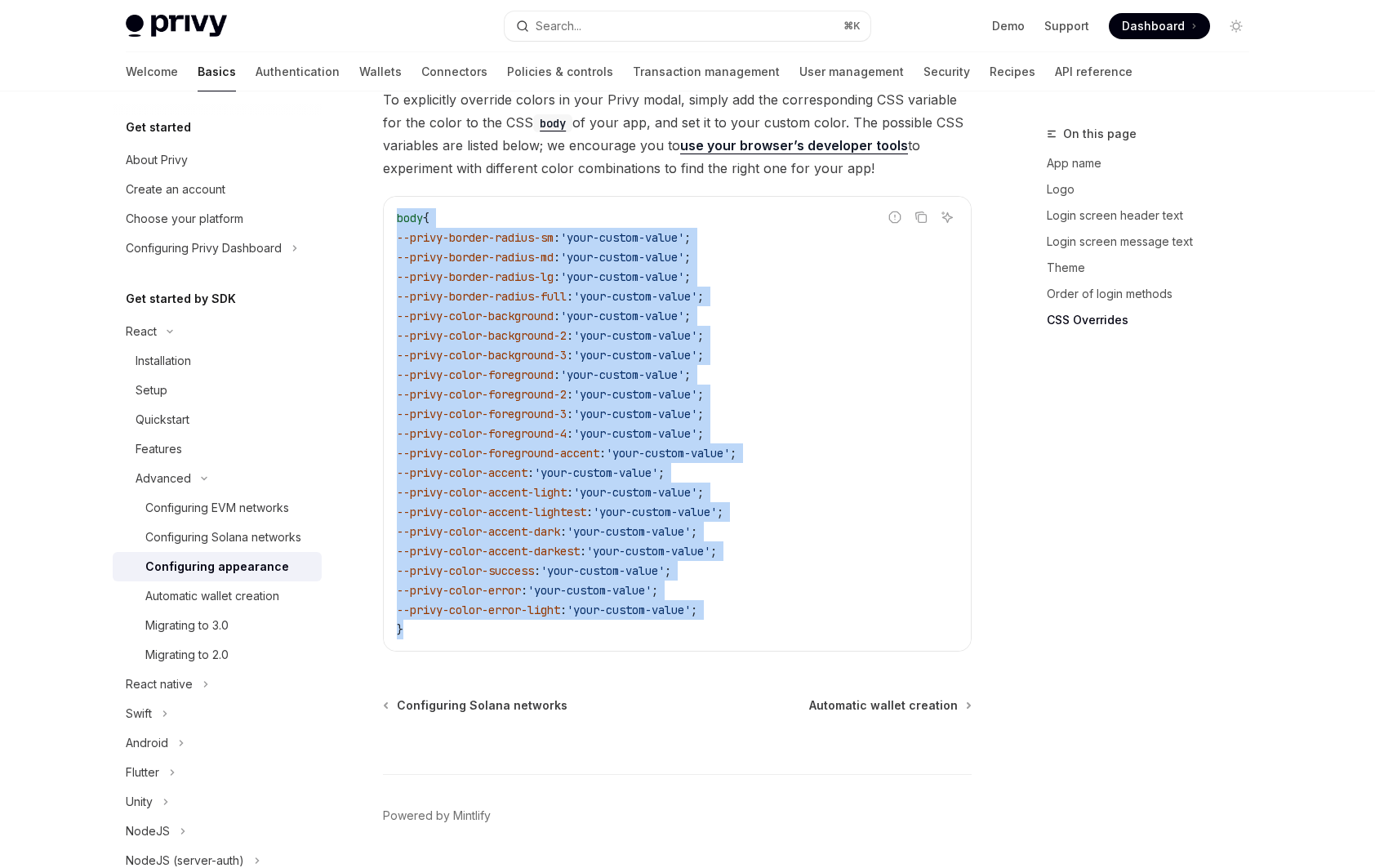
scroll to position [3837, 0]
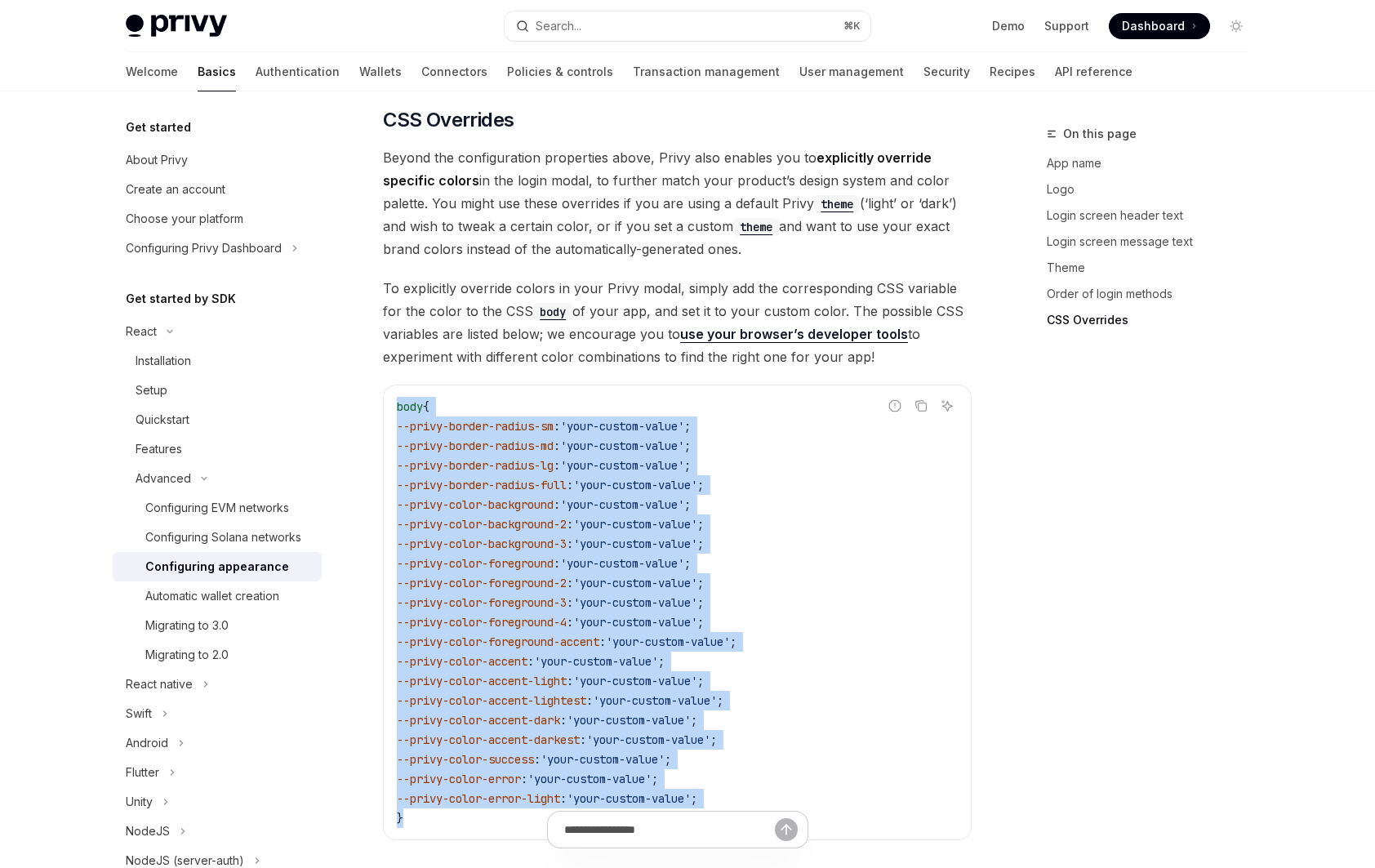
click at [729, 326] on link "use your browser’s developer tools" at bounding box center [794, 334] width 228 height 17
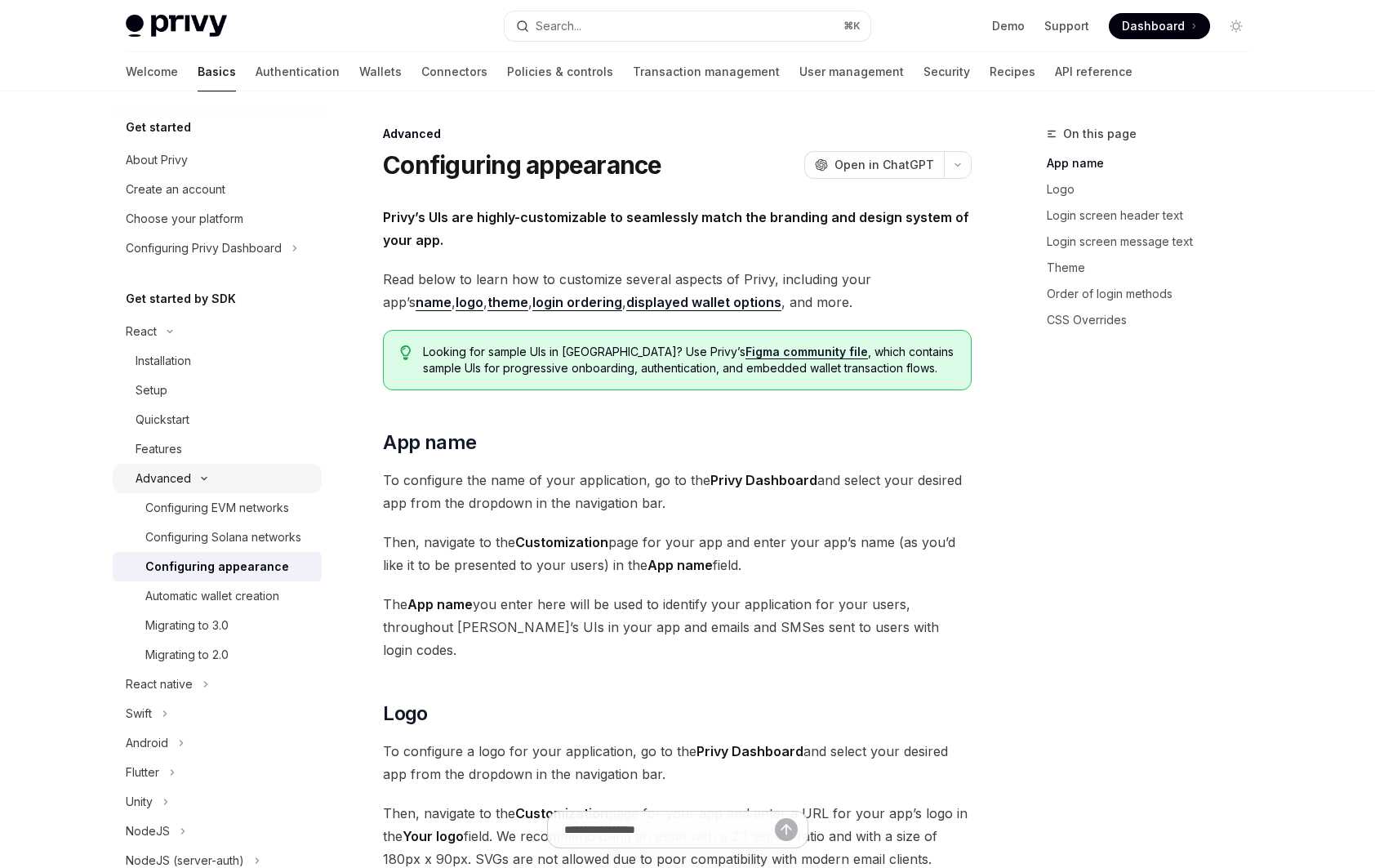
click at [244, 472] on button "Advanced" at bounding box center [218, 478] width 209 height 29
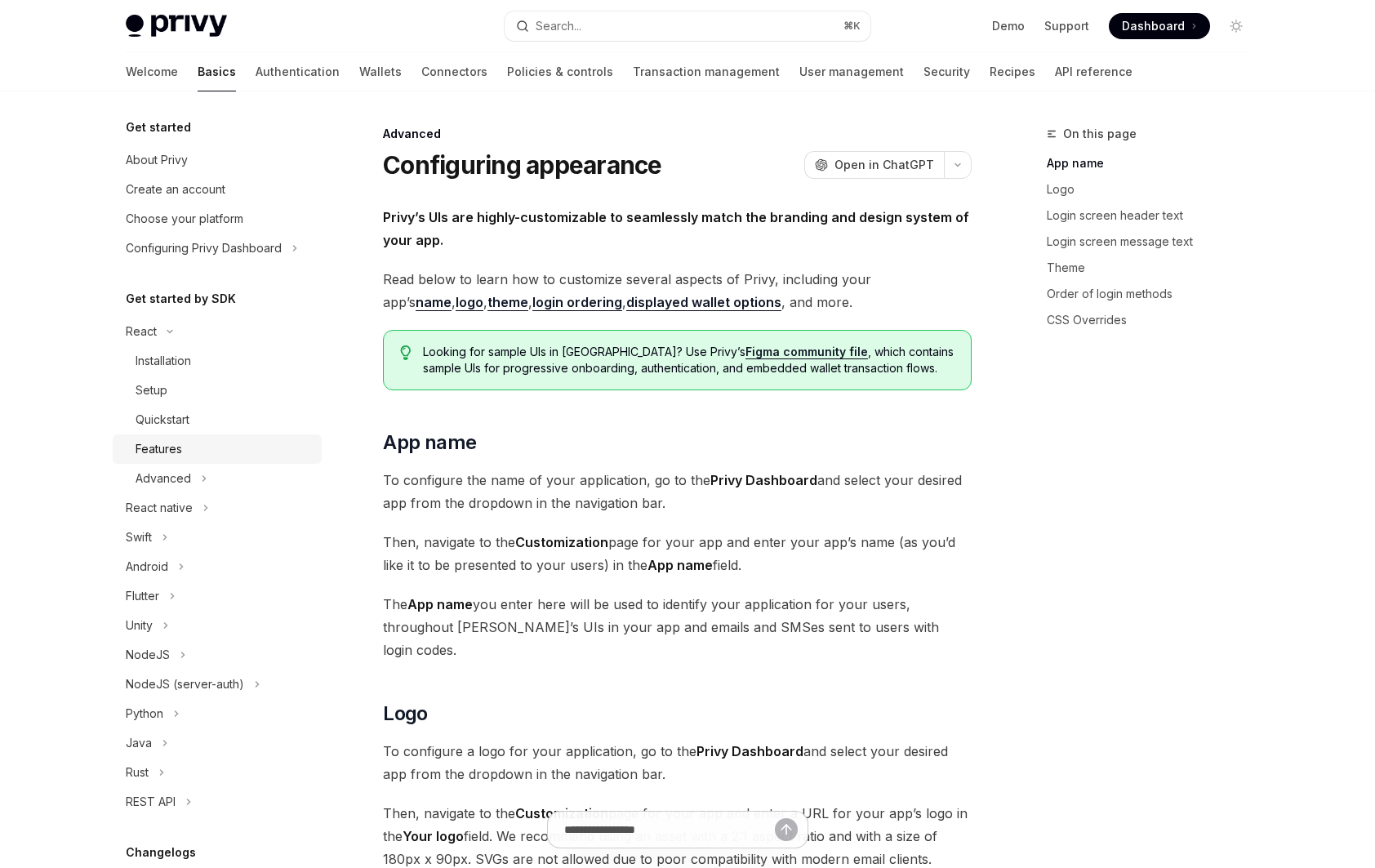
click at [202, 435] on link "Features" at bounding box center [218, 449] width 209 height 29
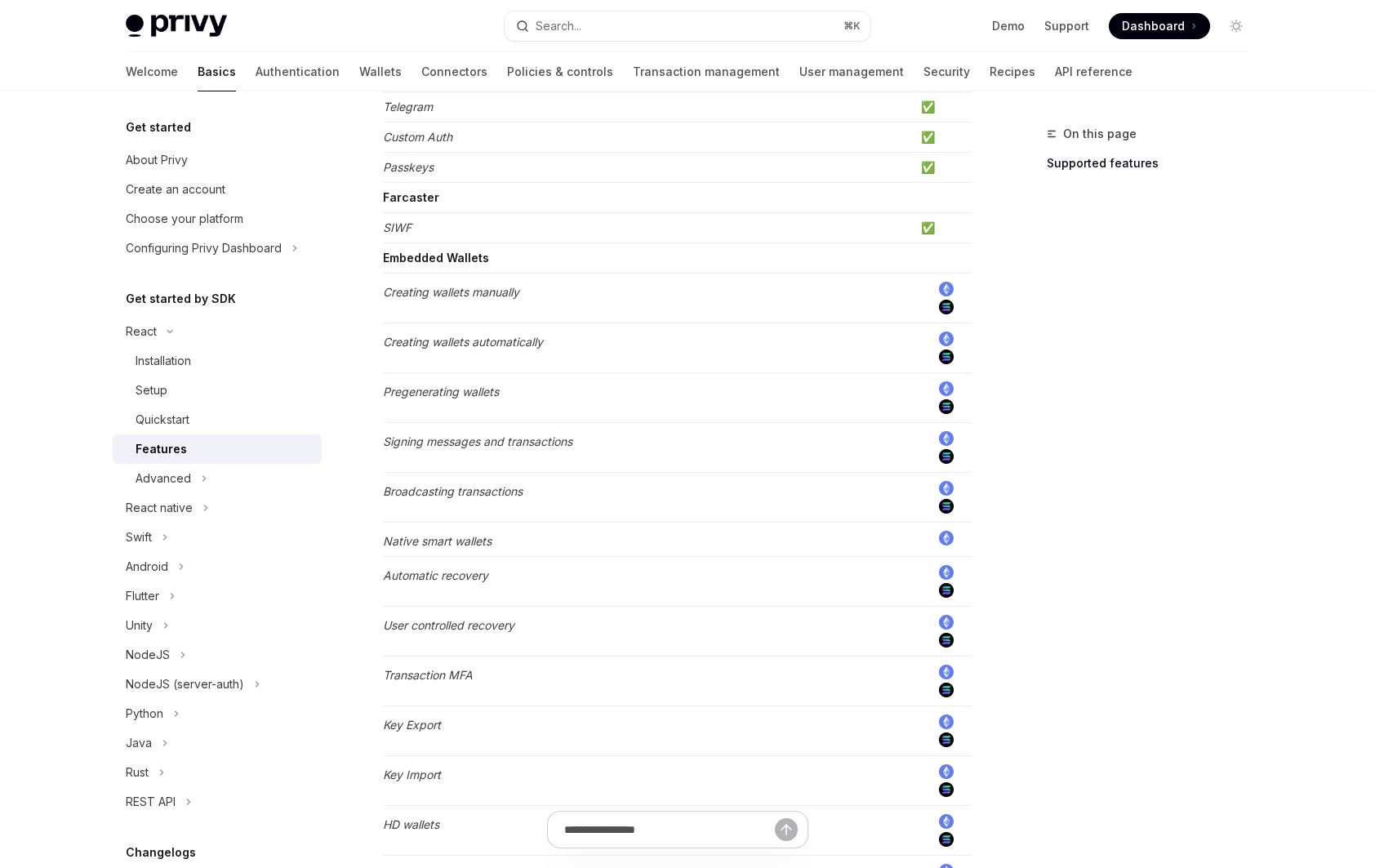
scroll to position [113, 0]
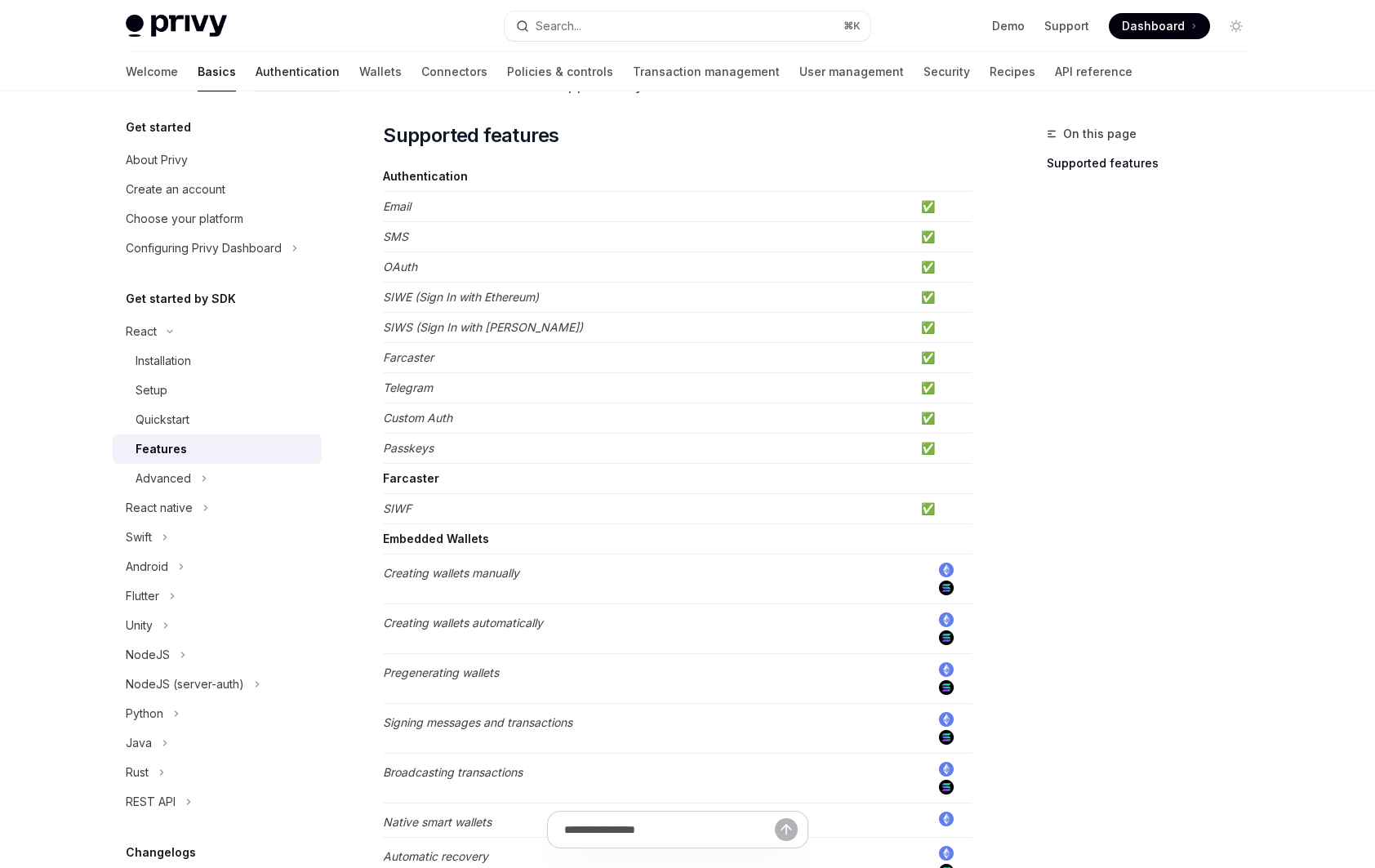
click at [255, 72] on link "Authentication" at bounding box center [297, 71] width 84 height 39
type textarea "*"
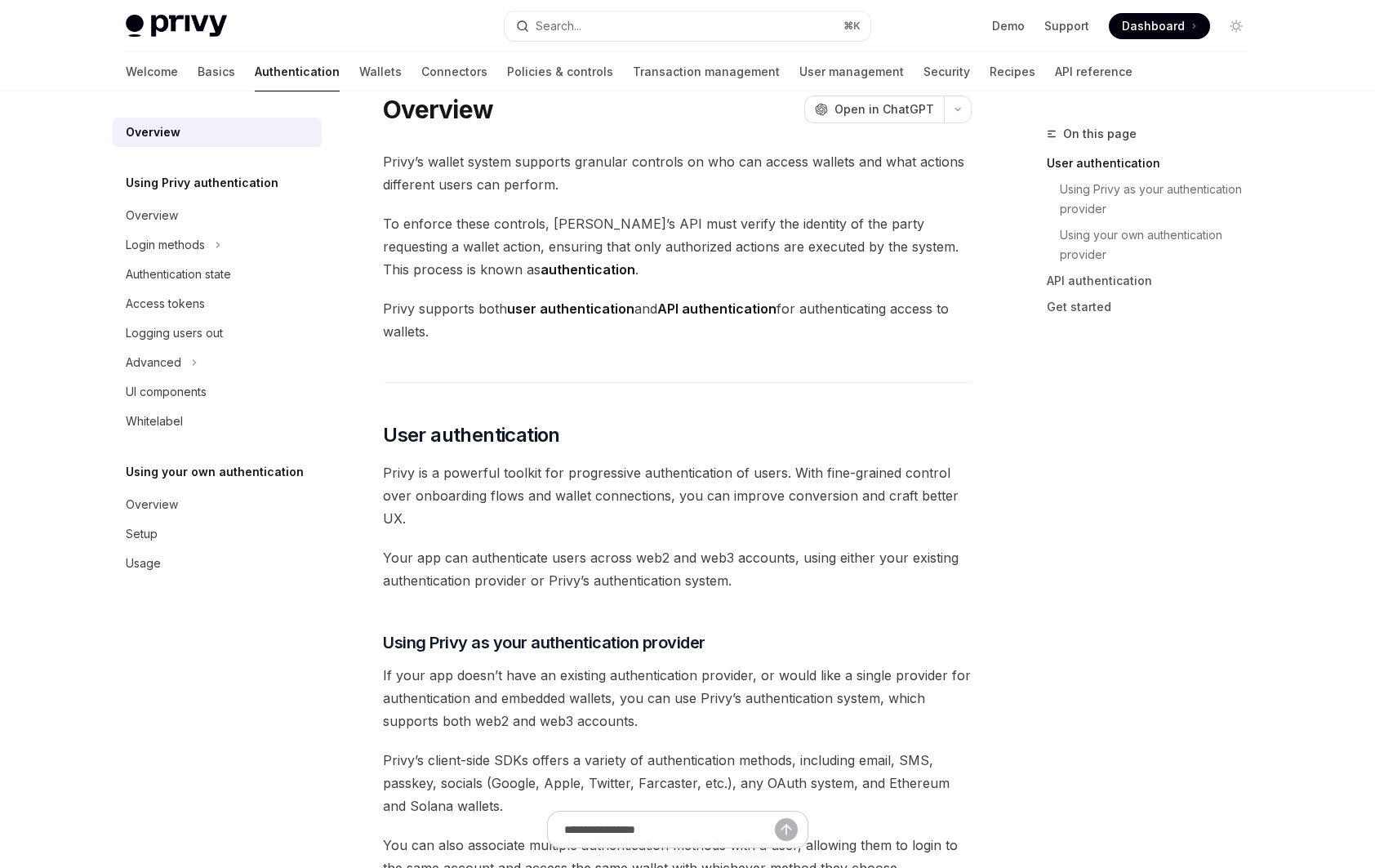
scroll to position [11, 0]
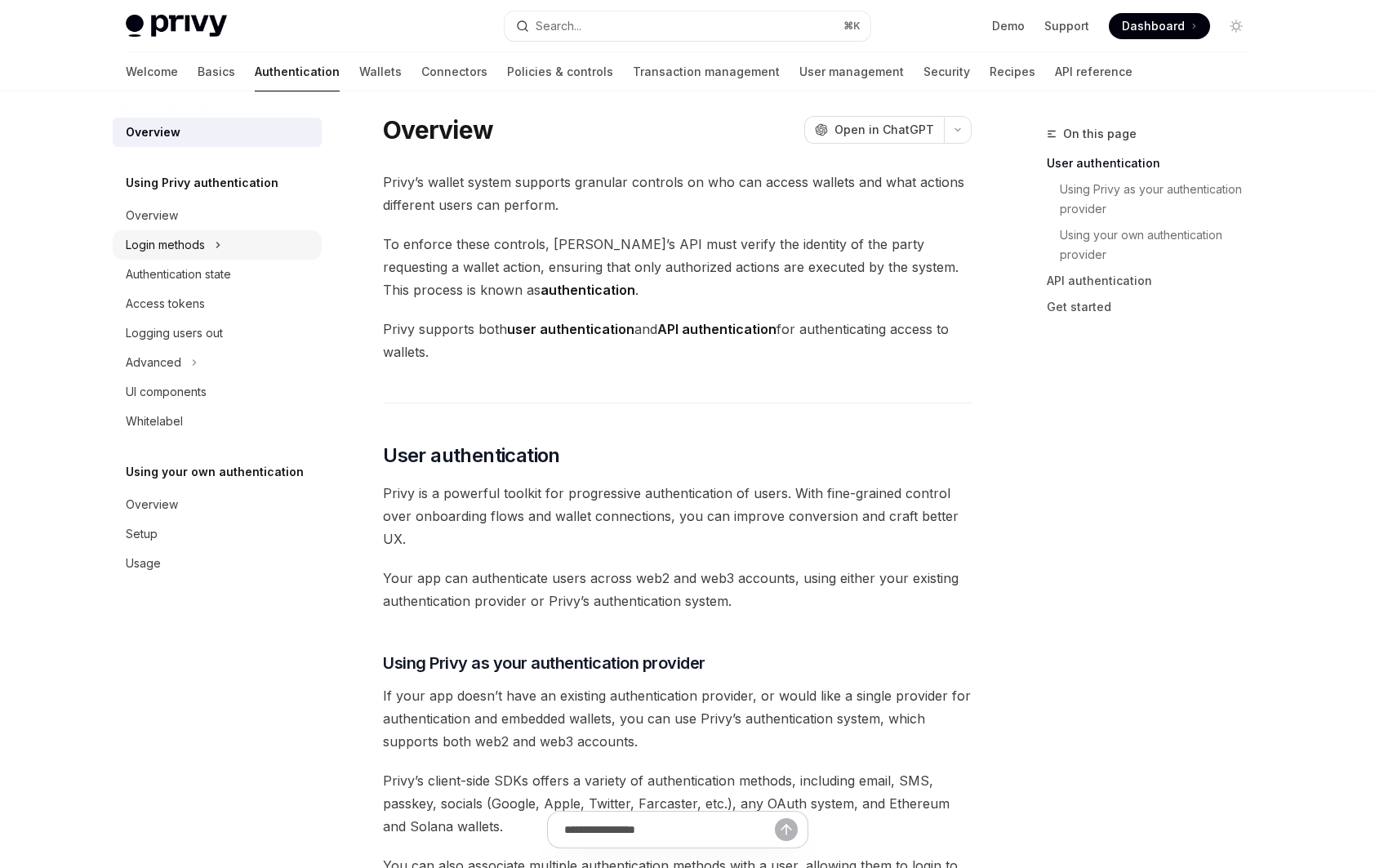
click at [209, 244] on button "Login methods" at bounding box center [218, 244] width 209 height 29
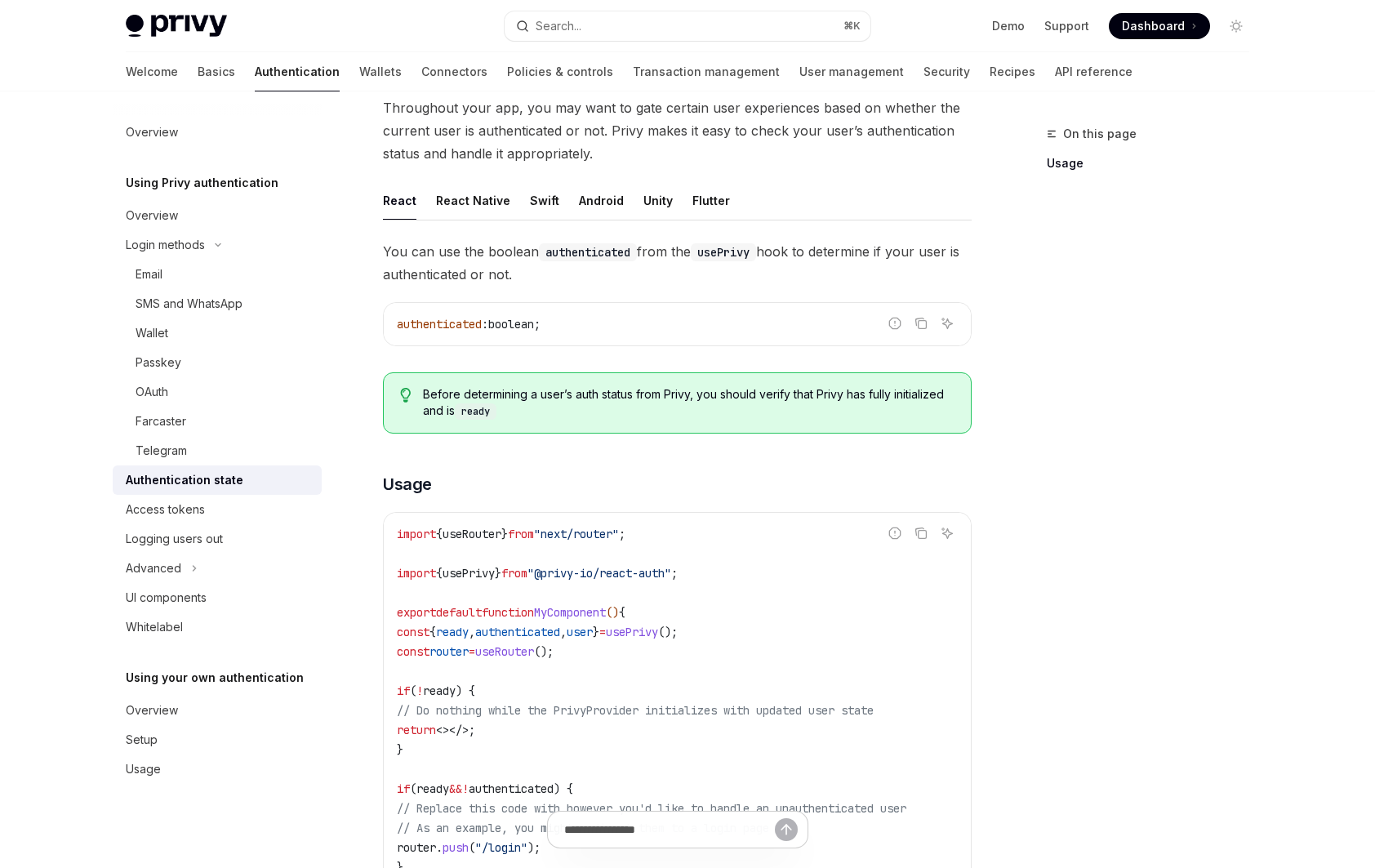
scroll to position [281, 0]
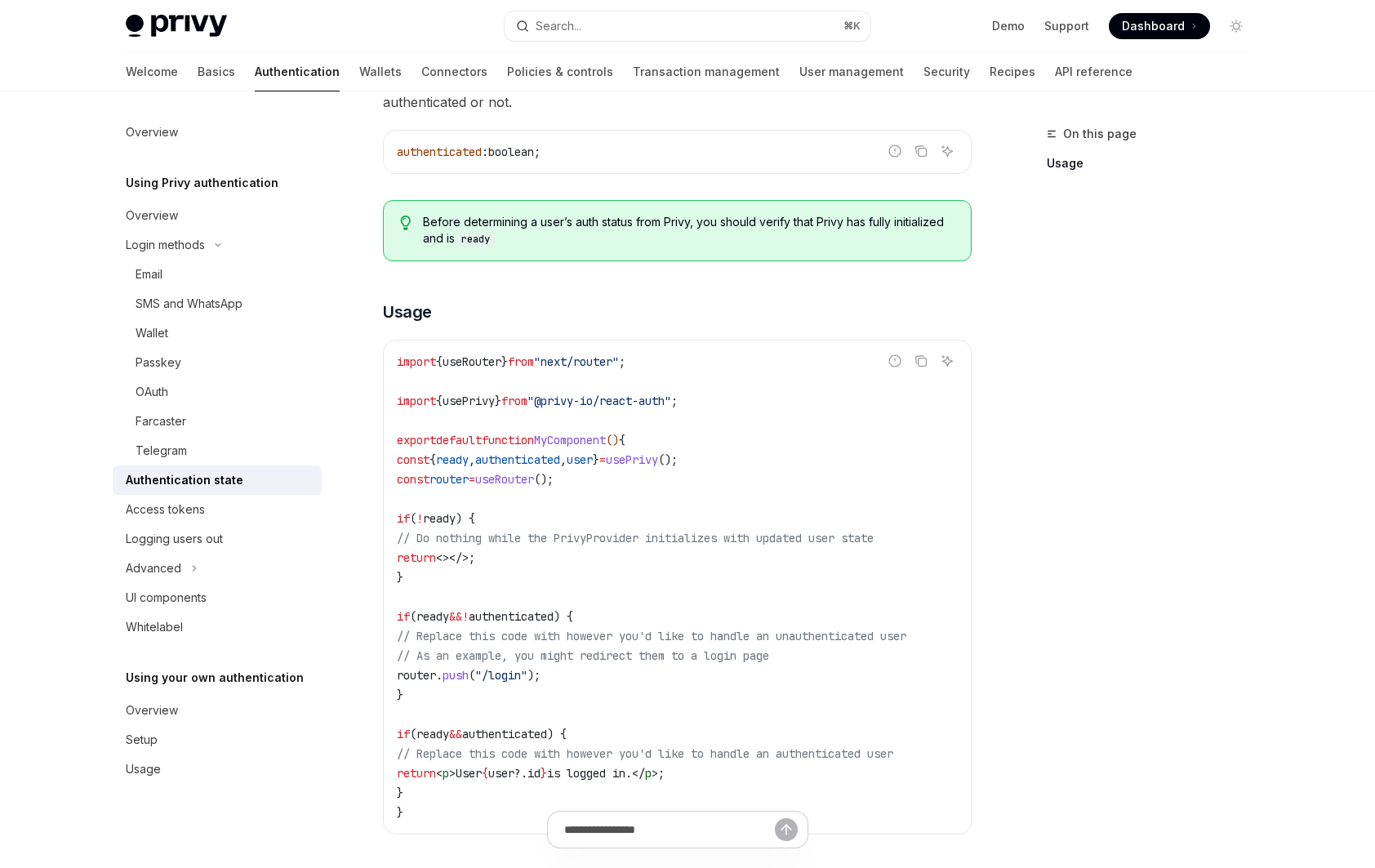
click at [476, 460] on span "," at bounding box center [472, 460] width 7 height 15
copy code "const { ready , authenticated , user } = usePrivy ();"
